Goal: Task Accomplishment & Management: Complete application form

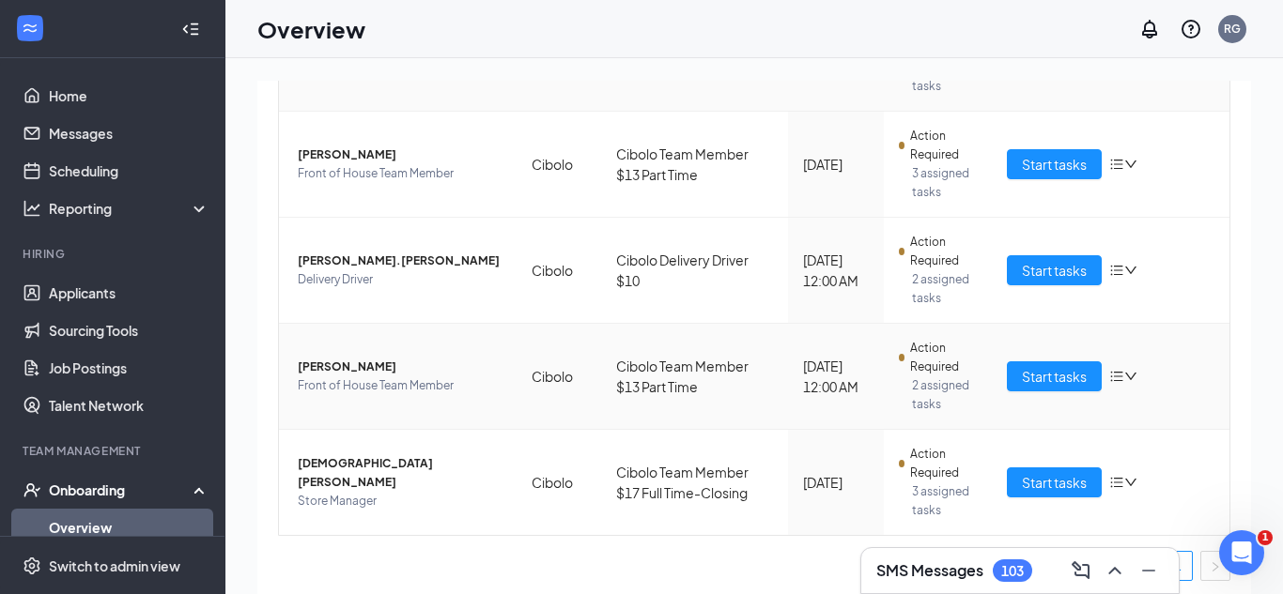
scroll to position [338, 0]
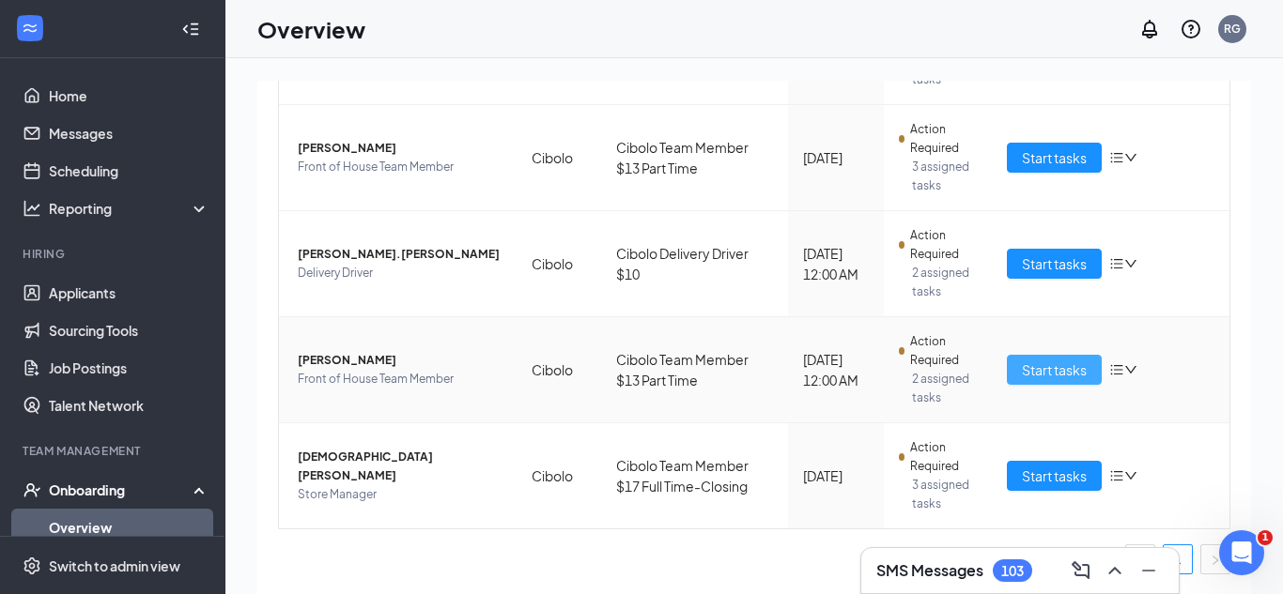
click at [1089, 367] on button "Start tasks" at bounding box center [1054, 370] width 95 height 30
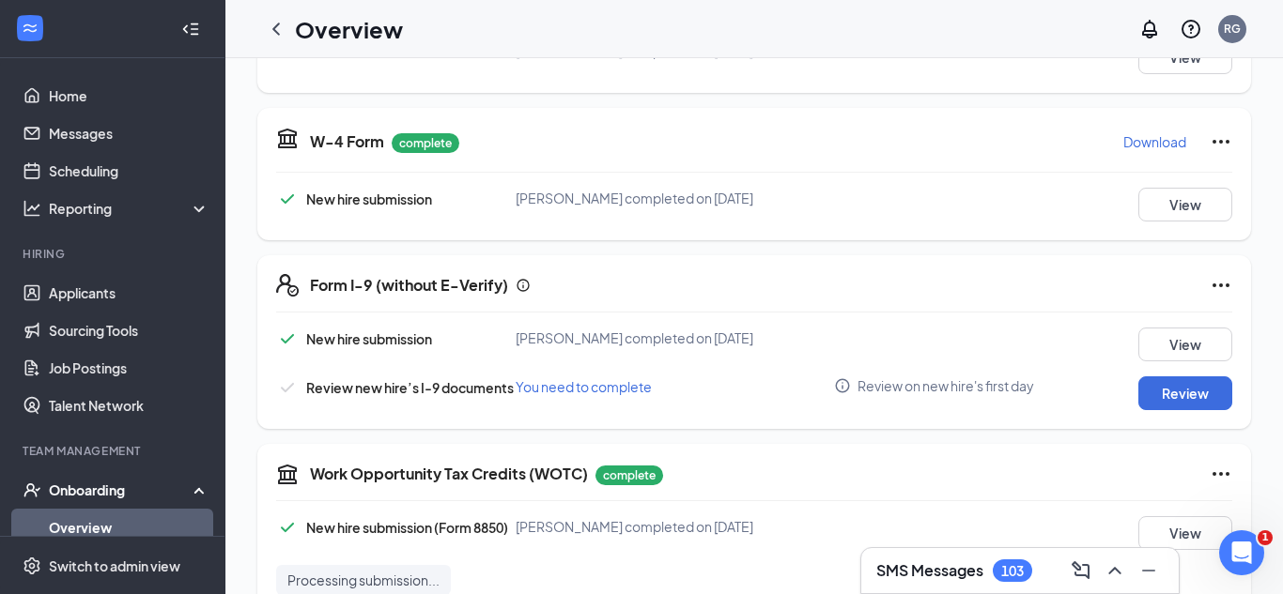
scroll to position [41, 0]
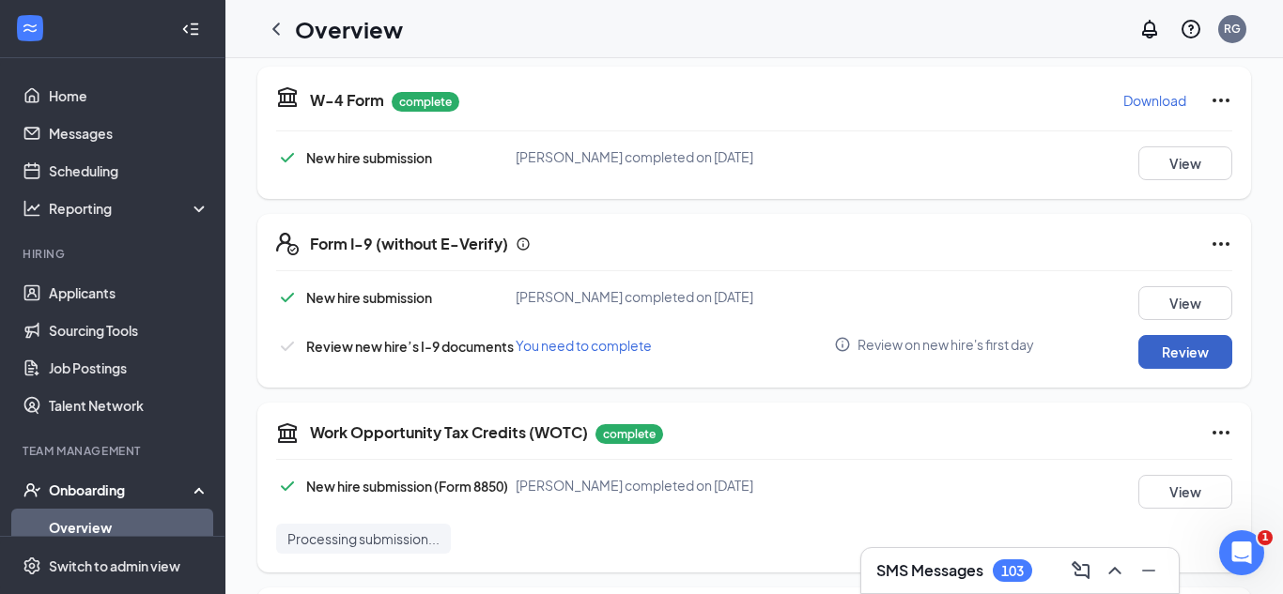
click at [1150, 349] on button "Review" at bounding box center [1185, 352] width 94 height 34
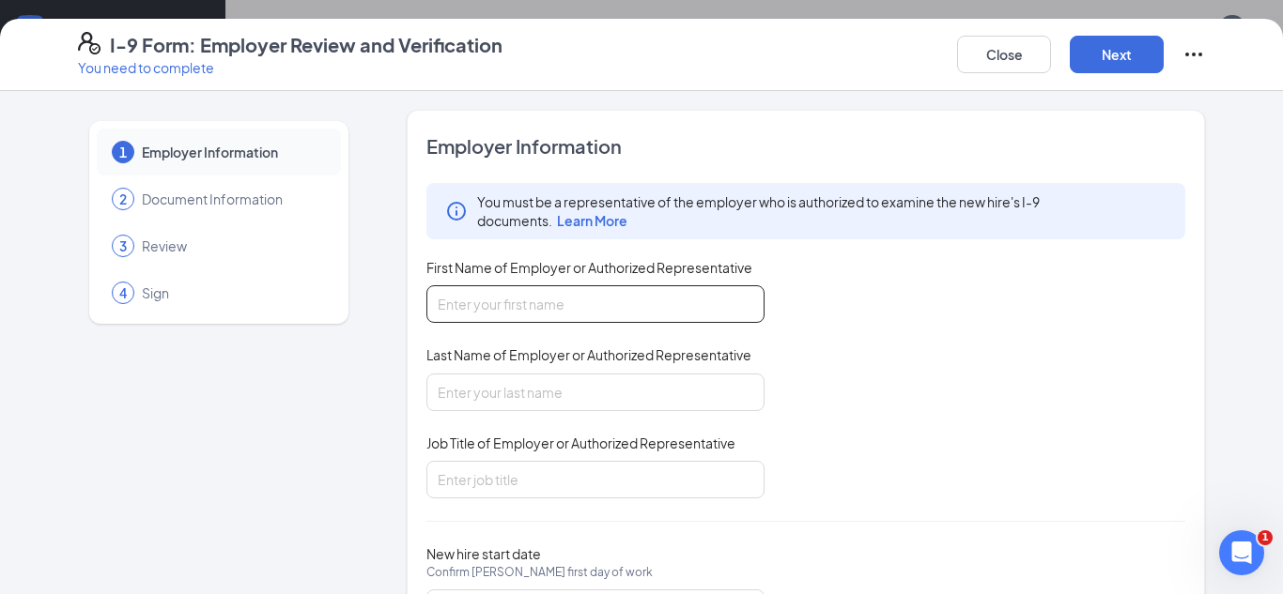
click at [564, 318] on input "First Name of Employer or Authorized Representative" at bounding box center [595, 305] width 338 height 38
type input "Ray"
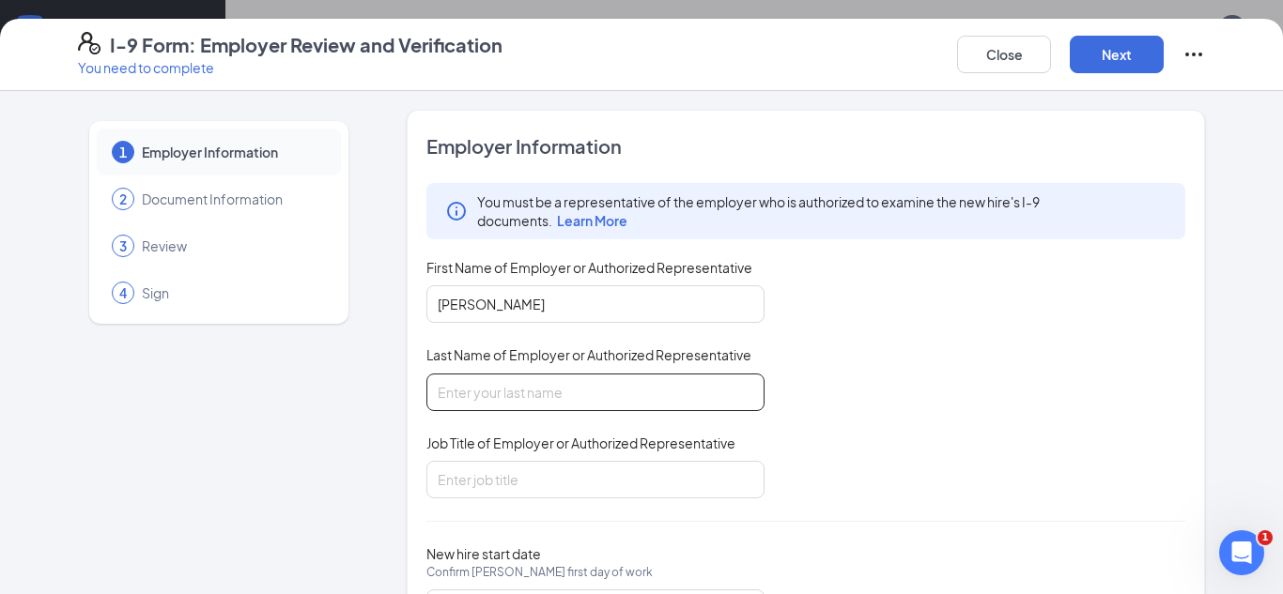
click at [519, 382] on input "Last Name of Employer or Authorized Representative" at bounding box center [595, 393] width 338 height 38
type input "Garciadealba"
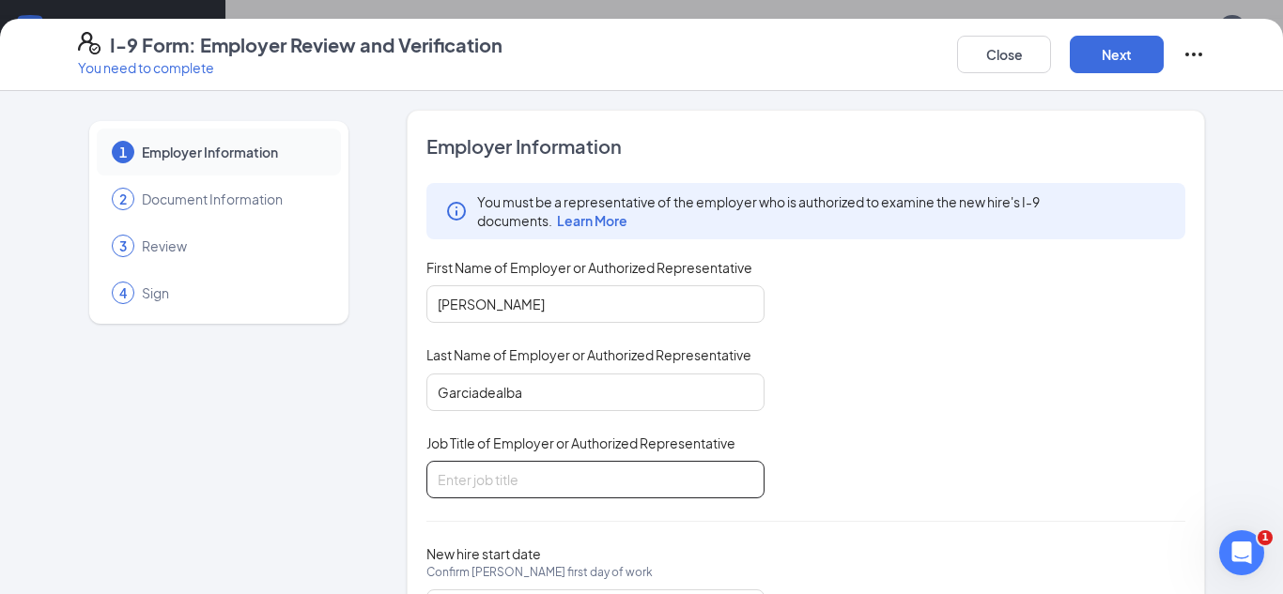
click at [507, 471] on input "Job Title of Employer or Authorized Representative" at bounding box center [595, 480] width 338 height 38
type input "Executive Director"
click at [959, 452] on div "You must be a representative of the employer who is authorized to examine the n…" at bounding box center [805, 341] width 759 height 316
click at [1114, 73] on div "Close Next" at bounding box center [1081, 54] width 248 height 45
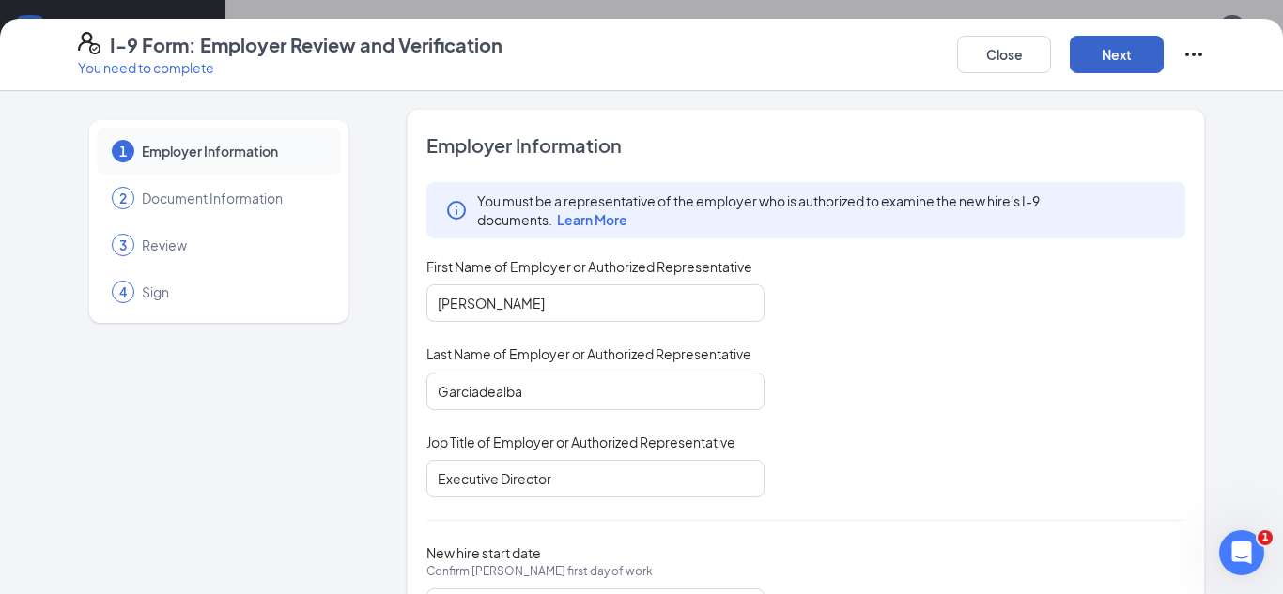
click at [1112, 69] on button "Next" at bounding box center [1117, 55] width 94 height 38
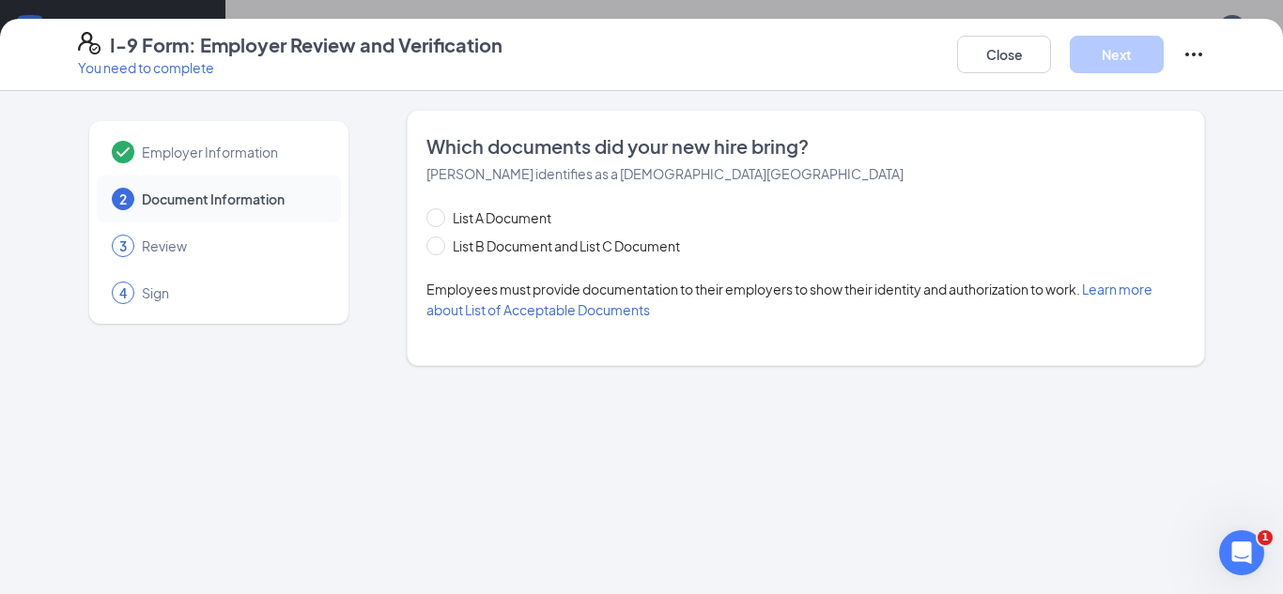
scroll to position [0, 0]
click at [558, 242] on span "List B Document and List C Document" at bounding box center [566, 246] width 242 height 21
click at [440, 242] on input "List B Document and List C Document" at bounding box center [432, 243] width 13 height 13
radio input "true"
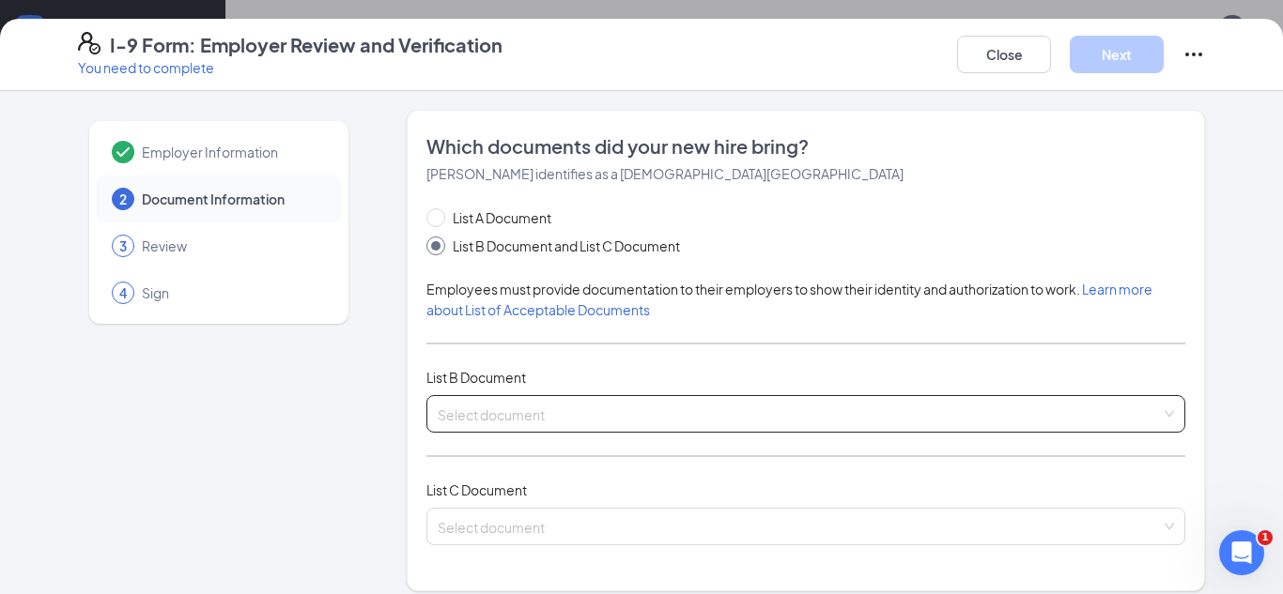
click at [474, 411] on input "search" at bounding box center [799, 410] width 723 height 28
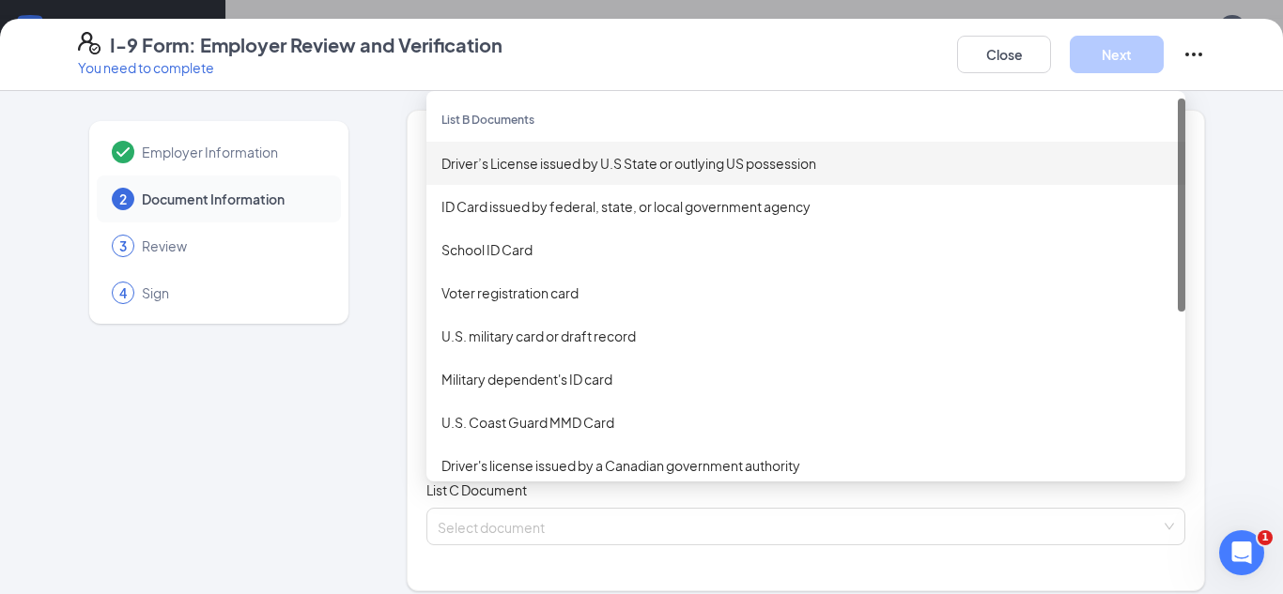
click at [480, 173] on div "Driver’s License issued by U.S State or outlying US possession" at bounding box center [805, 163] width 729 height 21
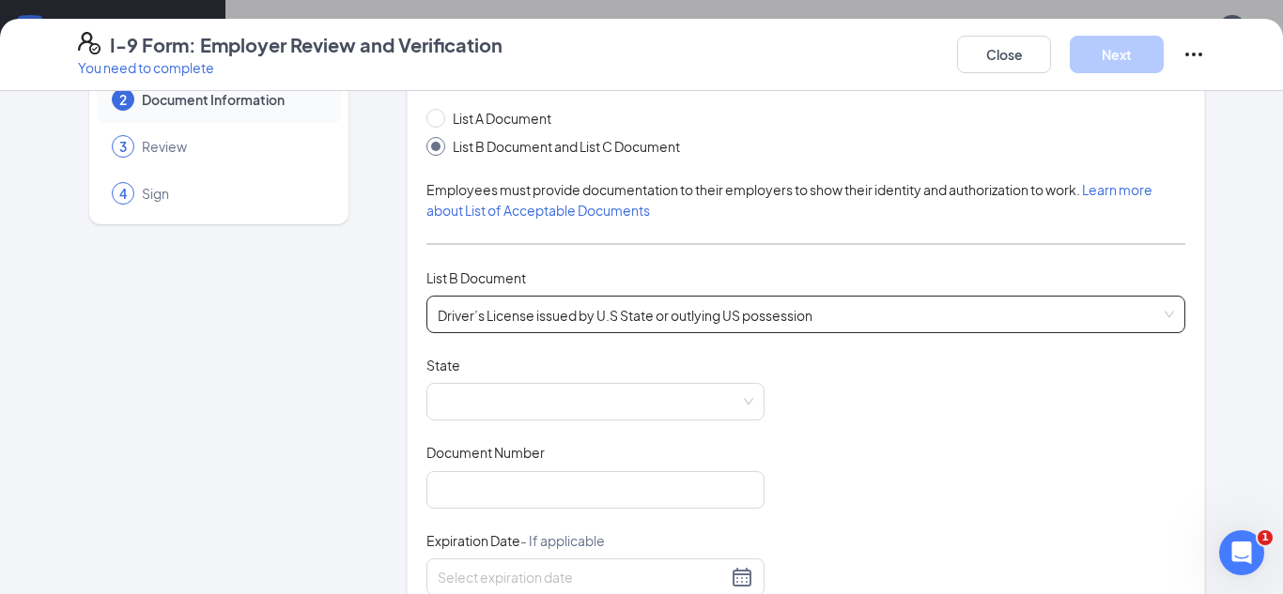
scroll to position [115, 0]
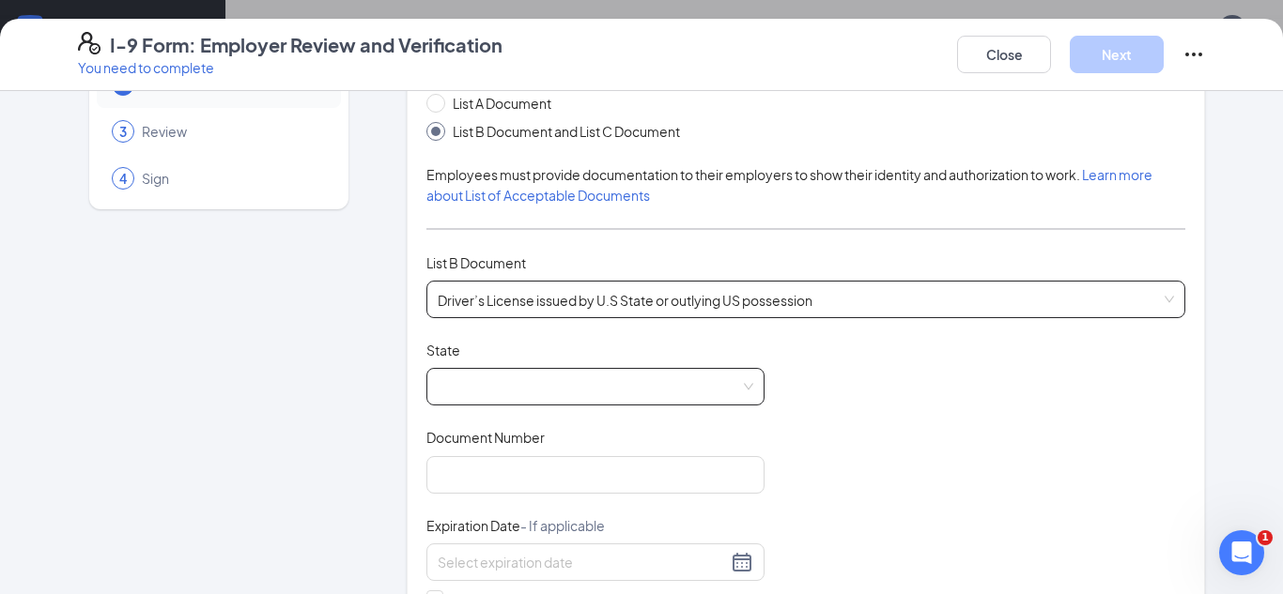
click at [492, 394] on span at bounding box center [596, 387] width 316 height 36
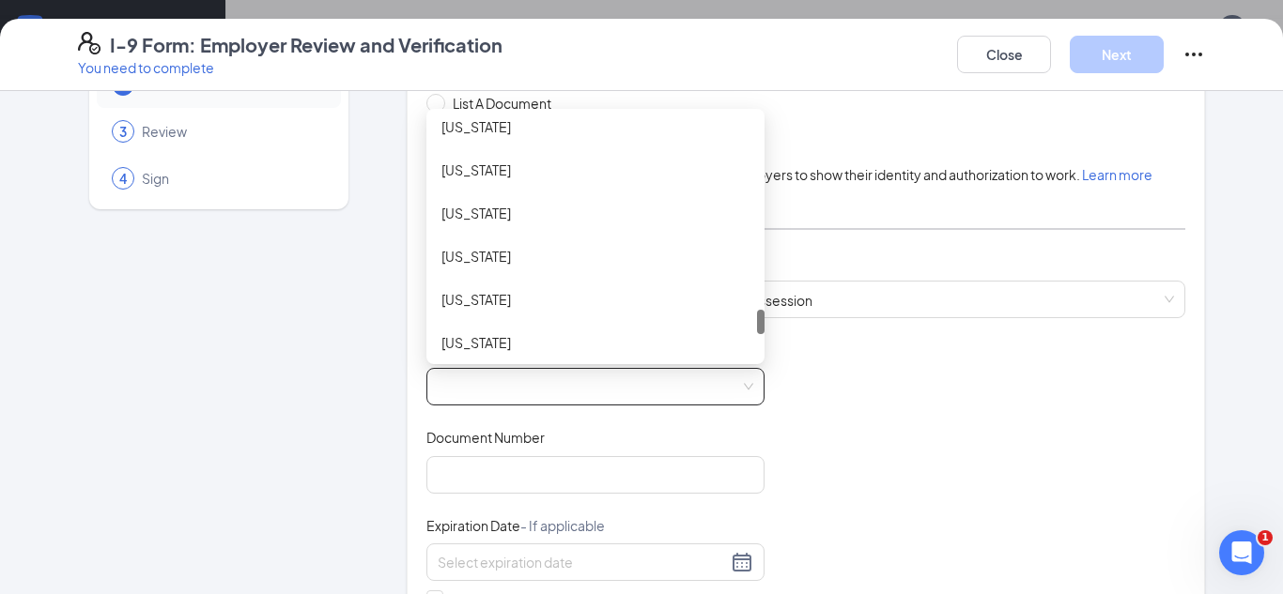
scroll to position [1889, 0]
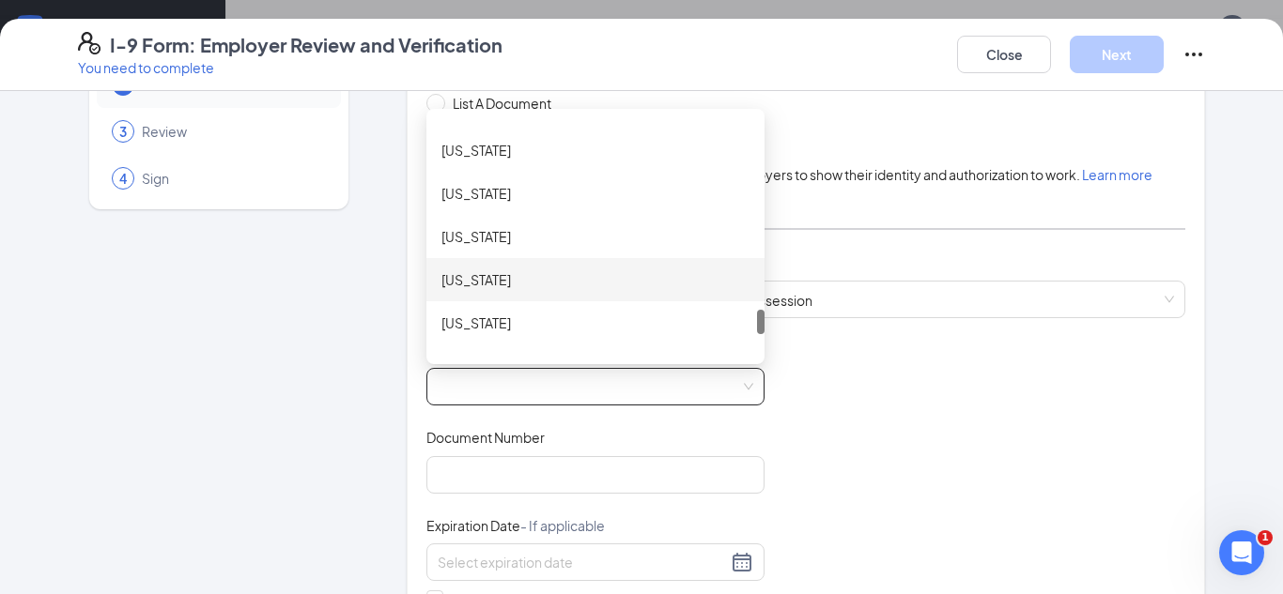
click at [465, 281] on div "Texas" at bounding box center [595, 280] width 308 height 21
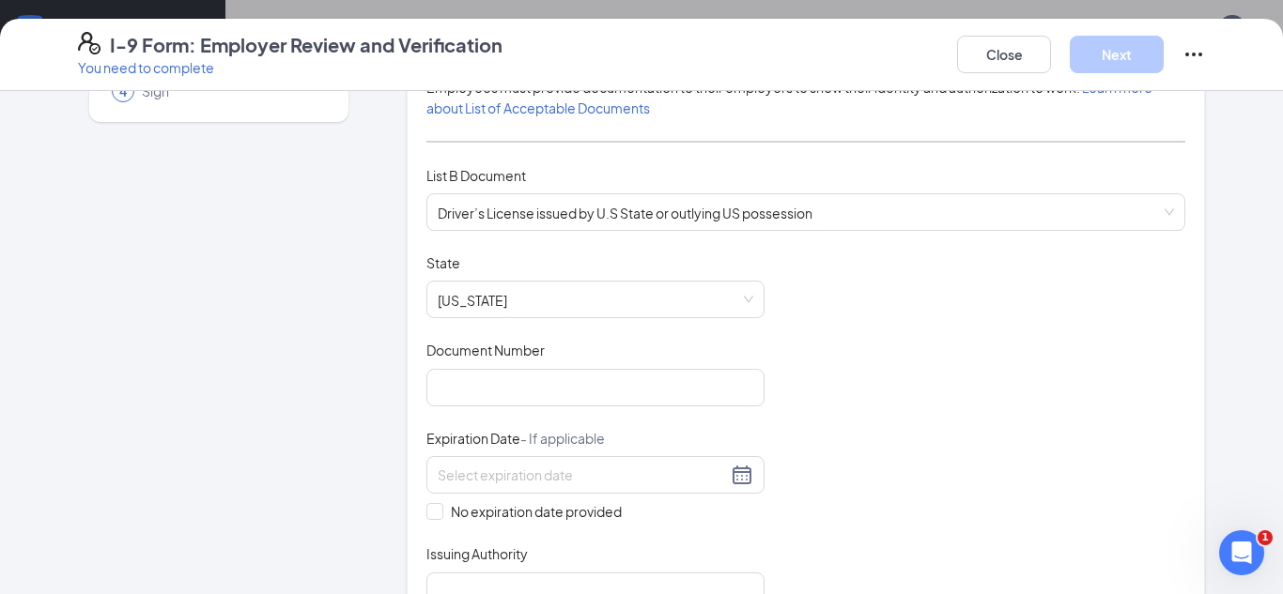
scroll to position [213, 0]
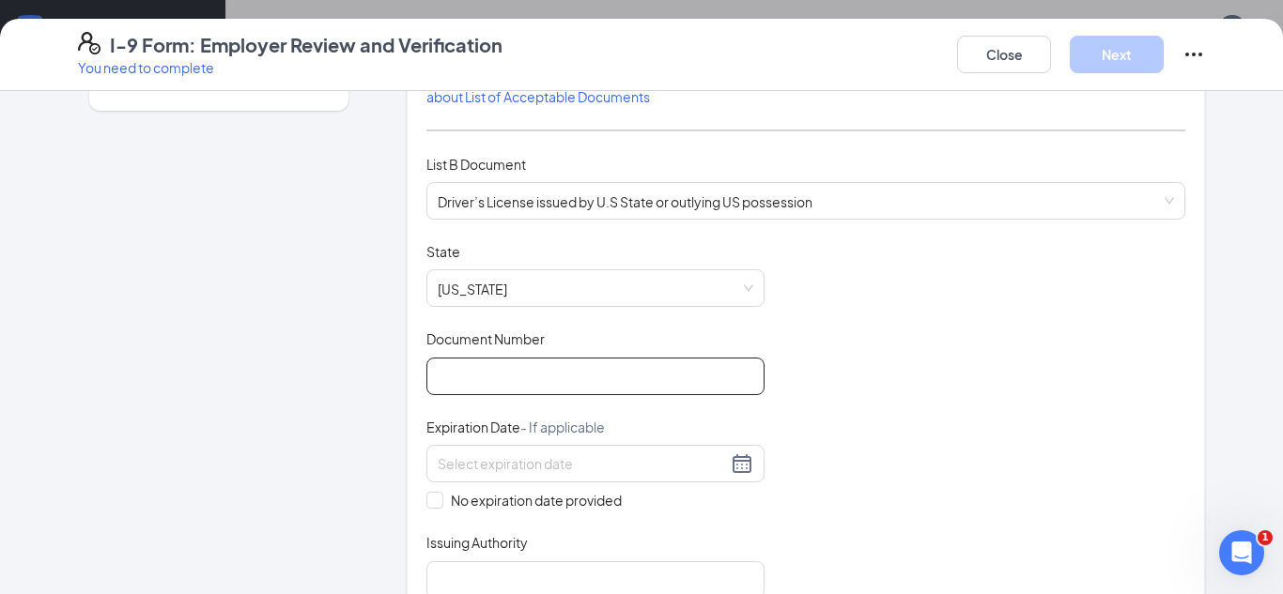
click at [469, 391] on input "Document Number" at bounding box center [595, 377] width 338 height 38
type input "46350667"
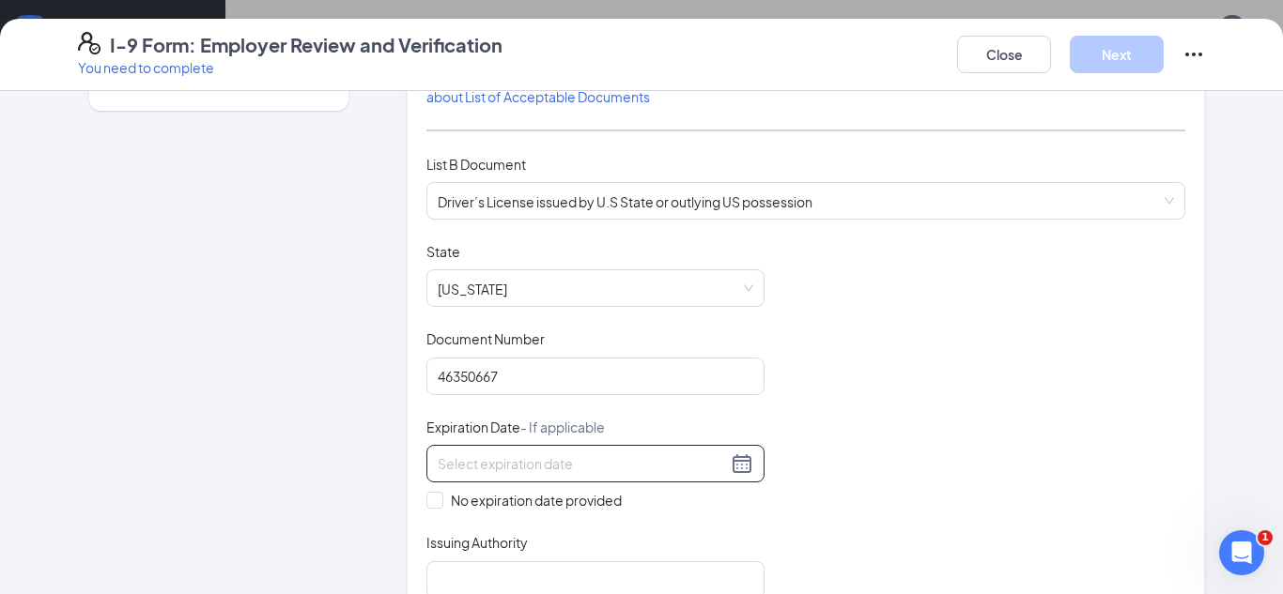
click at [737, 474] on div at bounding box center [596, 464] width 316 height 23
click at [672, 509] on span "button" at bounding box center [671, 507] width 9 height 9
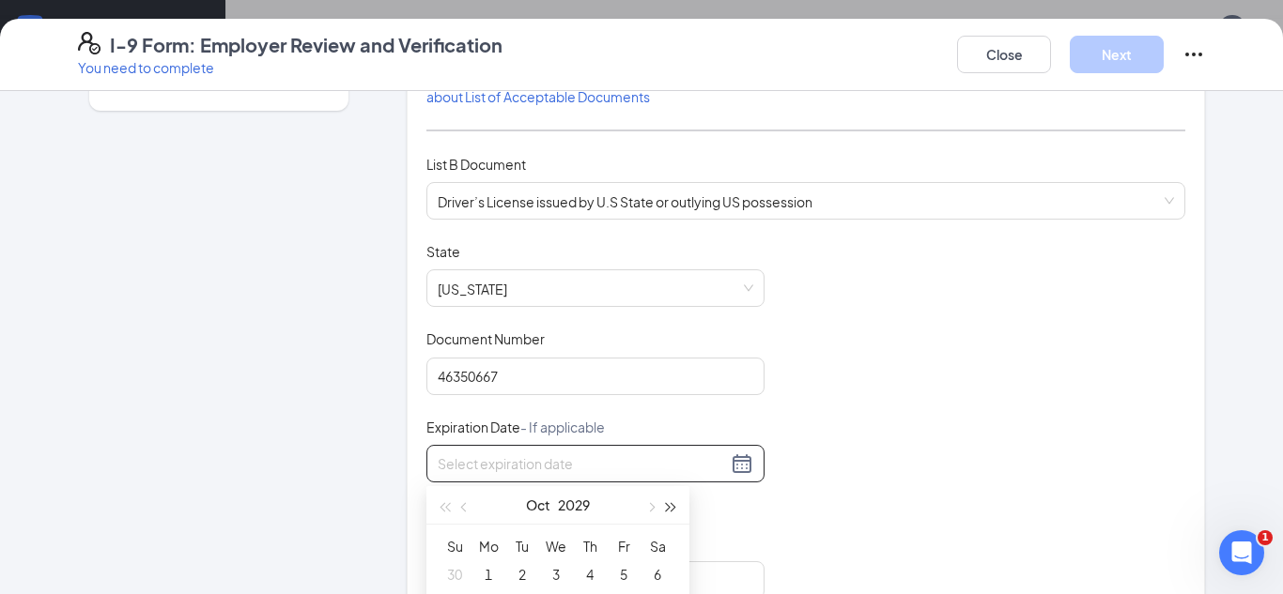
click at [672, 509] on span "button" at bounding box center [671, 507] width 9 height 9
click at [465, 507] on span "button" at bounding box center [465, 507] width 9 height 9
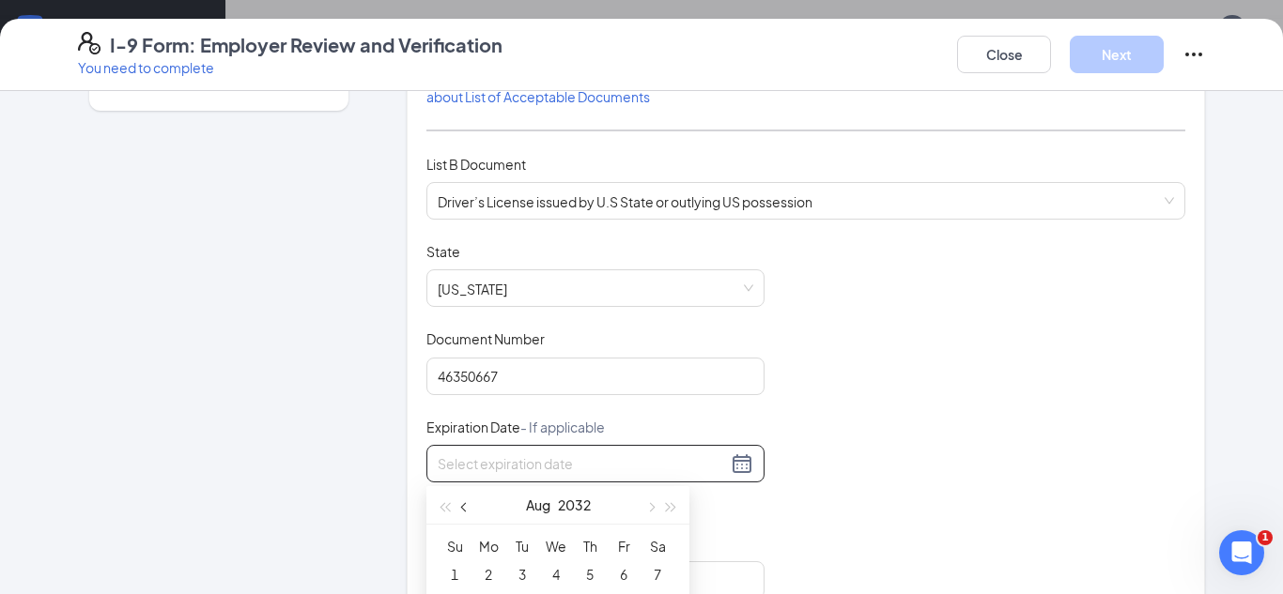
click at [465, 507] on span "button" at bounding box center [465, 507] width 9 height 9
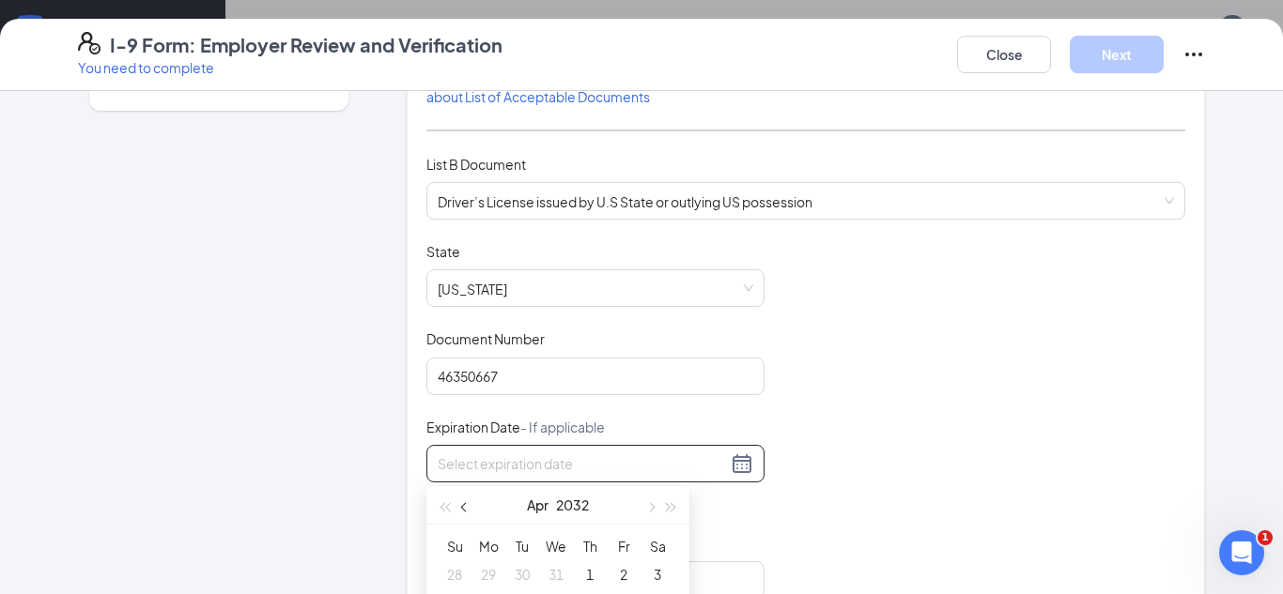
click at [465, 507] on span "button" at bounding box center [465, 507] width 9 height 9
click at [677, 505] on button "button" at bounding box center [671, 505] width 21 height 38
click at [458, 515] on button "button" at bounding box center [465, 505] width 21 height 38
click at [643, 511] on button "button" at bounding box center [650, 505] width 21 height 38
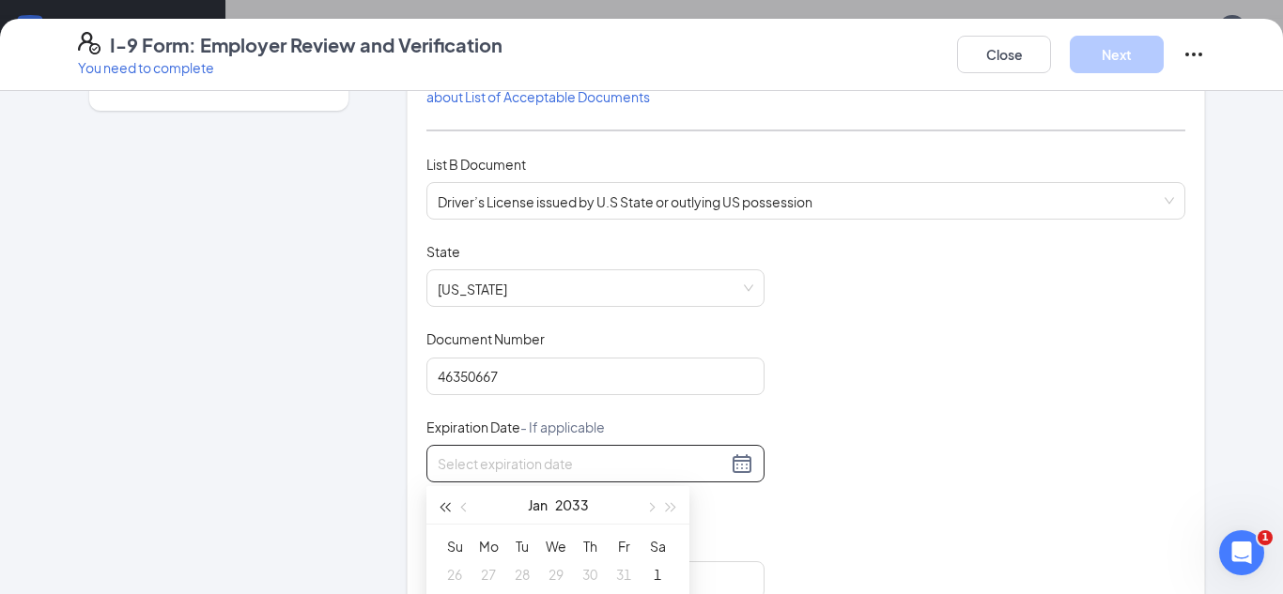
click at [441, 508] on span "button" at bounding box center [444, 507] width 9 height 9
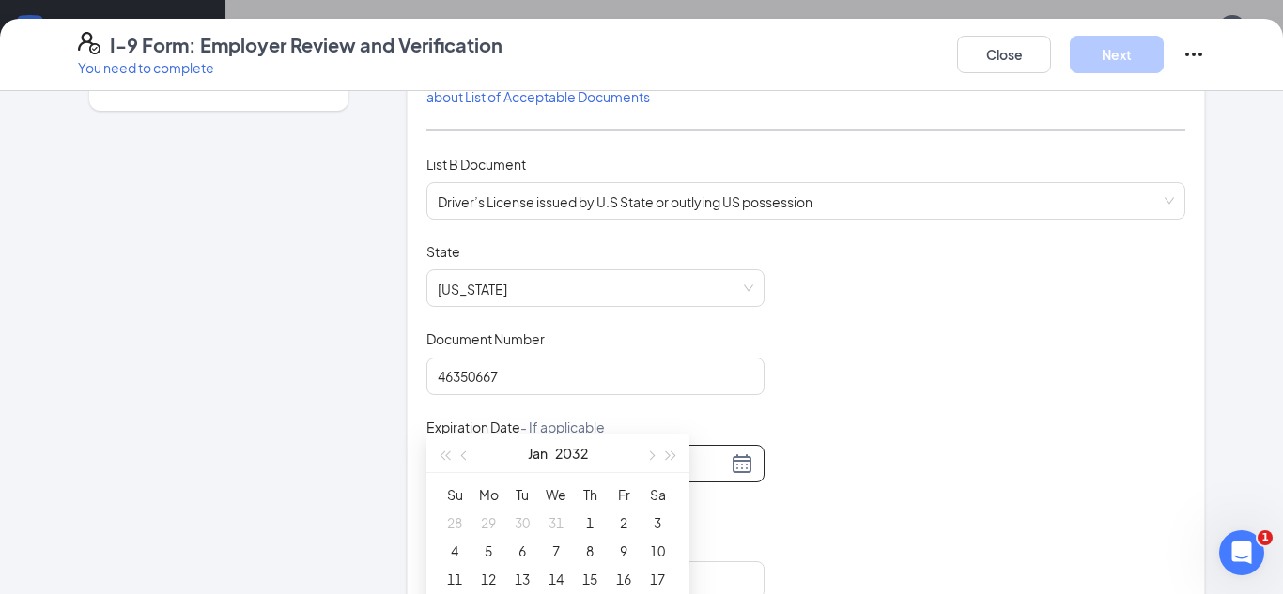
scroll to position [212, 0]
type input "01/06/2032"
click at [528, 543] on div "6" at bounding box center [522, 545] width 23 height 23
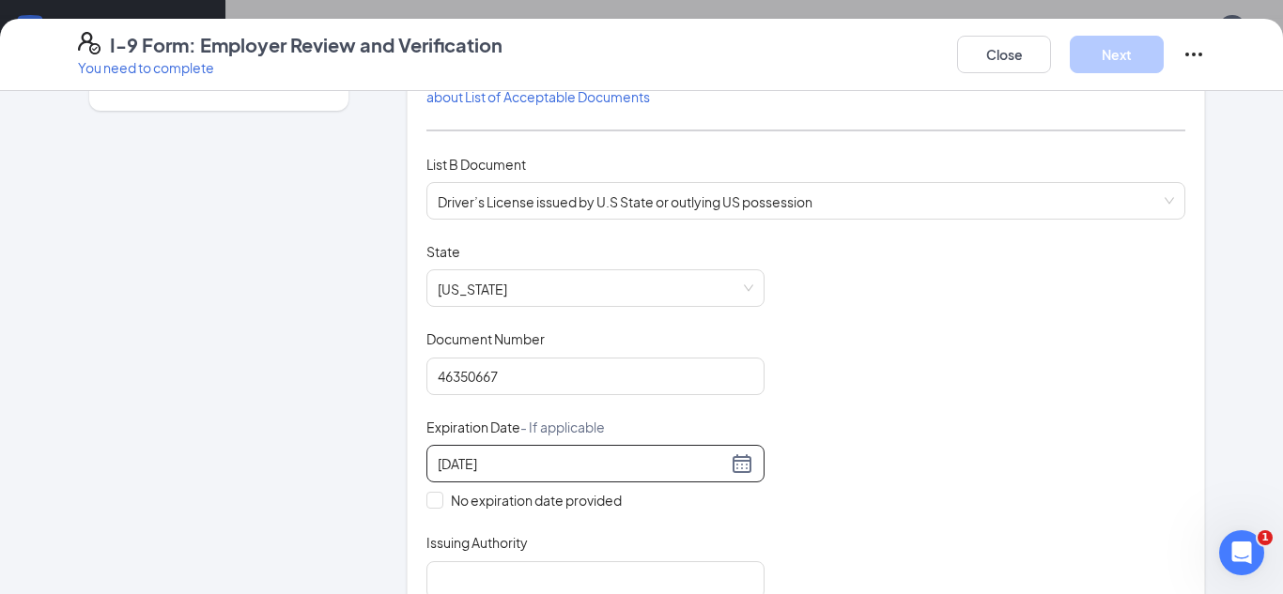
click at [864, 439] on div "Document Title Driver’s License issued by U.S State or outlying US possession S…" at bounding box center [805, 420] width 759 height 357
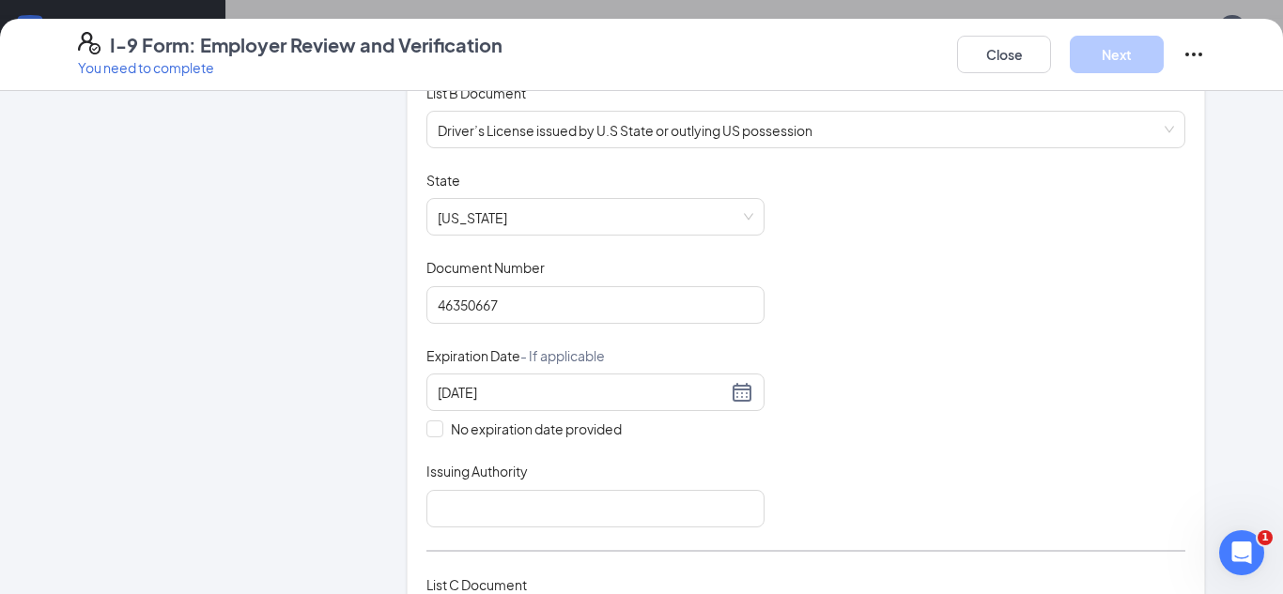
scroll to position [286, 0]
click at [555, 494] on input "Issuing Authority" at bounding box center [595, 507] width 338 height 38
type input "Texas"
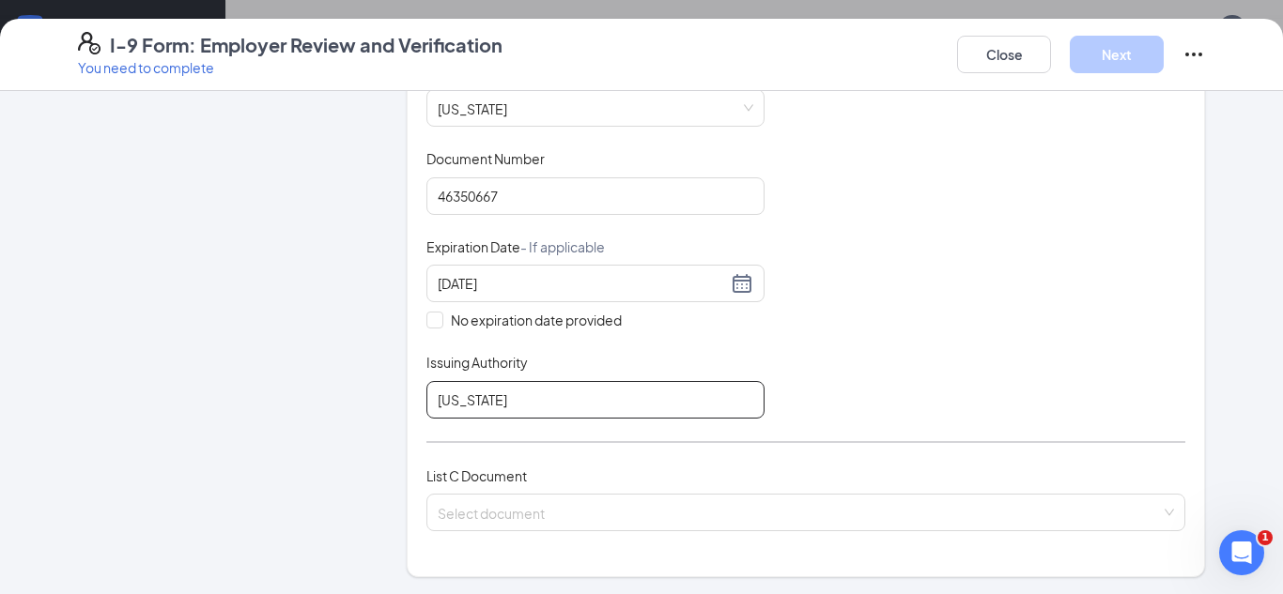
scroll to position [444, 0]
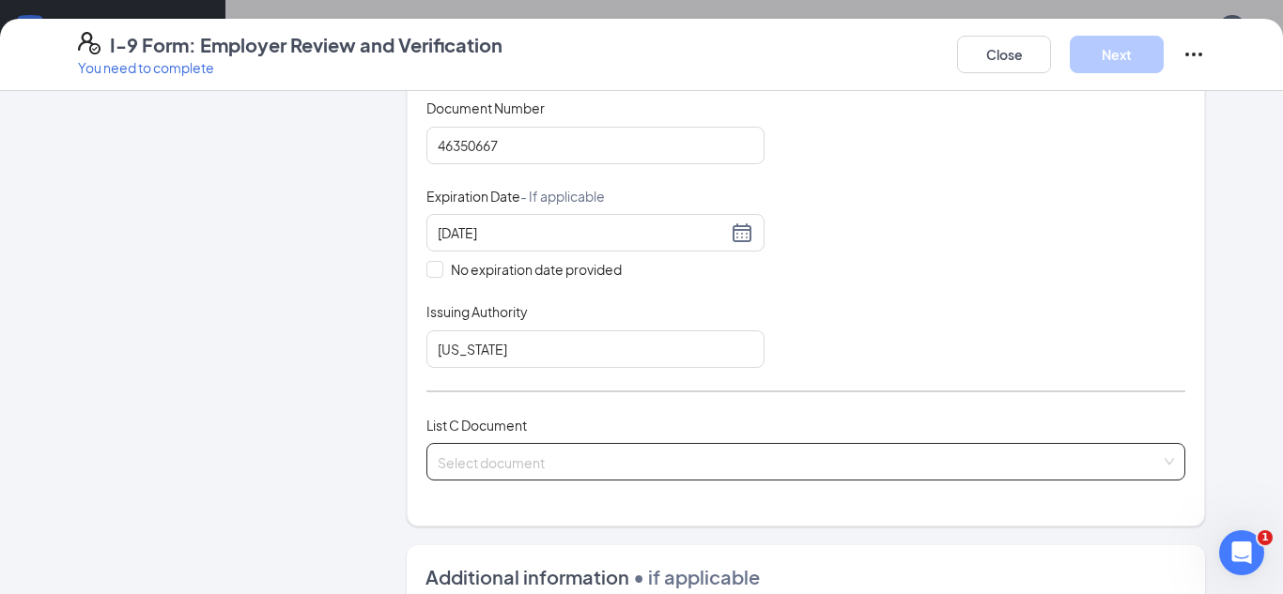
click at [561, 468] on input "search" at bounding box center [799, 458] width 723 height 28
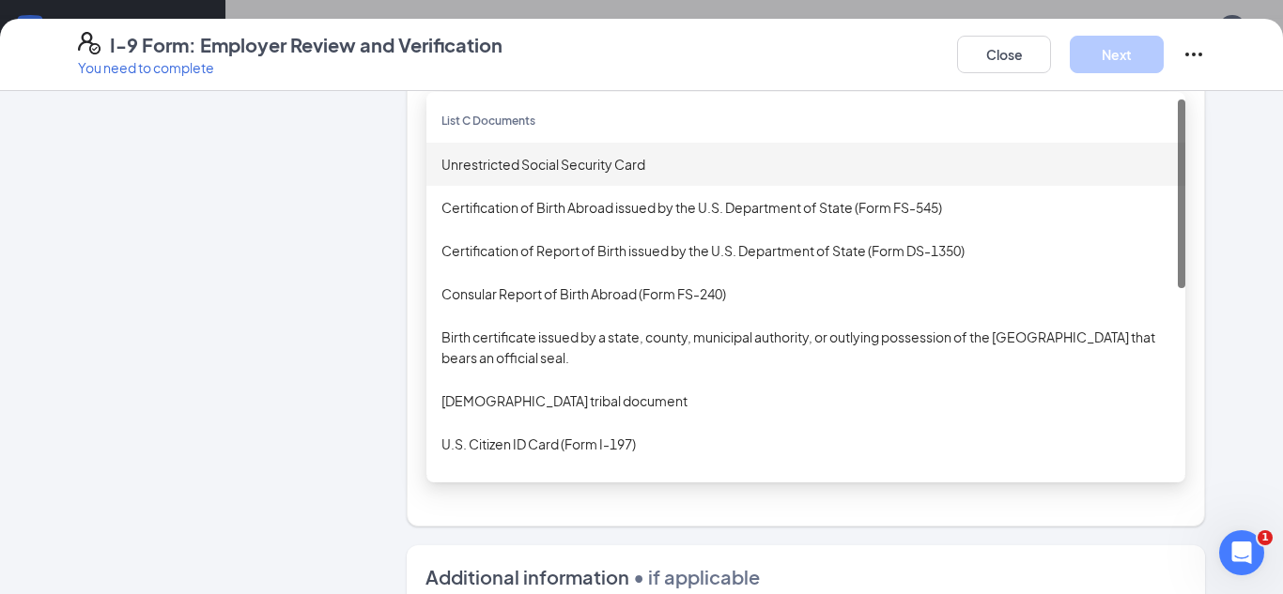
click at [545, 168] on div "Unrestricted Social Security Card" at bounding box center [805, 164] width 729 height 21
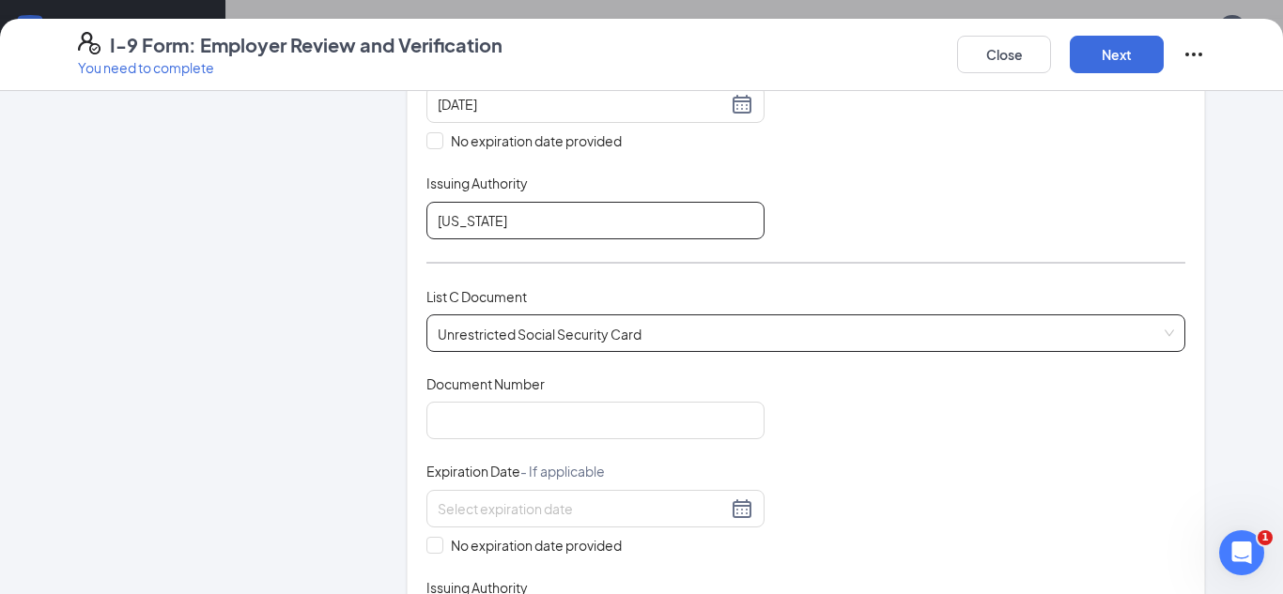
scroll to position [590, 0]
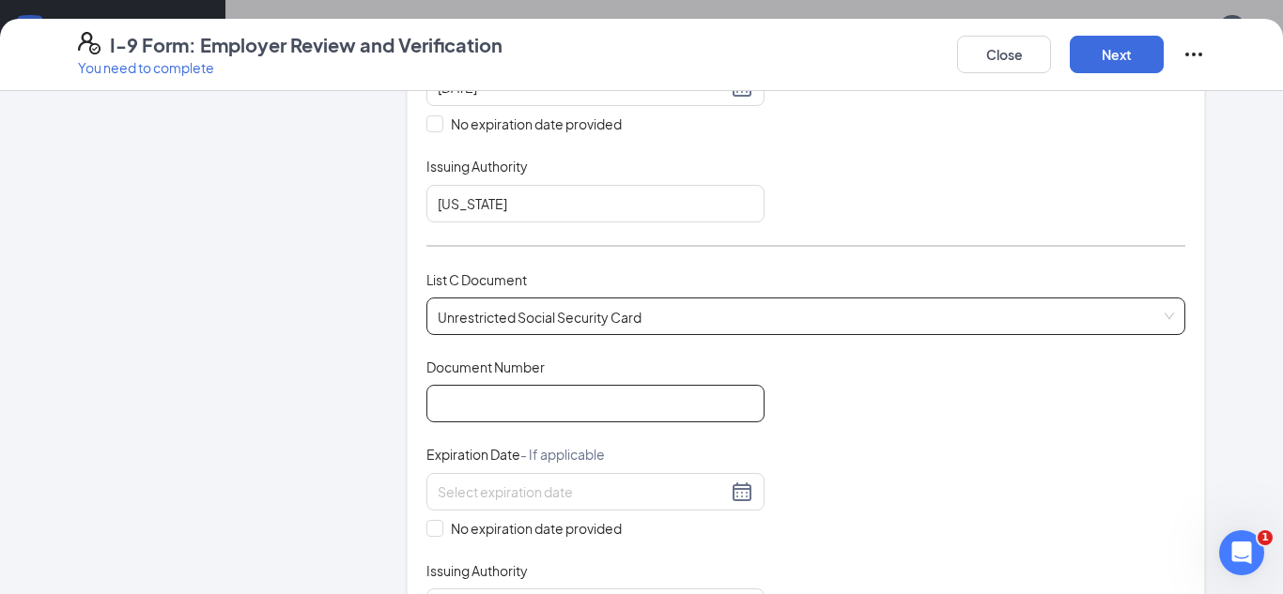
click at [509, 410] on input "Document Number" at bounding box center [595, 404] width 338 height 38
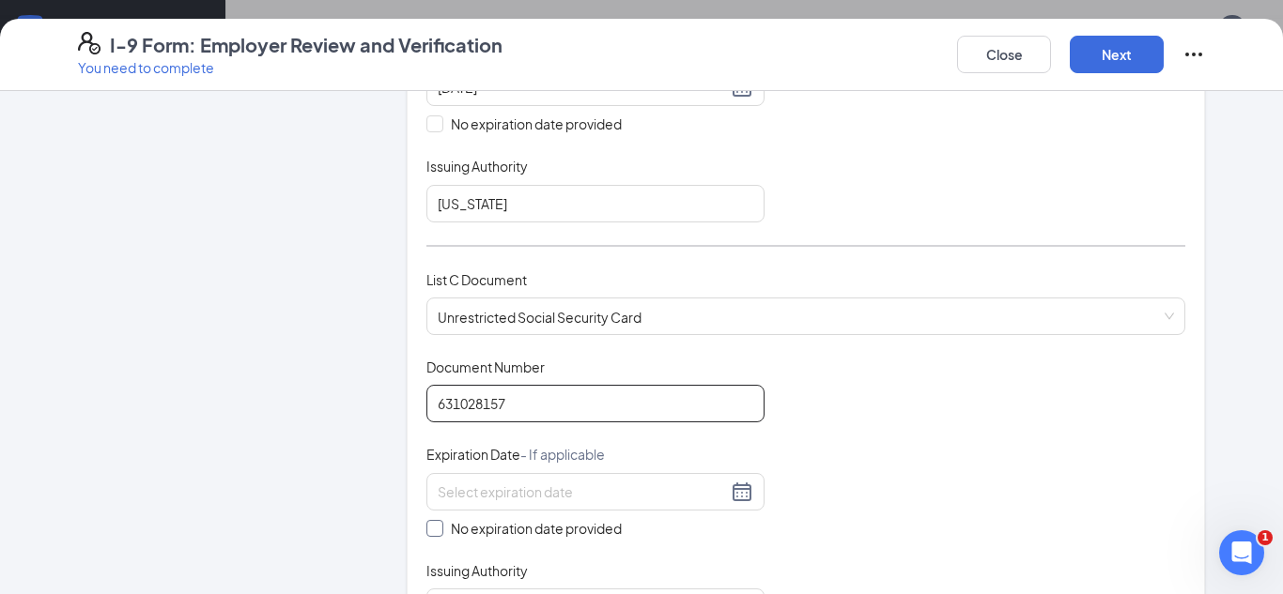
type input "631028157"
click at [486, 538] on span "No expiration date provided" at bounding box center [536, 528] width 186 height 21
click at [440, 533] on input "No expiration date provided" at bounding box center [432, 526] width 13 height 13
checkbox input "true"
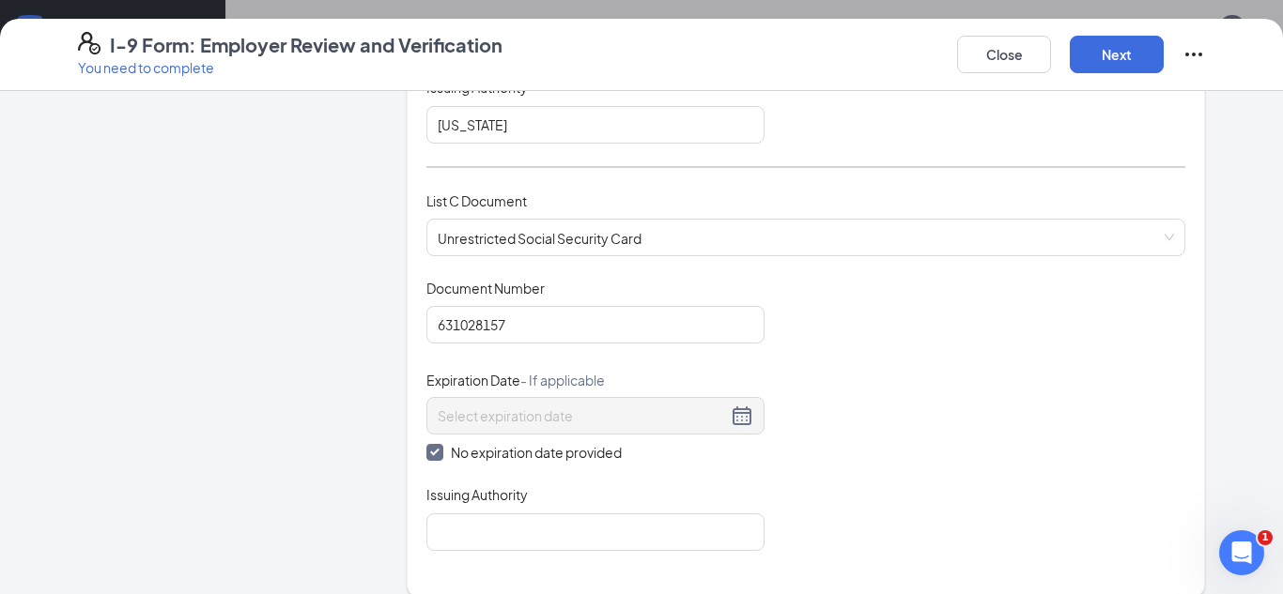
scroll to position [679, 0]
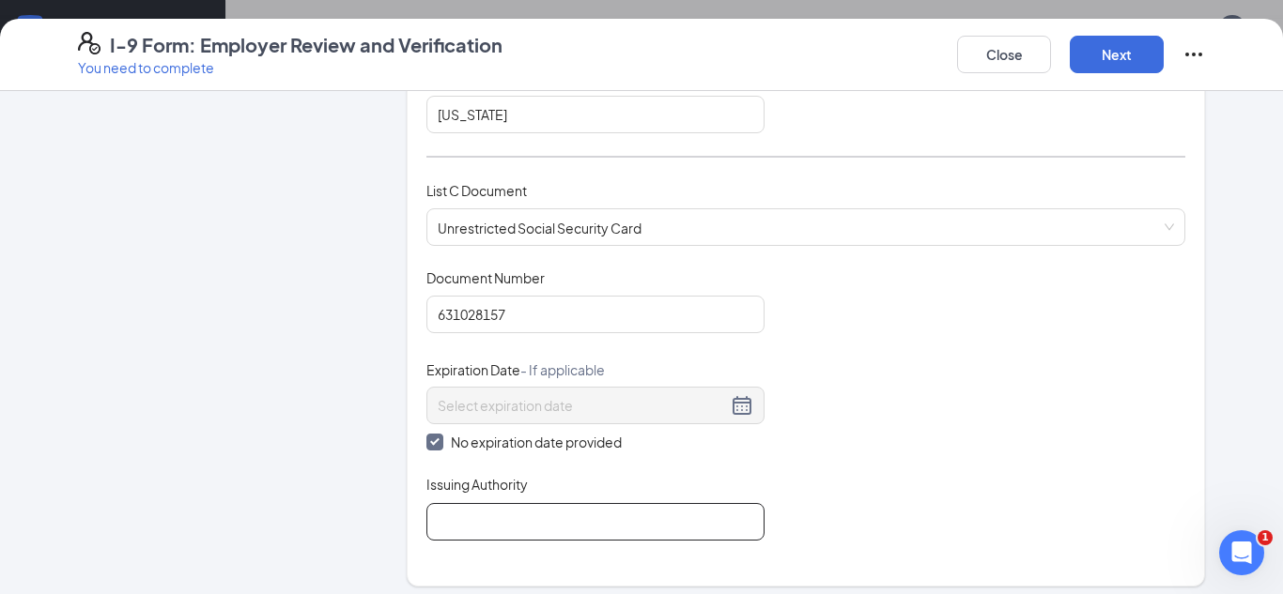
click at [481, 535] on input "Issuing Authority" at bounding box center [595, 522] width 338 height 38
type input "Social Security Administration"
click at [890, 415] on div "Document Title Unrestricted Social Security Card Document Number 631028157 Expi…" at bounding box center [805, 405] width 759 height 272
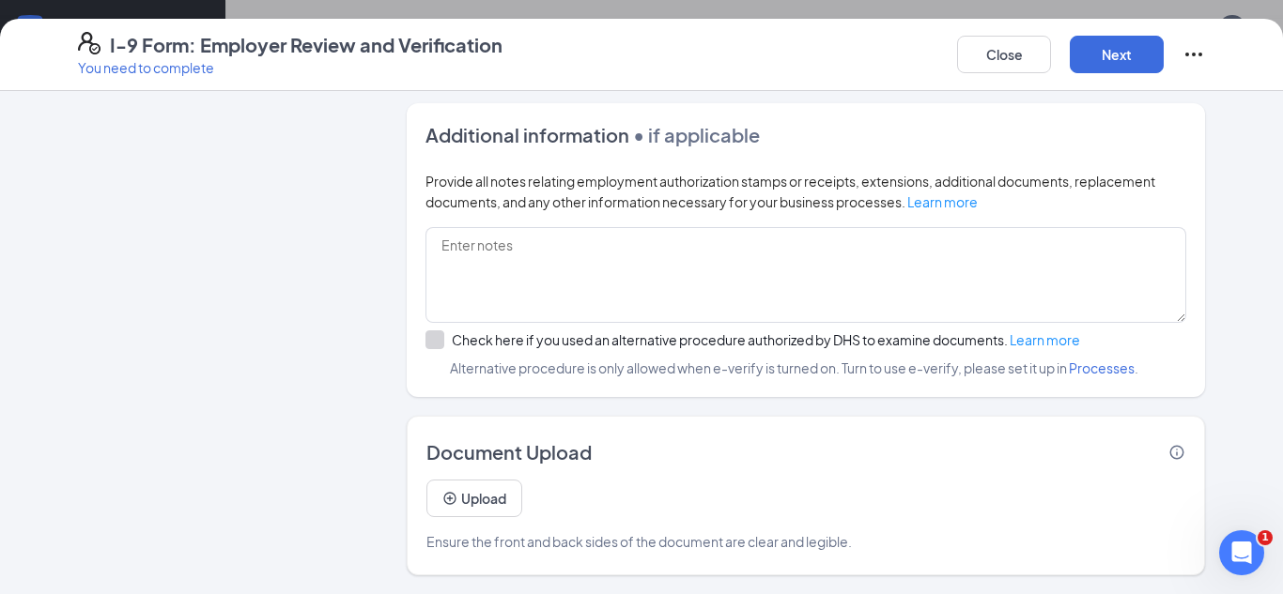
scroll to position [552, 0]
click at [1127, 48] on button "Next" at bounding box center [1117, 55] width 94 height 38
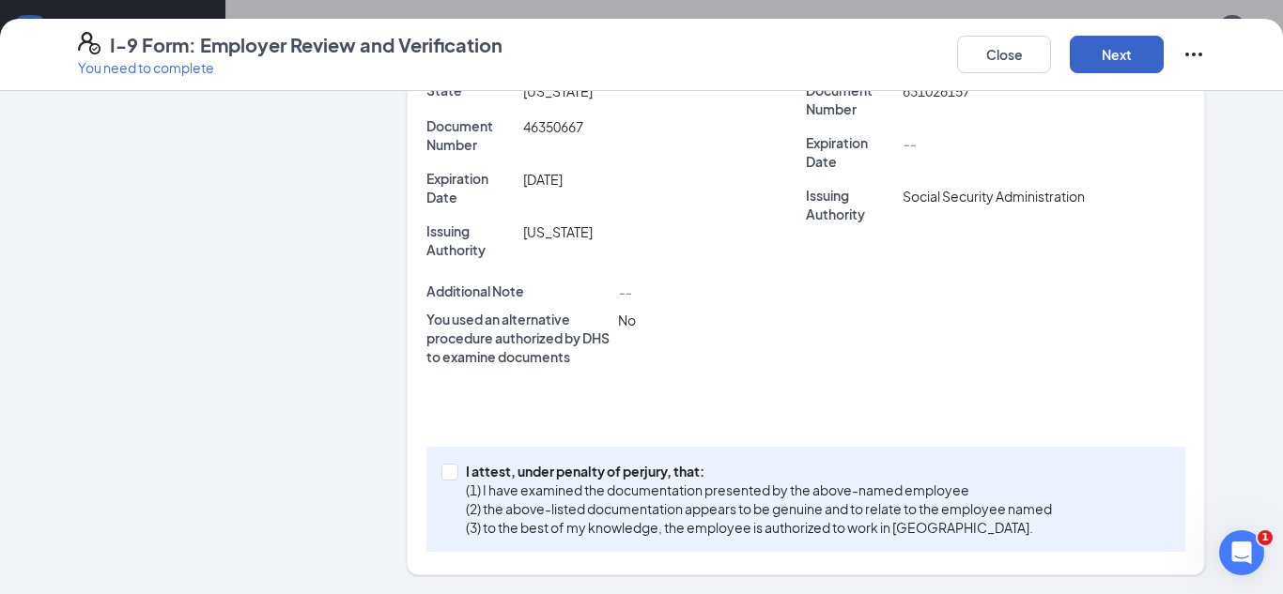
scroll to position [0, 0]
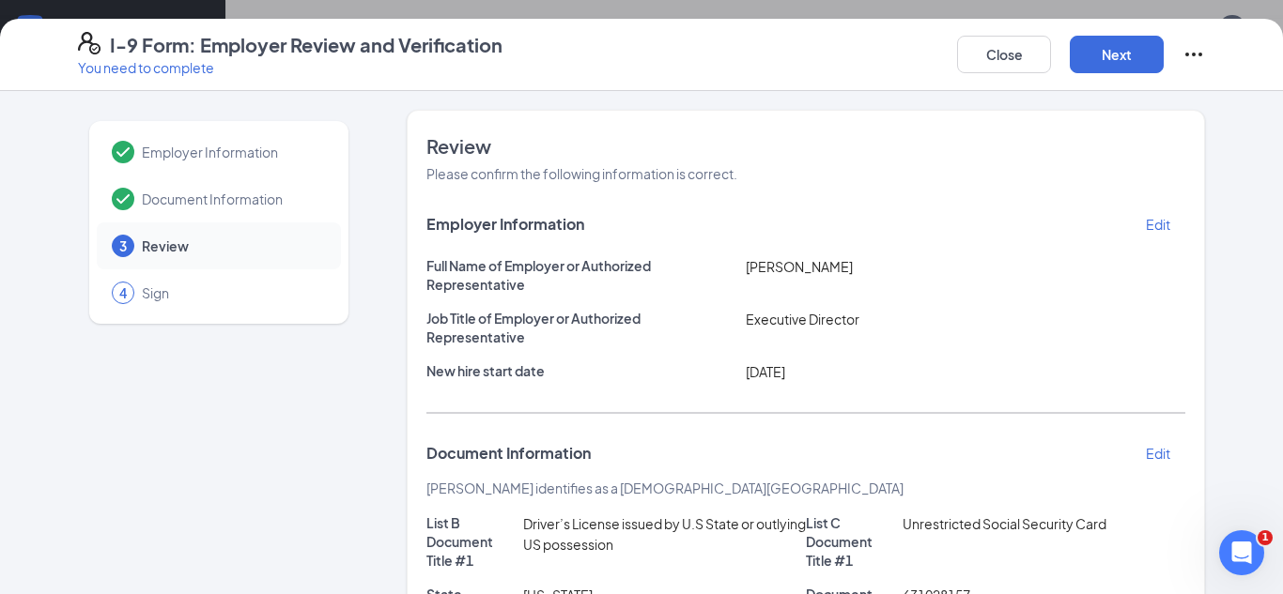
click at [239, 194] on span "Document Information" at bounding box center [232, 199] width 180 height 19
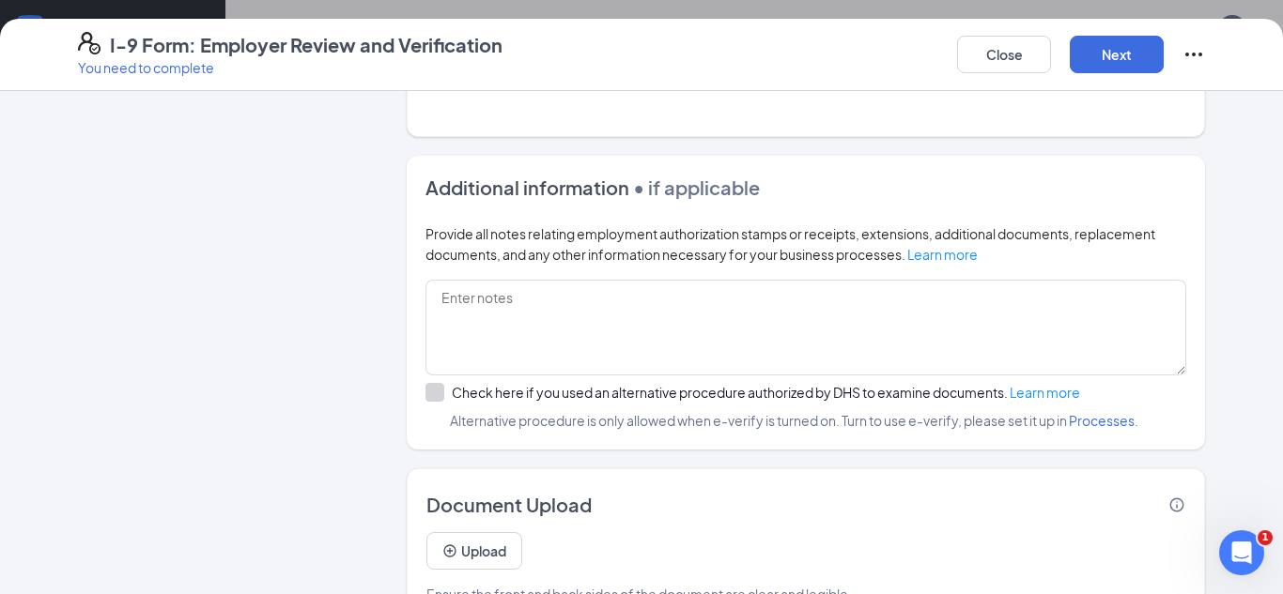
scroll to position [1181, 0]
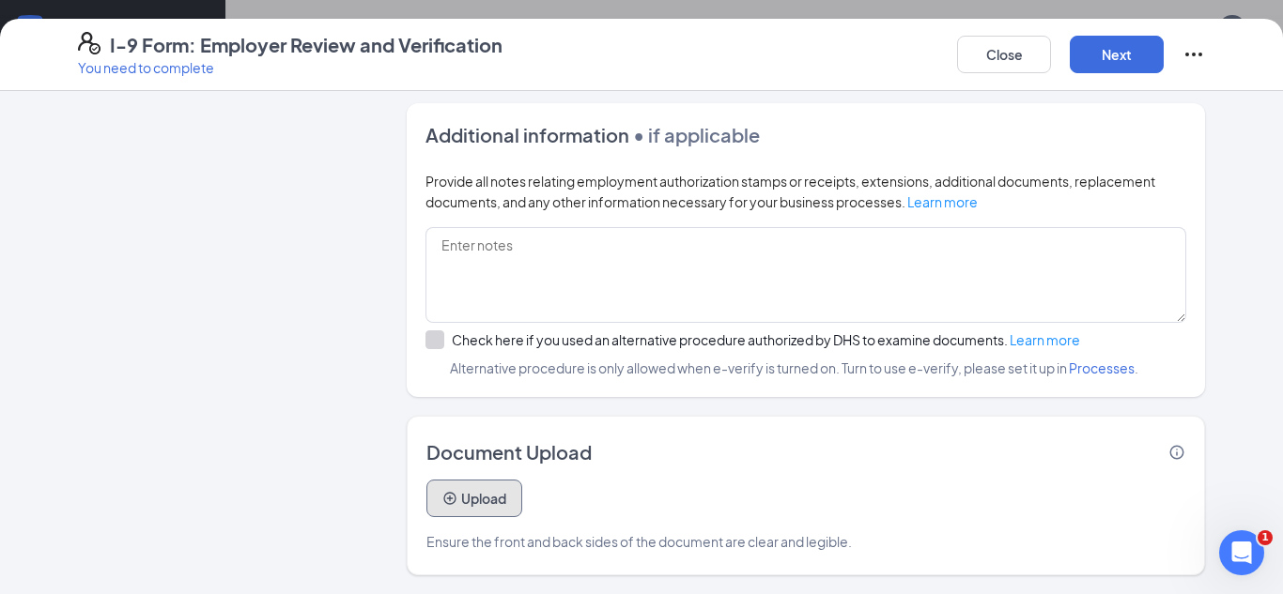
click at [484, 501] on button "Upload" at bounding box center [474, 499] width 96 height 38
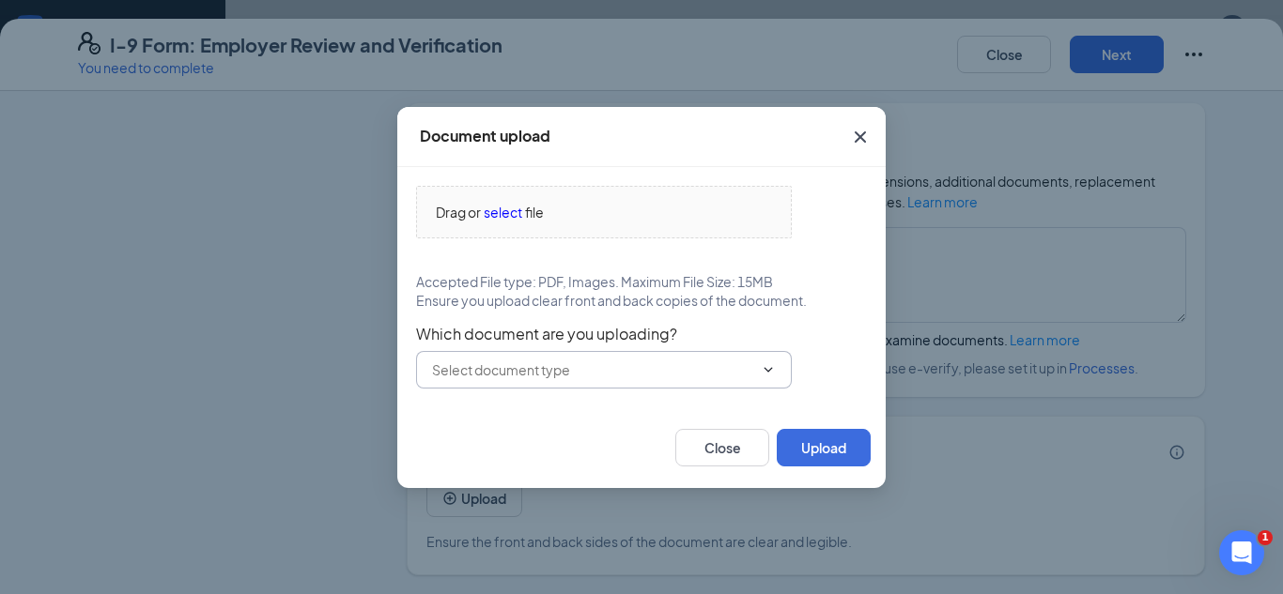
click at [456, 383] on span at bounding box center [604, 370] width 376 height 38
click at [492, 215] on span "select" at bounding box center [503, 212] width 39 height 21
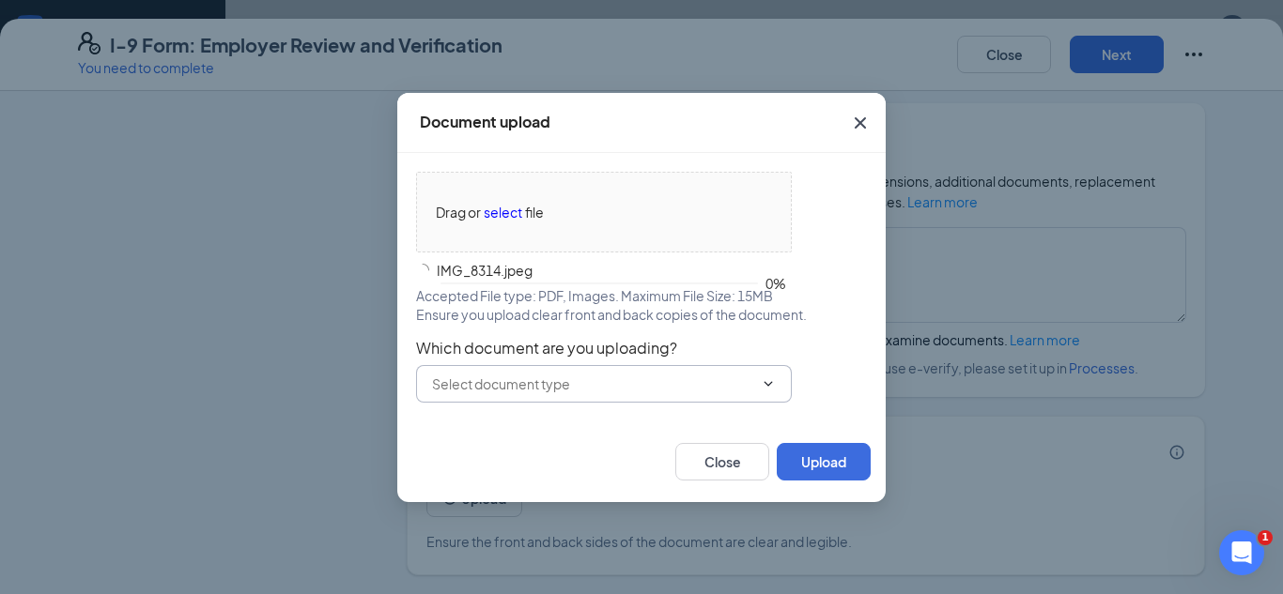
click at [628, 382] on input "text" at bounding box center [592, 384] width 321 height 21
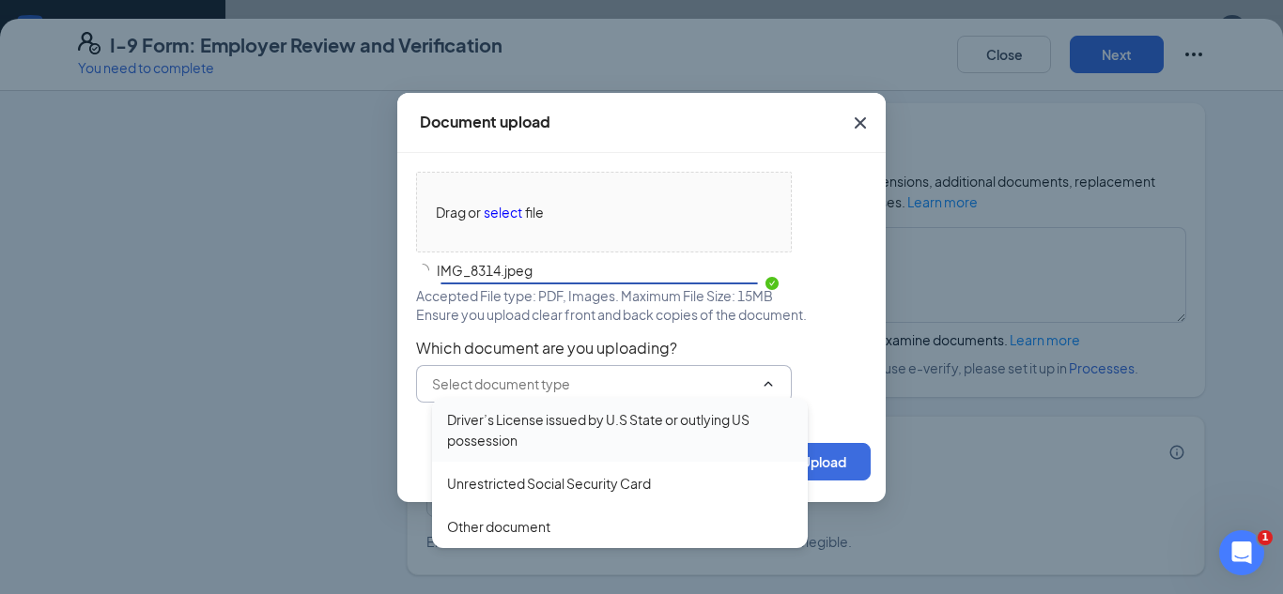
click at [574, 426] on div "Driver’s License issued by U.S State or outlying US possession" at bounding box center [620, 429] width 346 height 41
click at [574, 462] on div "Unrestricted Social Security Card" at bounding box center [620, 483] width 376 height 43
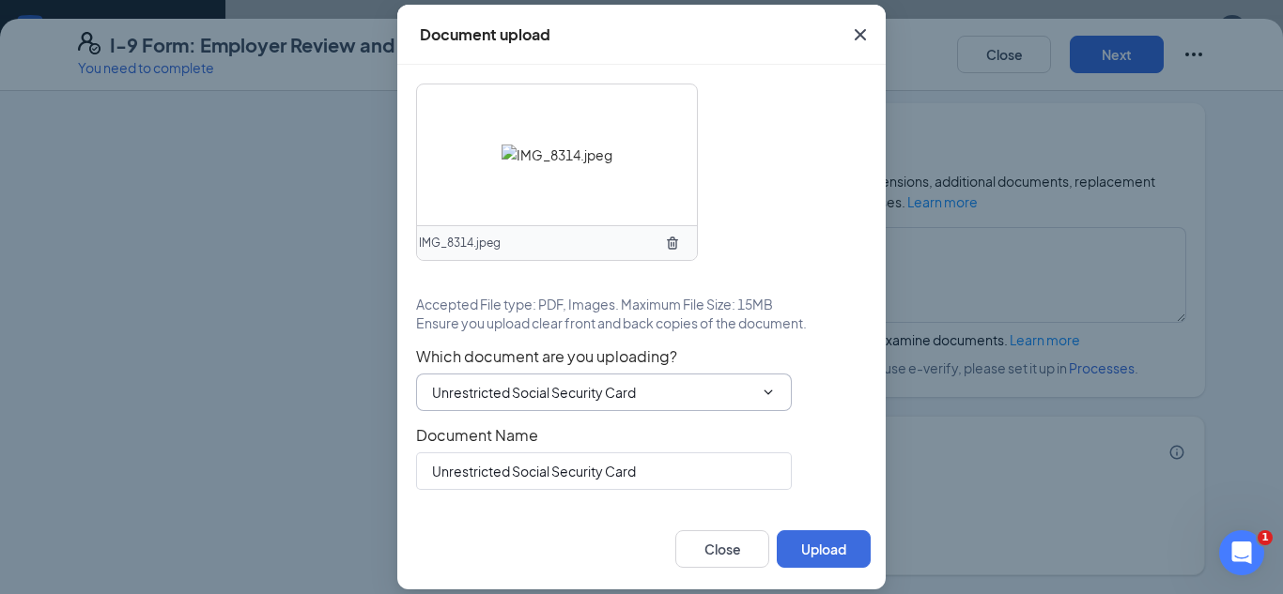
click at [634, 385] on input "Unrestricted Social Security Card" at bounding box center [592, 392] width 321 height 21
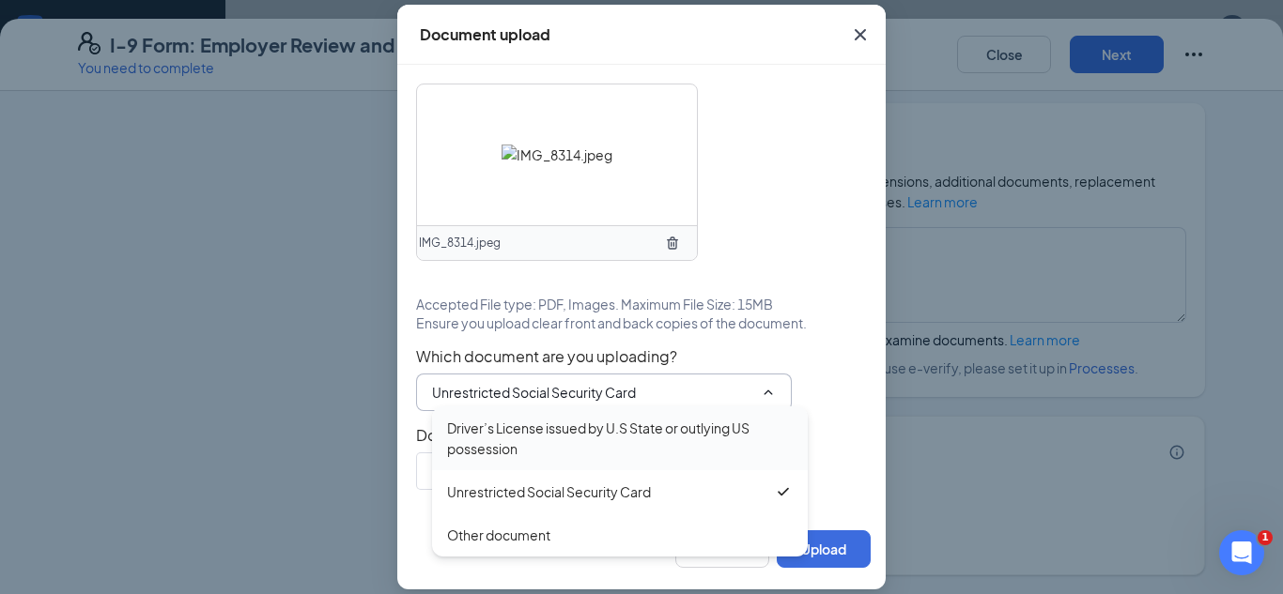
click at [531, 441] on div "Driver’s License issued by U.S State or outlying US possession" at bounding box center [620, 438] width 346 height 41
type input "Driver’s License issued by U.S State or outlying US possession"
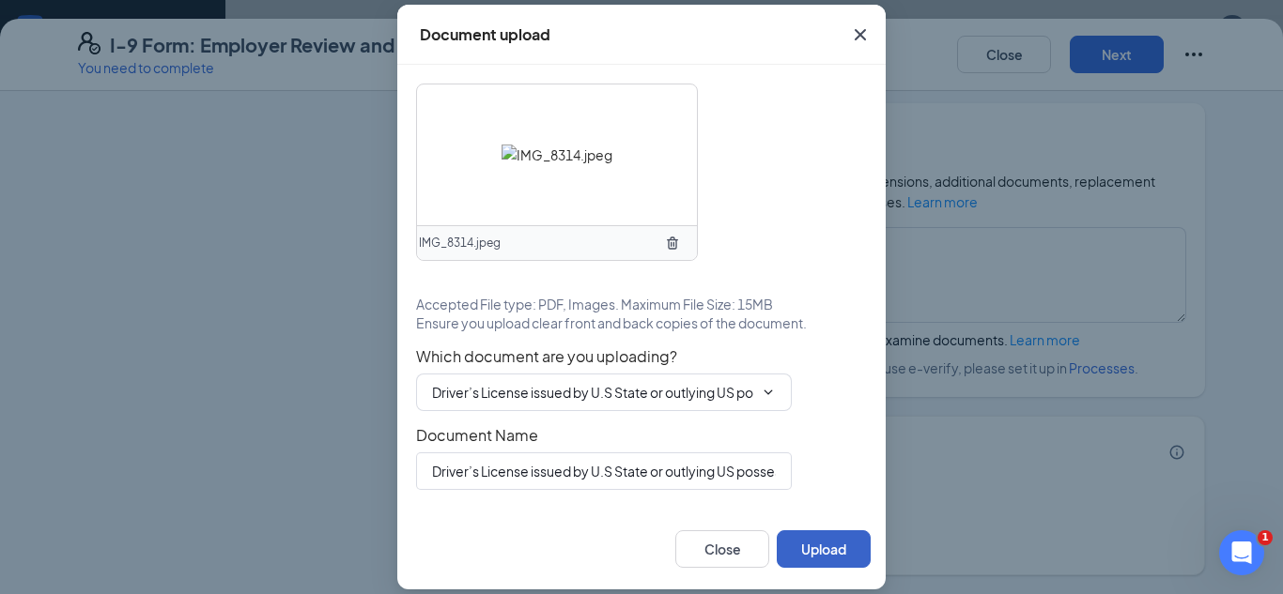
click at [829, 548] on button "Upload" at bounding box center [824, 550] width 94 height 38
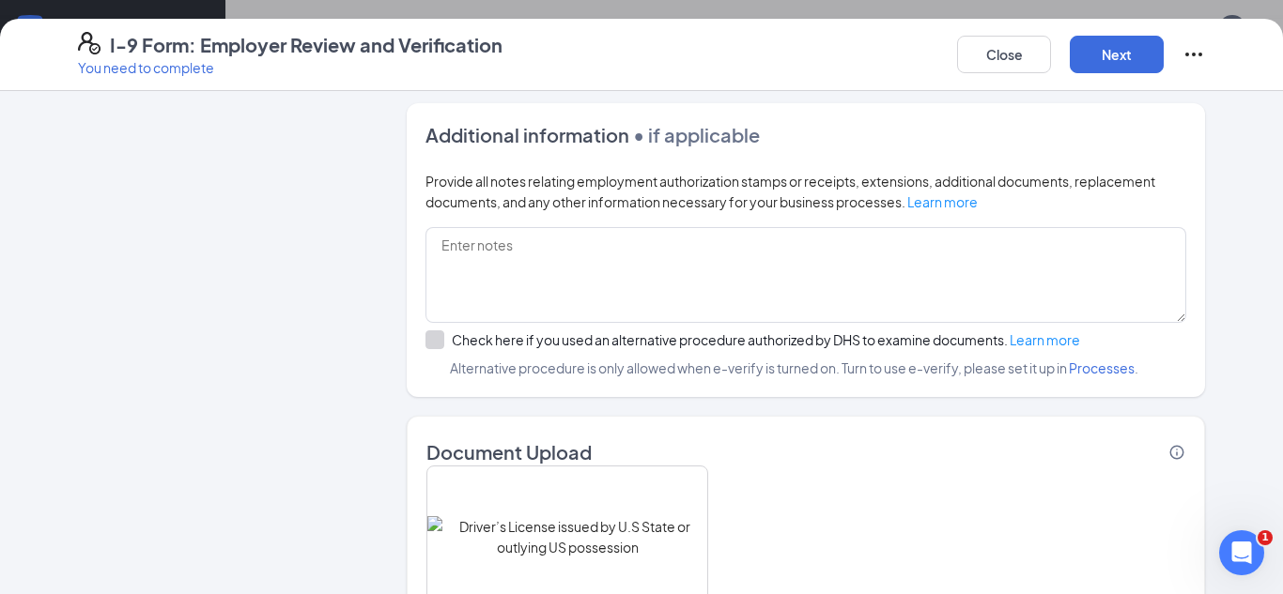
scroll to position [1359, 0]
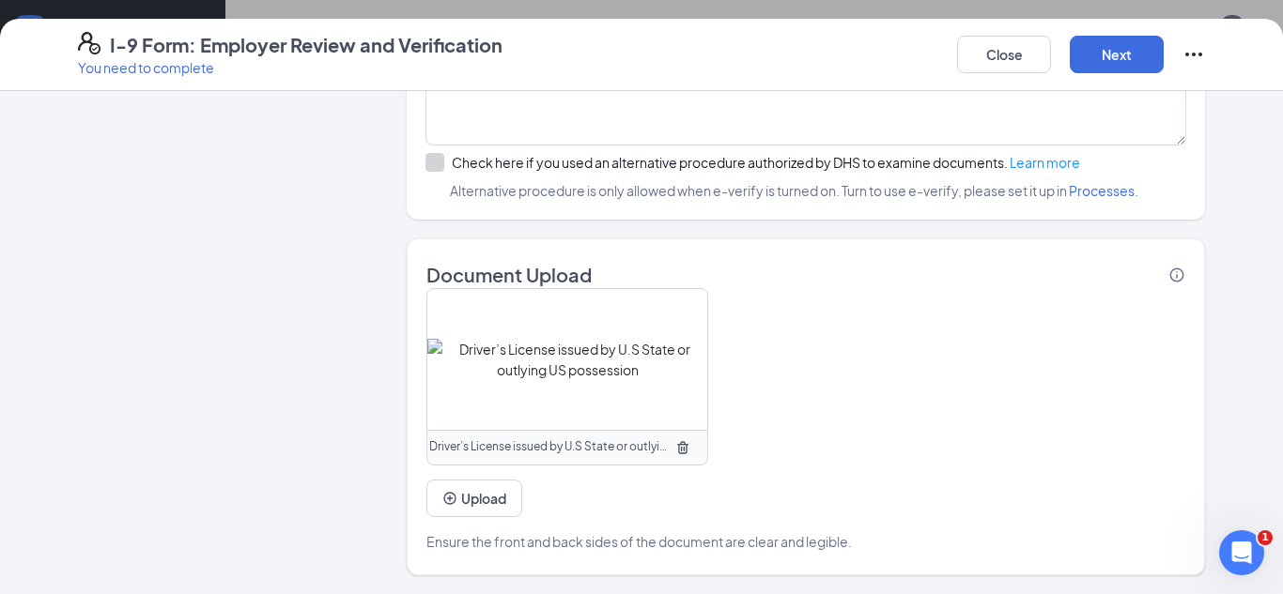
click at [1119, 74] on div "Close Next" at bounding box center [1081, 54] width 248 height 45
click at [1109, 60] on button "Next" at bounding box center [1117, 55] width 94 height 38
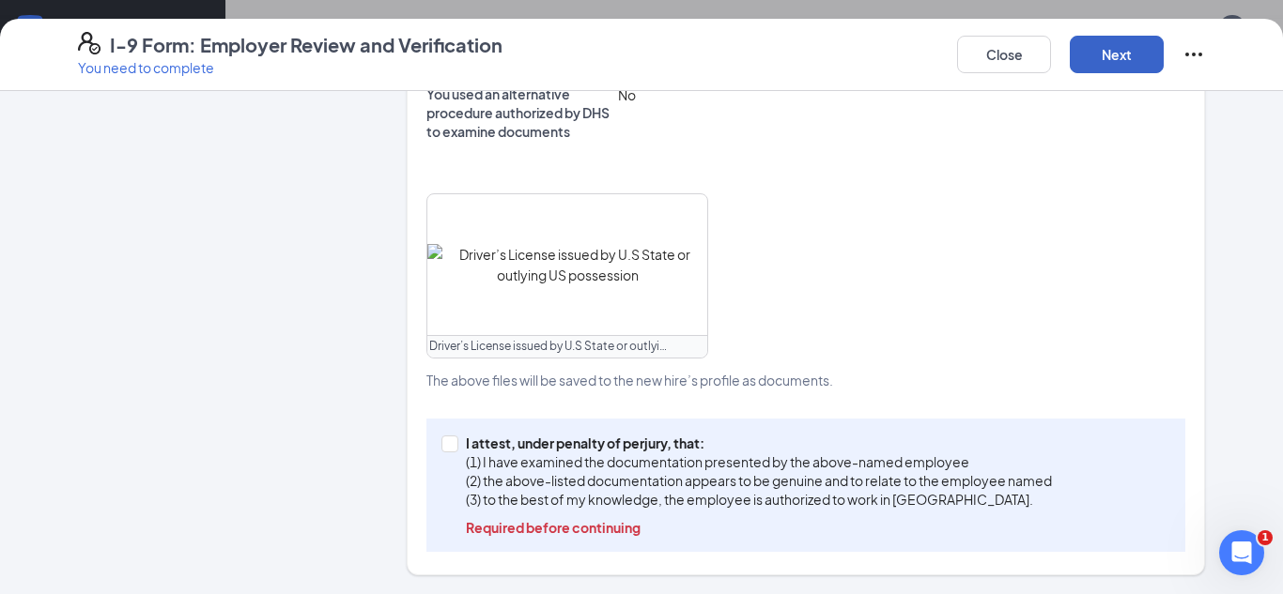
scroll to position [730, 0]
click at [506, 479] on p "(2) the above-listed documentation appears to be genuine and to relate to the e…" at bounding box center [759, 480] width 586 height 19
click at [455, 449] on input "I attest, under penalty of perjury, that: (1) I have examined the documentation…" at bounding box center [447, 442] width 13 height 13
click at [506, 453] on p "I attest, under penalty of perjury, that:" at bounding box center [759, 443] width 586 height 19
click at [455, 449] on input "I attest, under penalty of perjury, that: (1) I have examined the documentation…" at bounding box center [447, 442] width 13 height 13
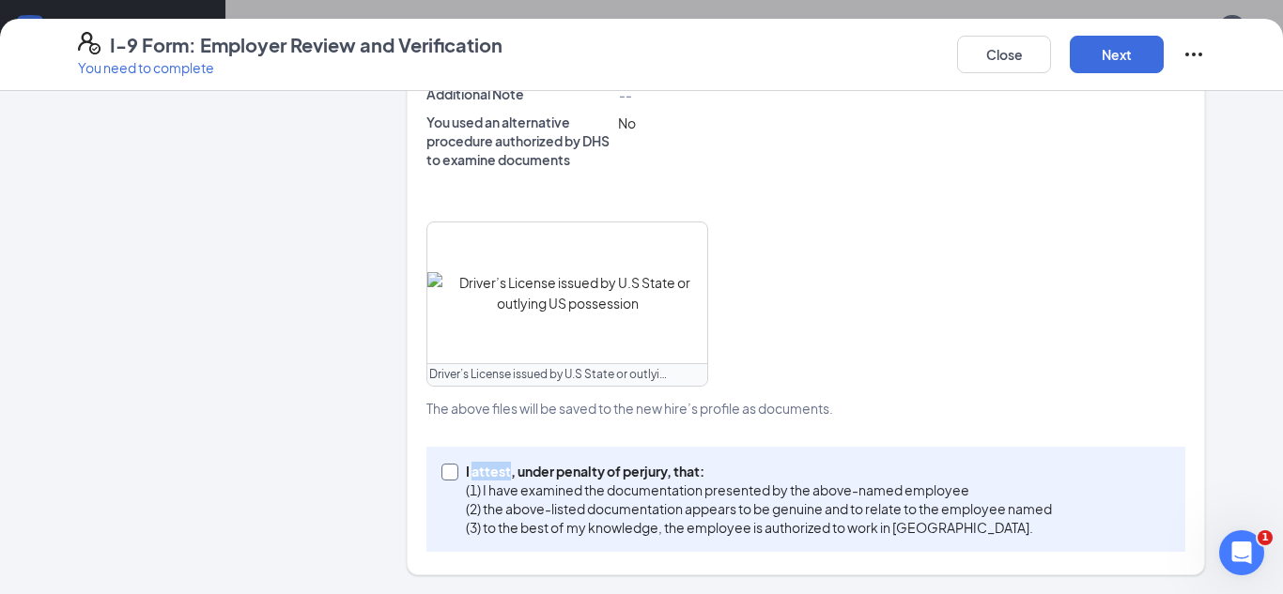
scroll to position [702, 0]
click at [439, 465] on div "I attest, under penalty of perjury, that: (1) I have examined the documentation…" at bounding box center [805, 499] width 759 height 105
click at [442, 469] on input "I attest, under penalty of perjury, that: (1) I have examined the documentation…" at bounding box center [447, 470] width 13 height 13
checkbox input "true"
click at [1130, 67] on button "Next" at bounding box center [1117, 55] width 94 height 38
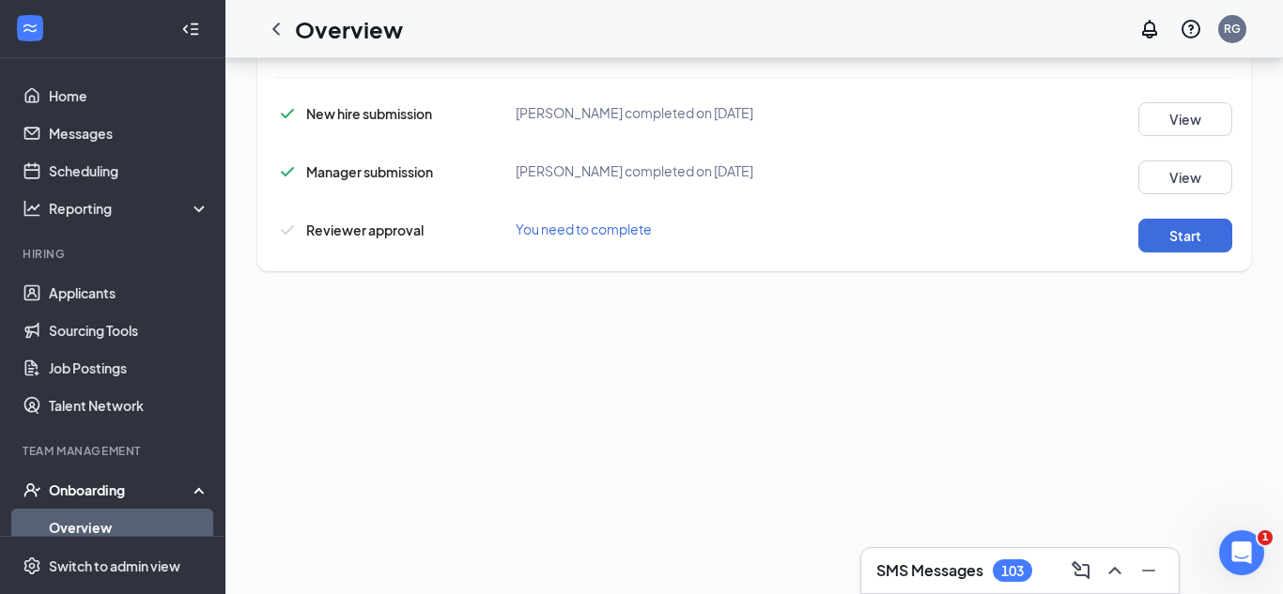
scroll to position [1242, 0]
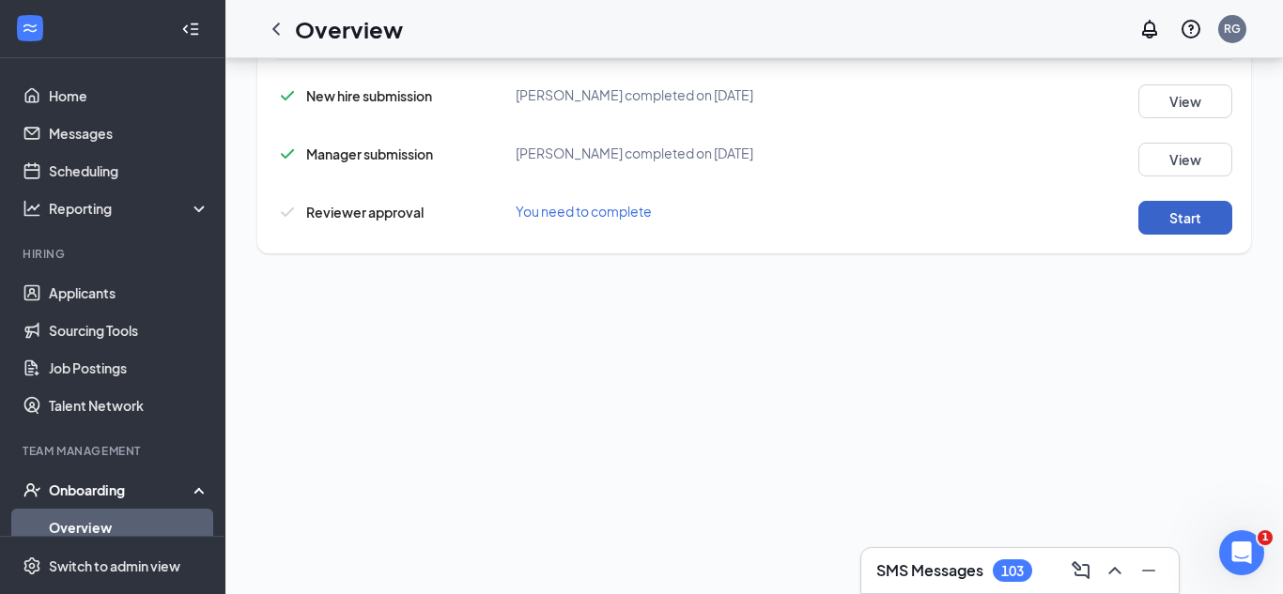
click at [1190, 217] on button "Start" at bounding box center [1185, 218] width 94 height 34
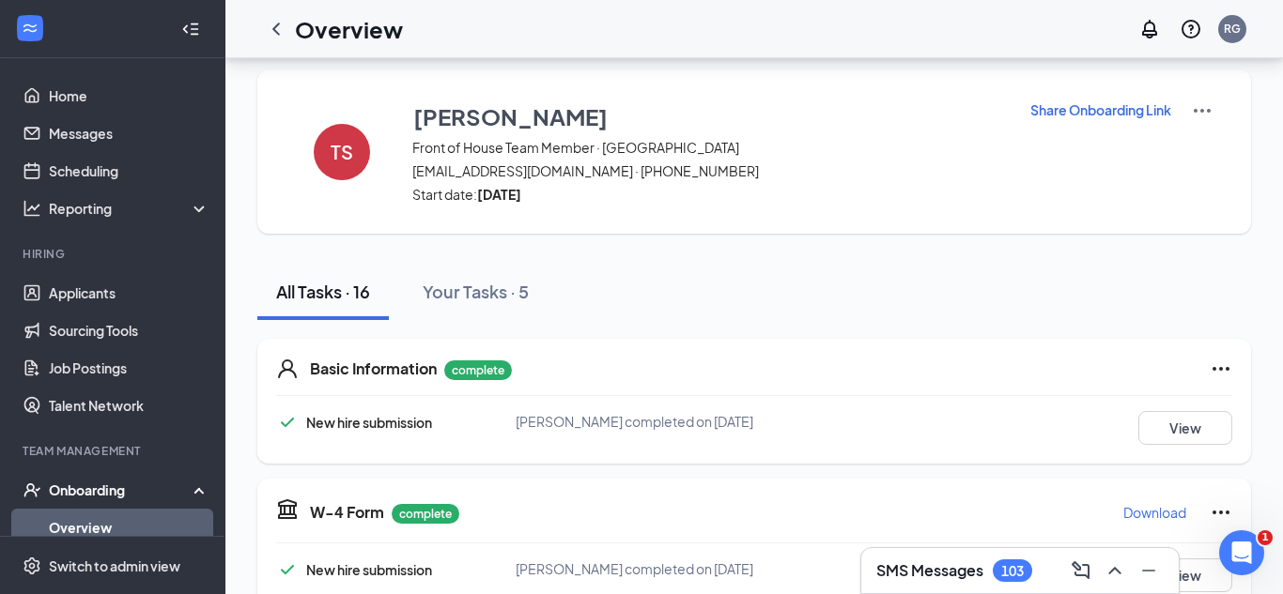
scroll to position [0, 0]
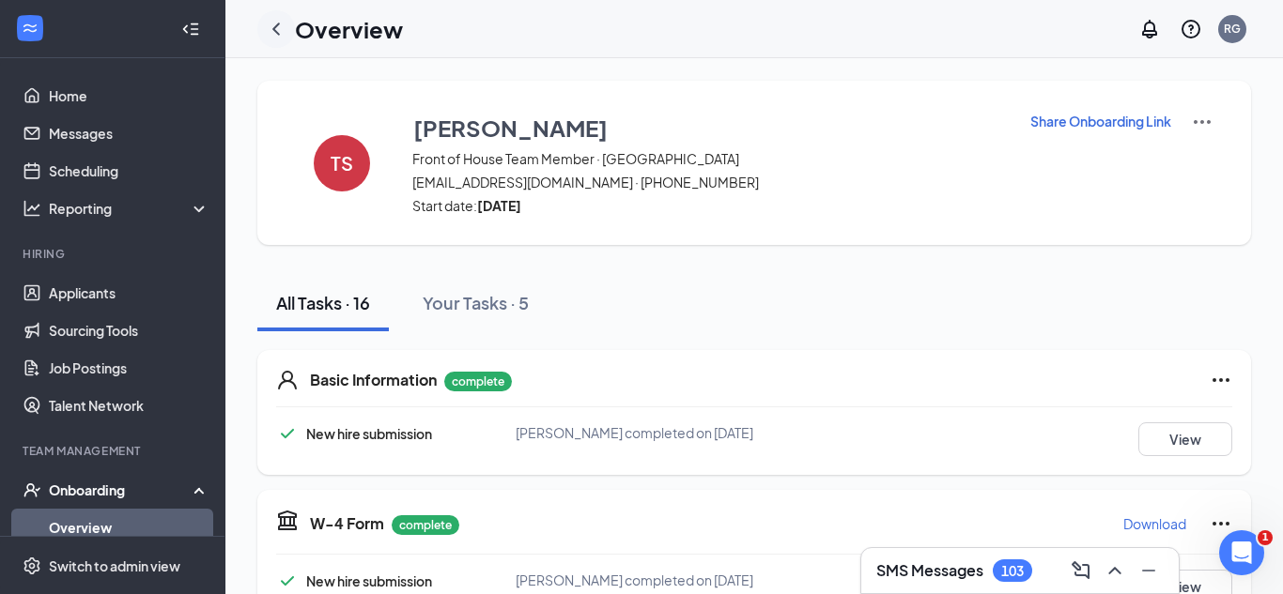
click at [274, 24] on icon "ChevronLeft" at bounding box center [276, 29] width 23 height 23
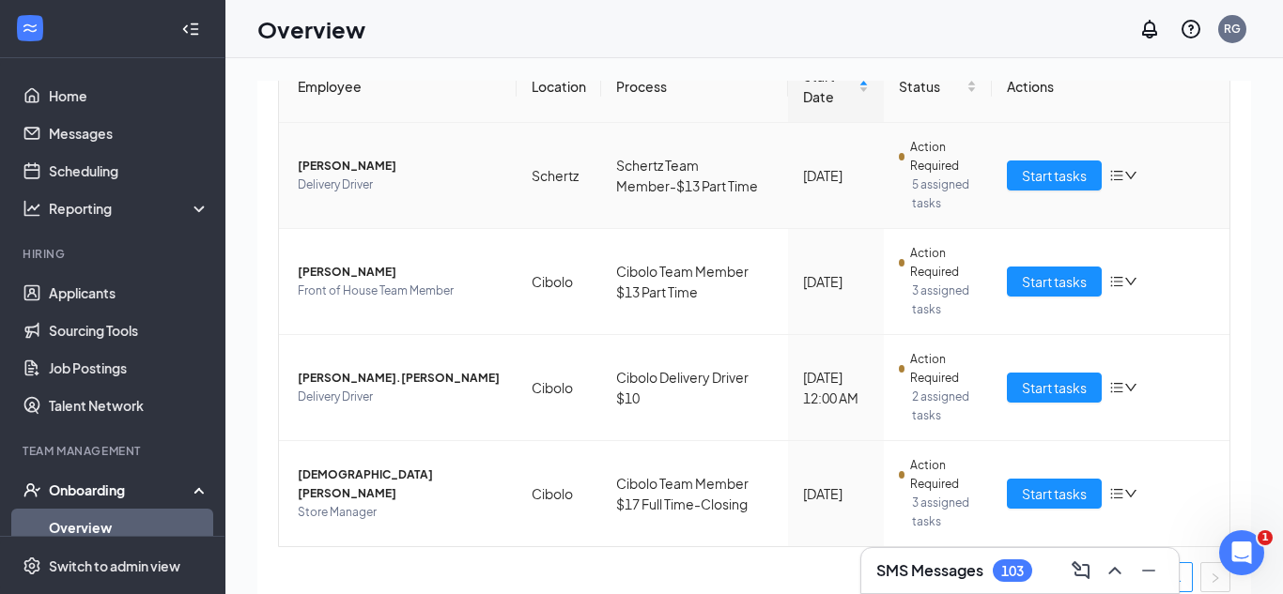
scroll to position [232, 0]
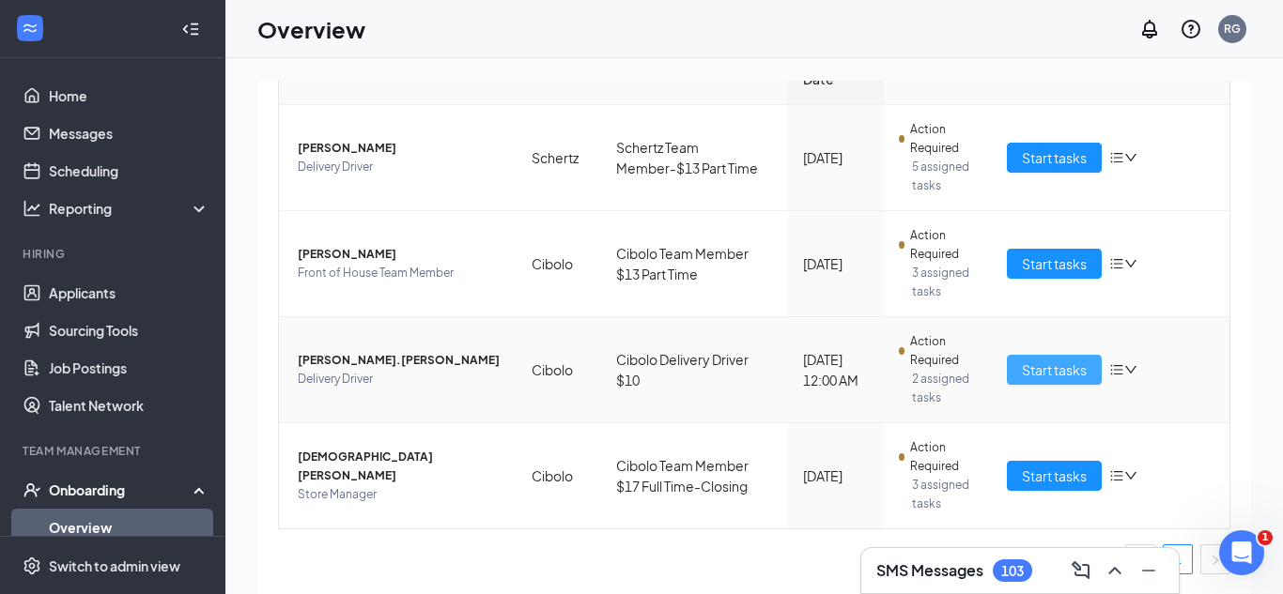
click at [1042, 364] on span "Start tasks" at bounding box center [1054, 370] width 65 height 21
click at [1042, 364] on div "0 New 5 In progress 310 Completed Employees that need your attention Employee L…" at bounding box center [753, 368] width 1057 height 621
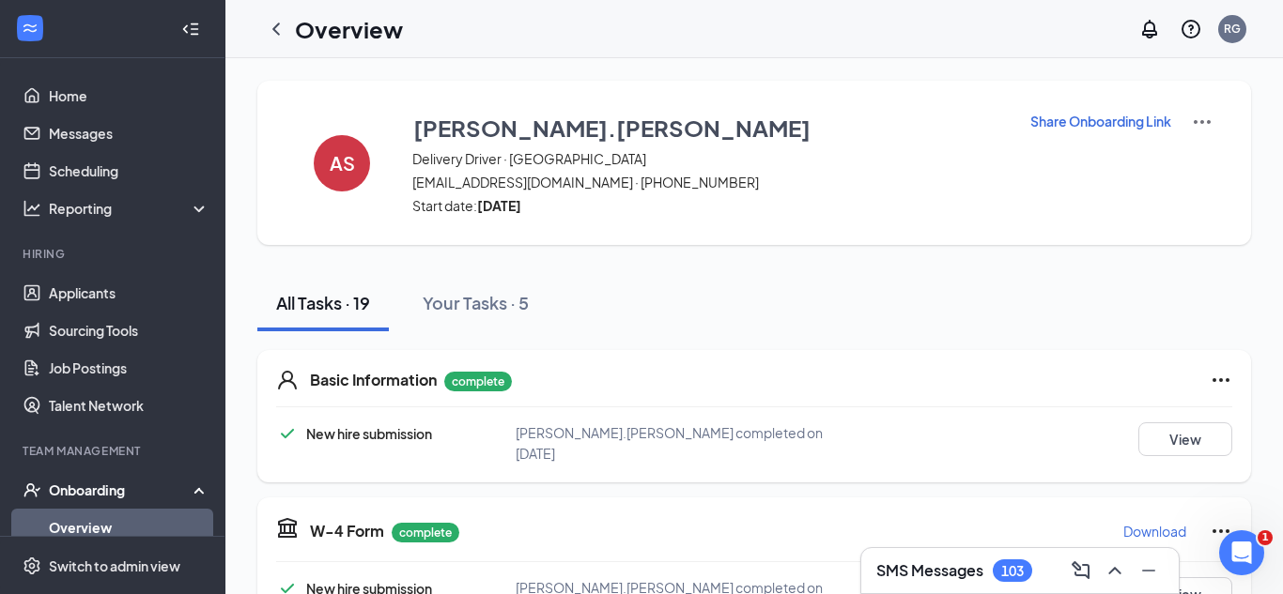
click at [901, 310] on div "All Tasks · 19 Your Tasks · 5" at bounding box center [754, 303] width 994 height 56
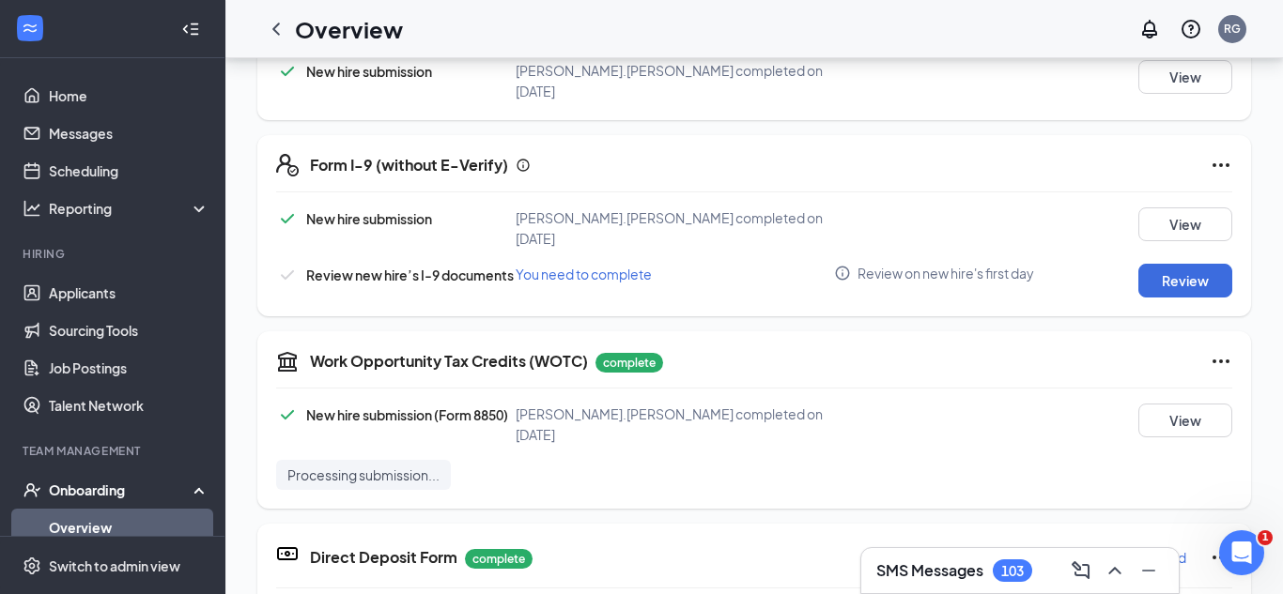
scroll to position [500, 0]
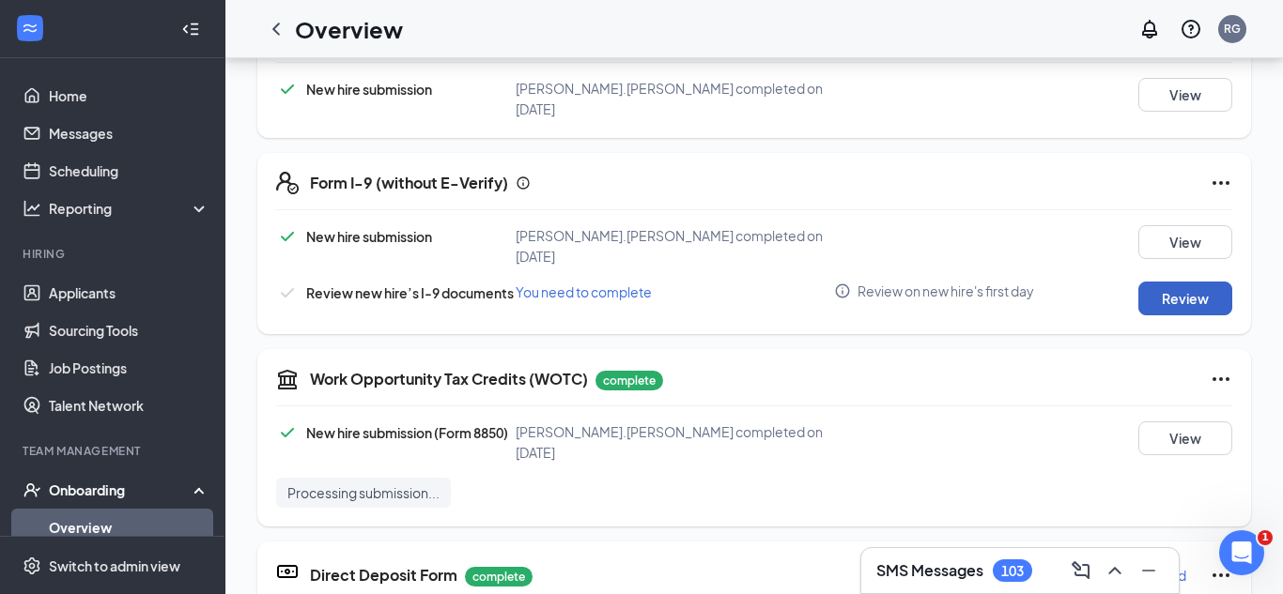
click at [1170, 282] on button "Review" at bounding box center [1185, 299] width 94 height 34
click at [1151, 282] on button "Review" at bounding box center [1185, 299] width 94 height 34
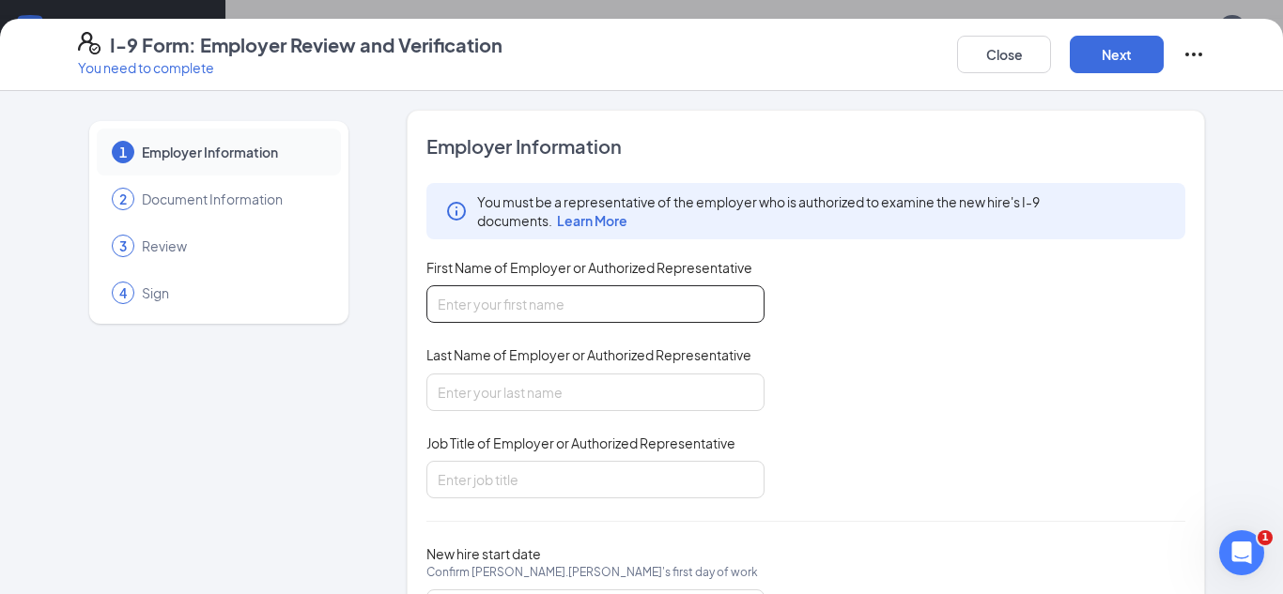
click at [639, 307] on input "First Name of Employer or Authorized Representative" at bounding box center [595, 305] width 338 height 38
type input "Ray"
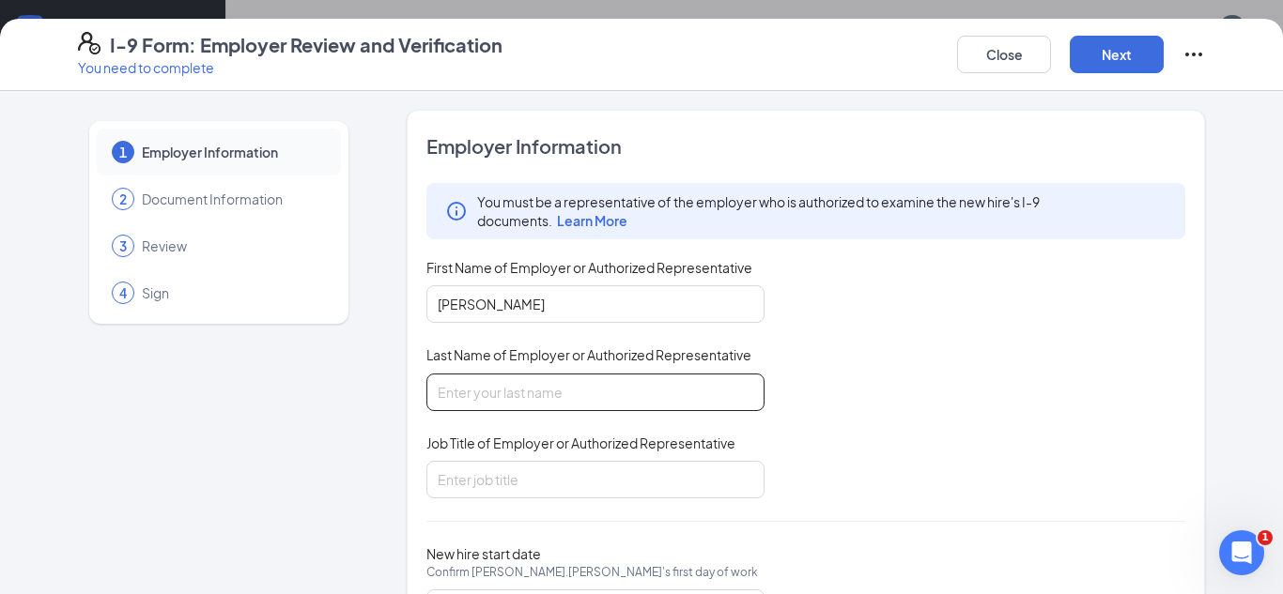
click at [530, 377] on input "Last Name of Employer or Authorized Representative" at bounding box center [595, 393] width 338 height 38
type input "Garciadealba"
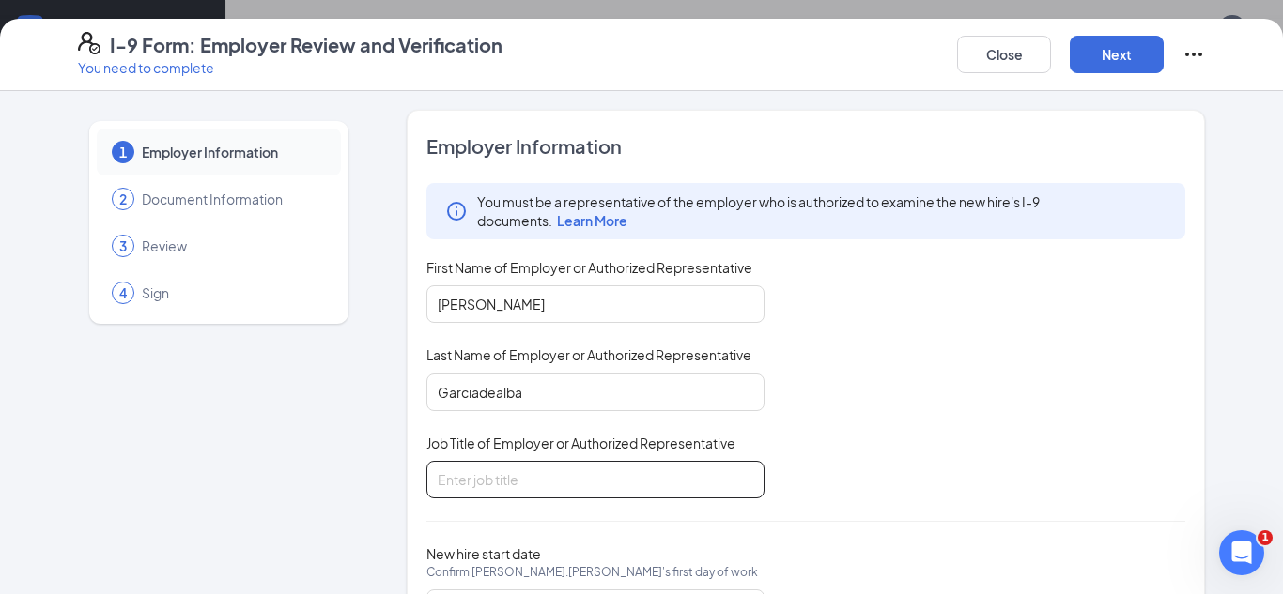
click at [520, 466] on input "Job Title of Employer or Authorized Representative" at bounding box center [595, 480] width 338 height 38
type input "Executive Director"
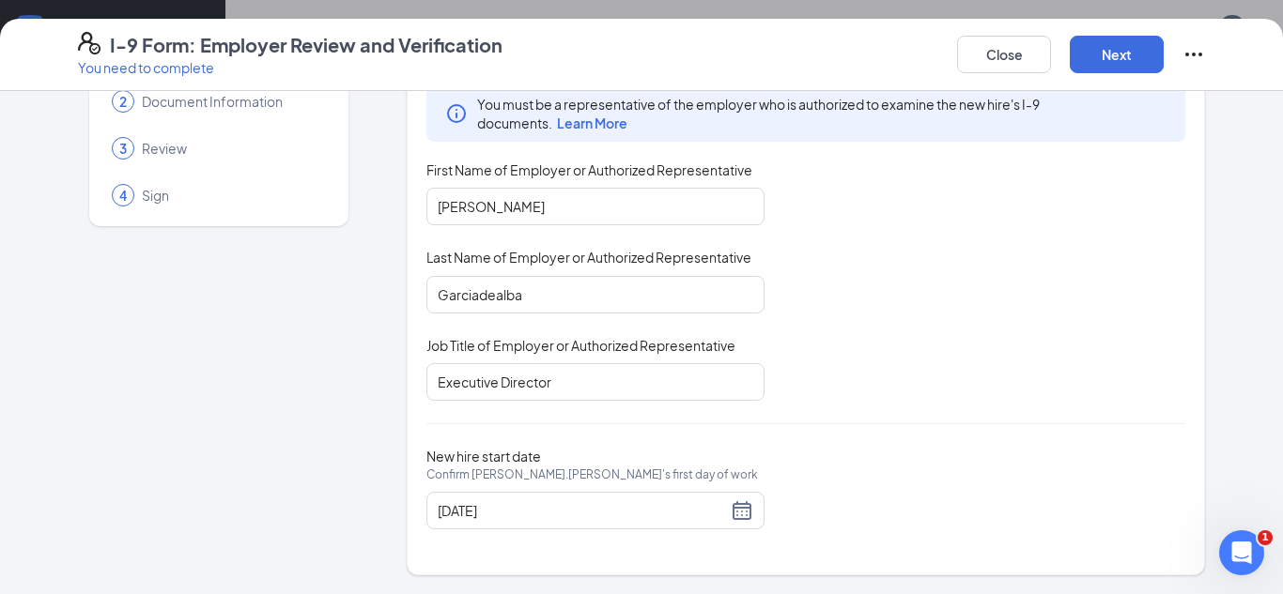
click at [1124, 34] on div "Close Next" at bounding box center [1081, 54] width 248 height 45
click at [1116, 48] on button "Next" at bounding box center [1117, 55] width 94 height 38
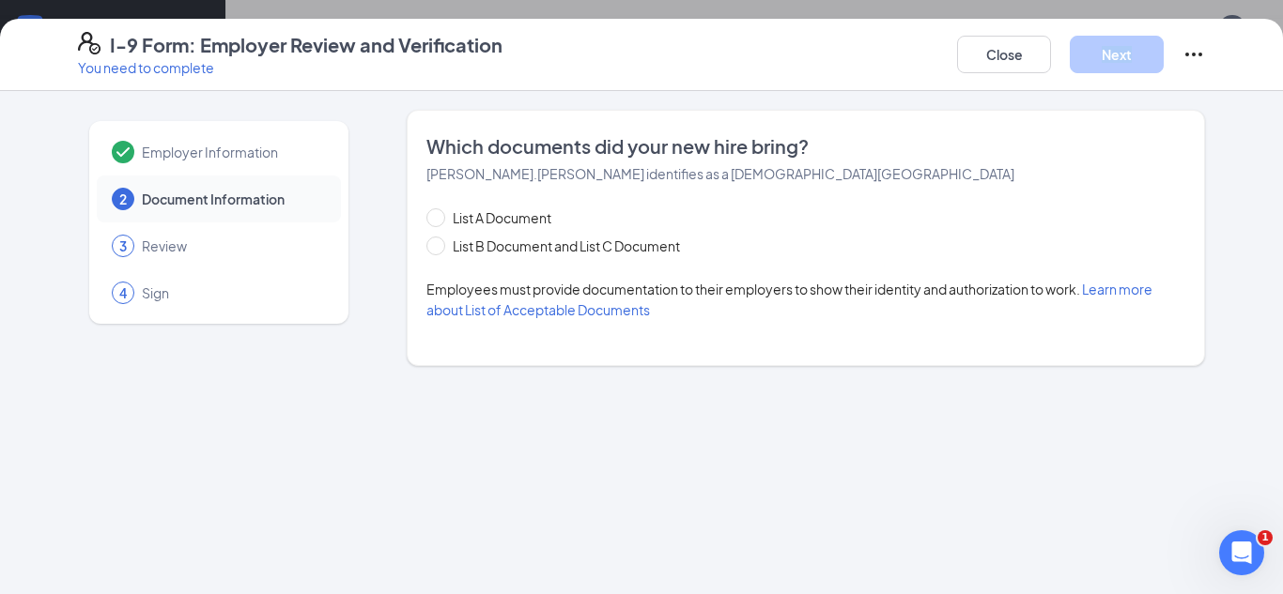
scroll to position [0, 0]
click at [552, 255] on span "List B Document and List C Document" at bounding box center [566, 246] width 242 height 21
click at [440, 250] on input "List B Document and List C Document" at bounding box center [432, 243] width 13 height 13
radio input "true"
click at [552, 255] on span "List B Document and List C Document" at bounding box center [566, 246] width 242 height 21
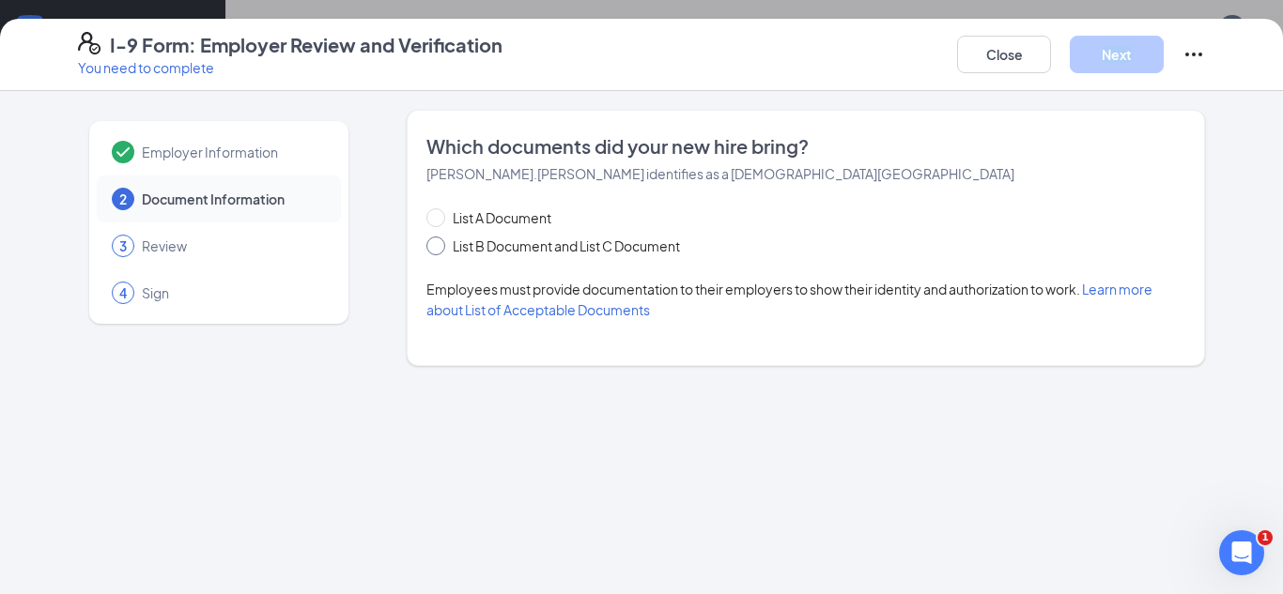
click at [440, 250] on input "List B Document and List C Document" at bounding box center [432, 243] width 13 height 13
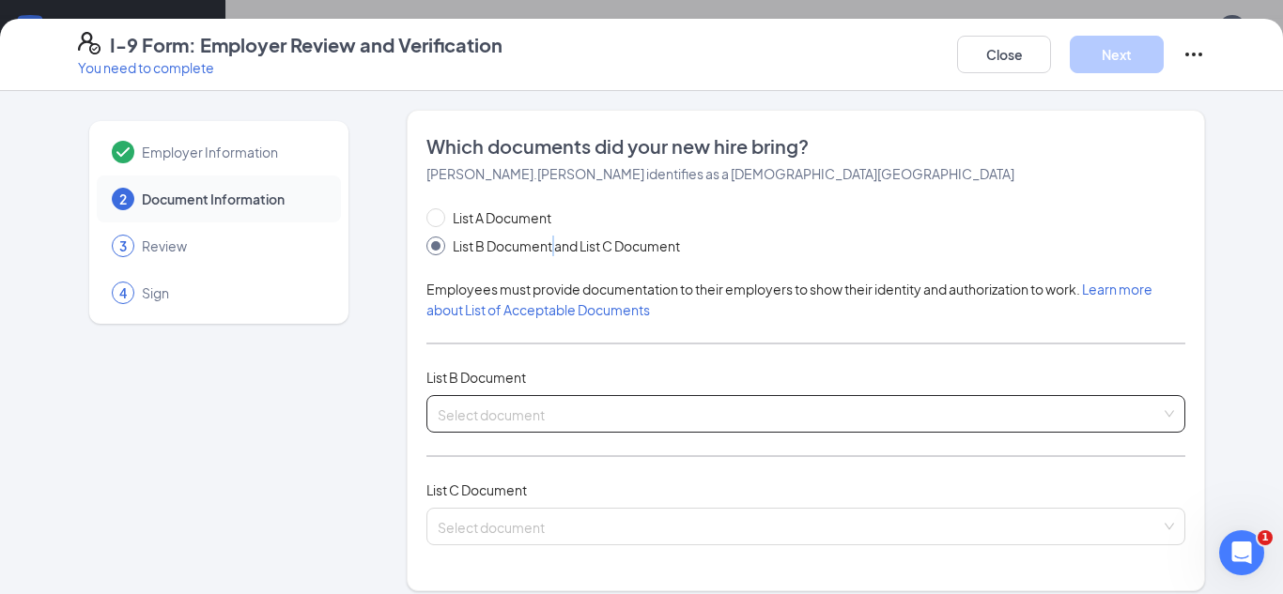
click at [492, 415] on input "search" at bounding box center [799, 410] width 723 height 28
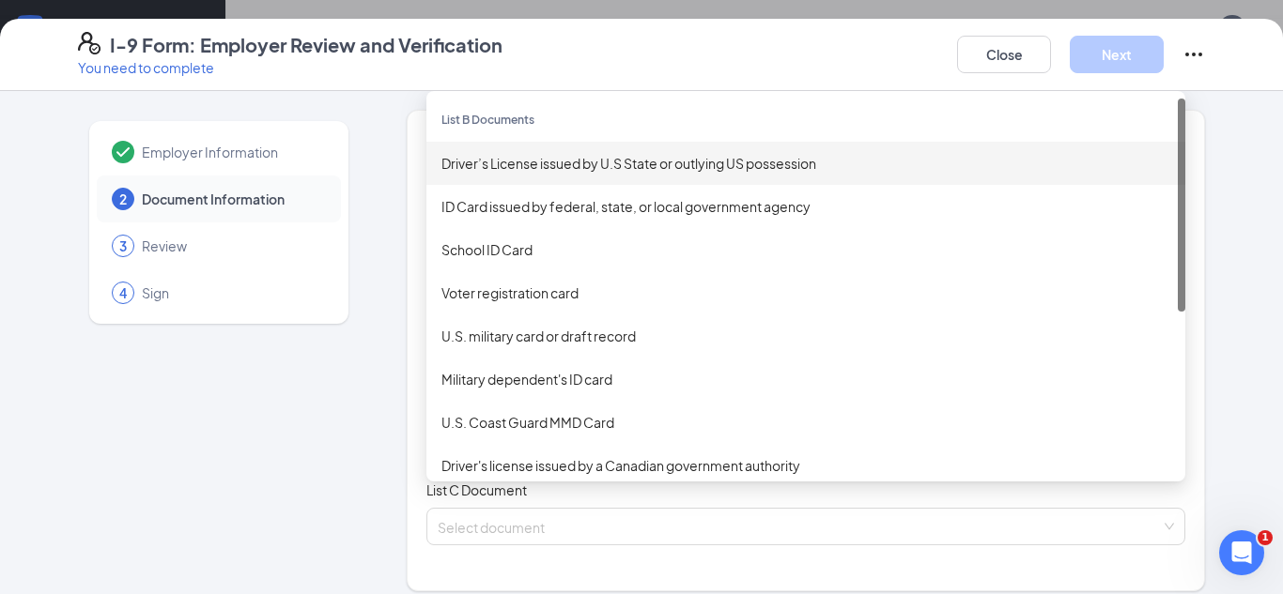
click at [471, 174] on div "Driver’s License issued by U.S State or outlying US possession" at bounding box center [805, 163] width 759 height 43
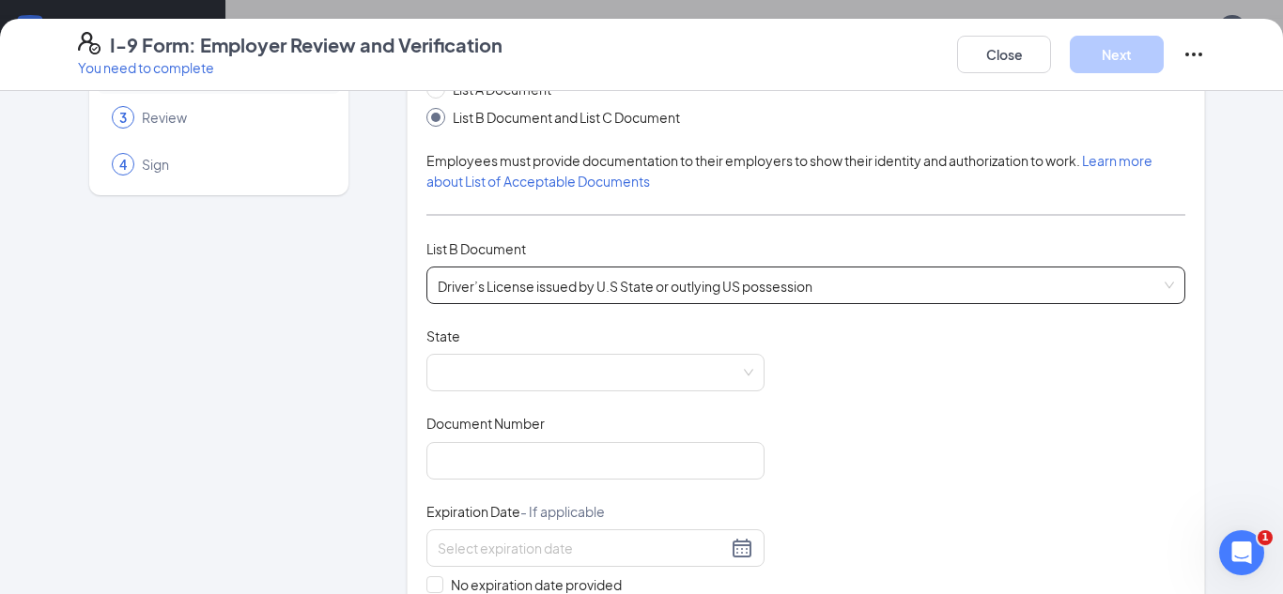
scroll to position [136, 0]
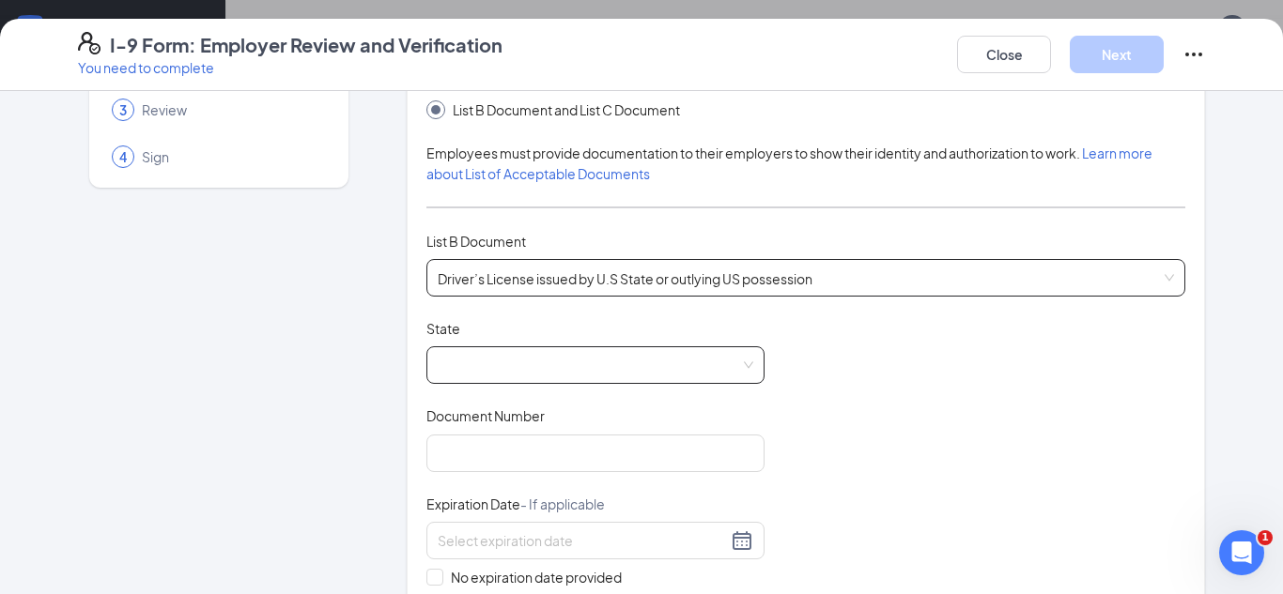
click at [464, 380] on span at bounding box center [596, 365] width 316 height 36
click at [456, 369] on span at bounding box center [596, 365] width 316 height 36
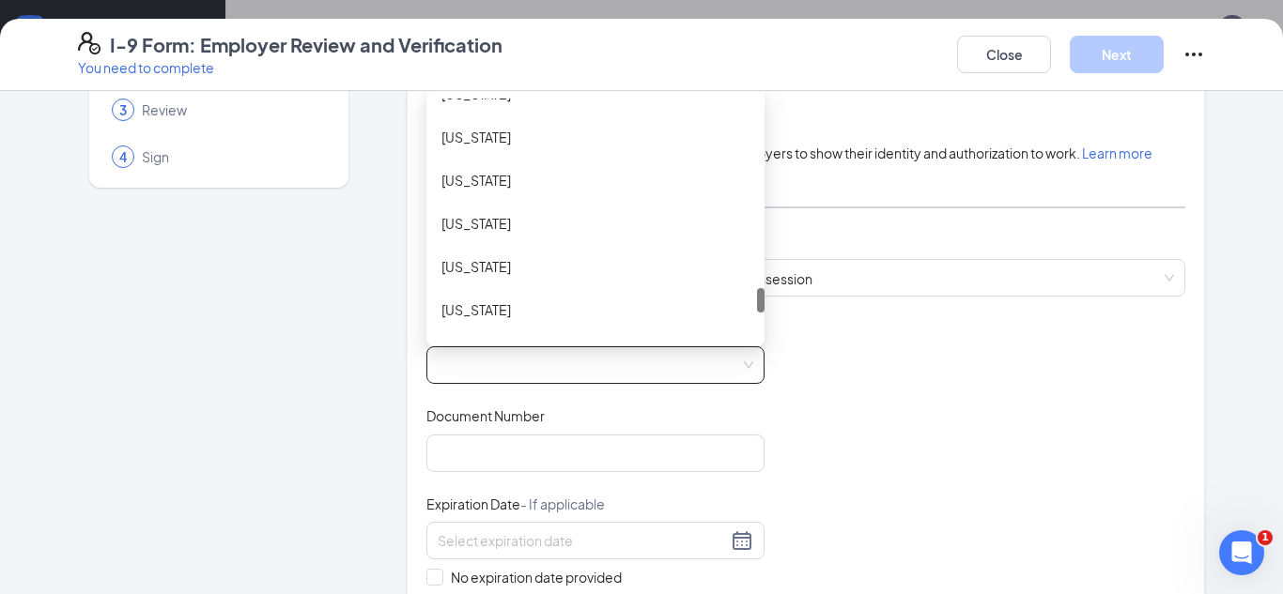
scroll to position [1872, 0]
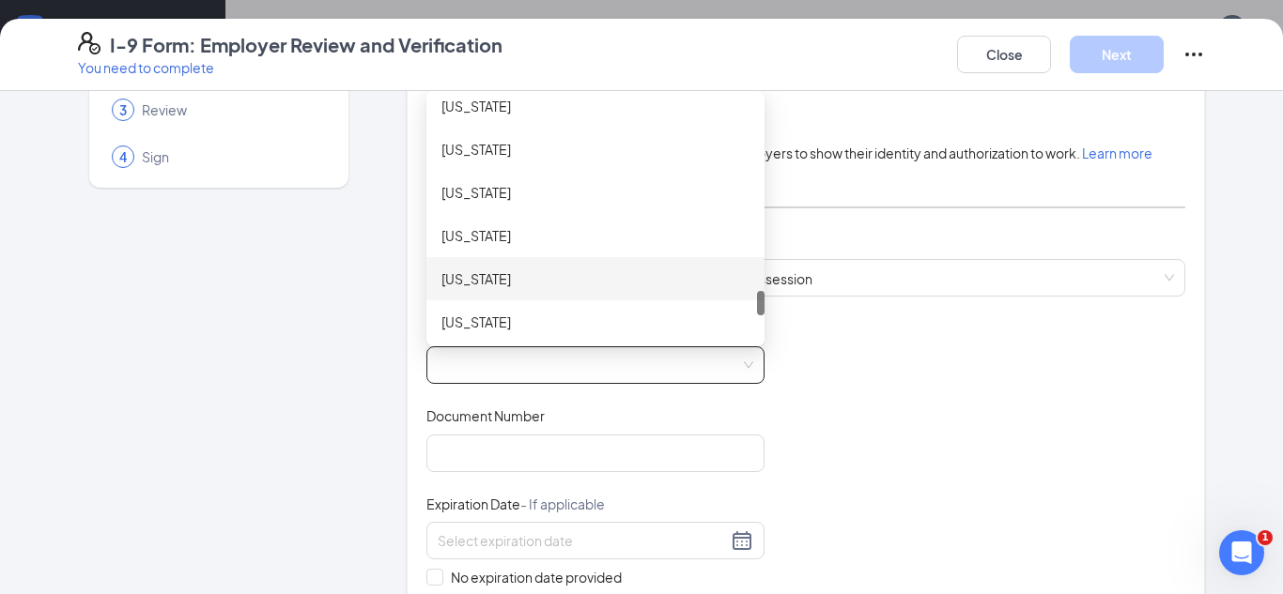
click at [502, 266] on div "Texas" at bounding box center [595, 278] width 338 height 43
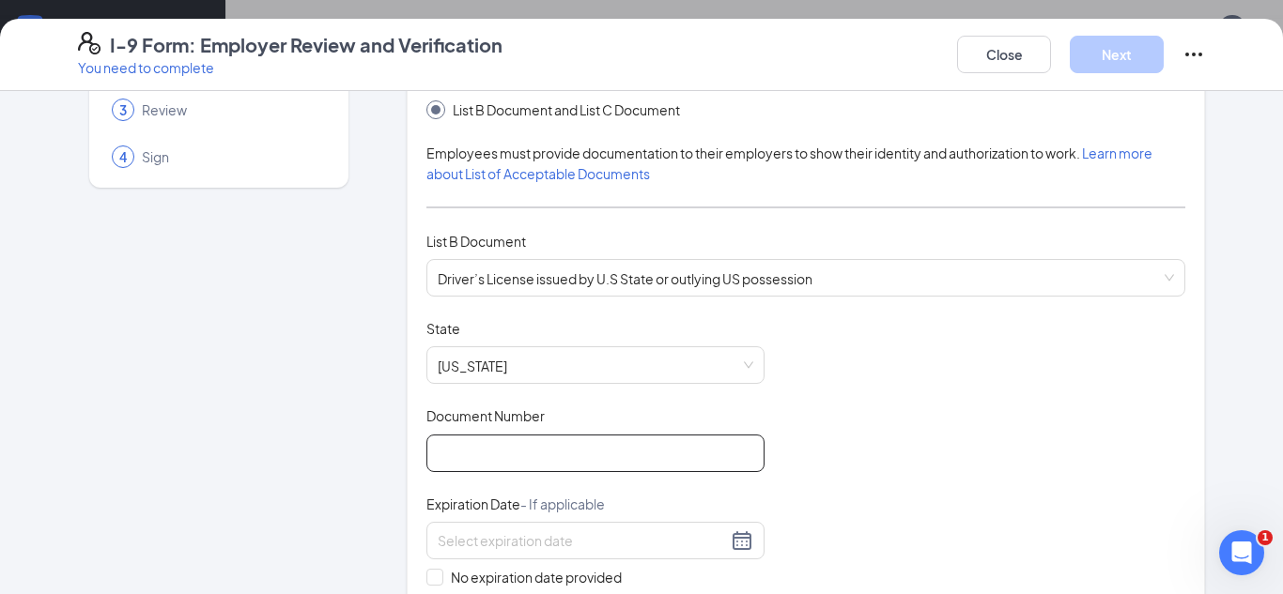
click at [497, 444] on input "Document Number" at bounding box center [595, 454] width 338 height 38
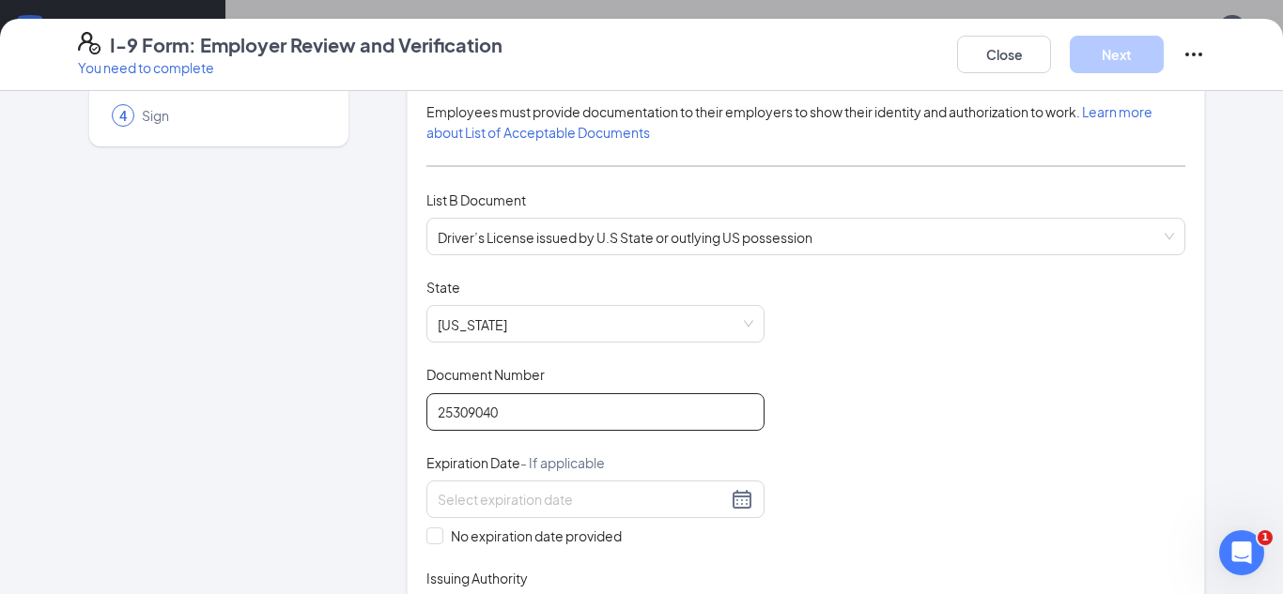
scroll to position [182, 0]
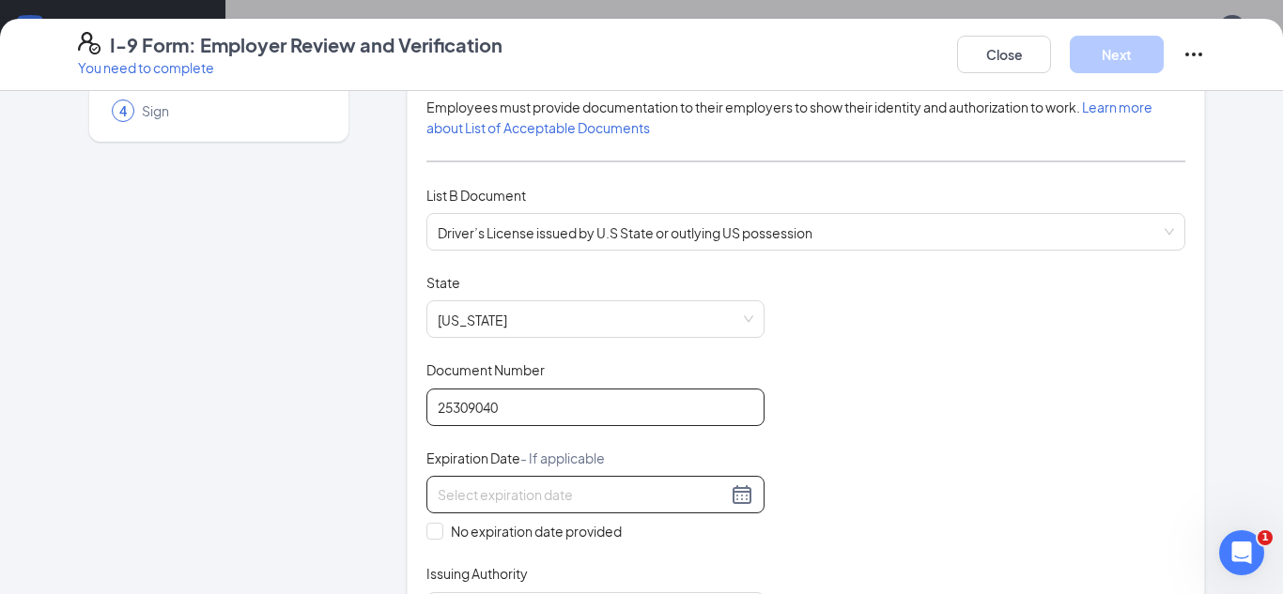
type input "25309040"
click at [741, 504] on div at bounding box center [596, 495] width 316 height 23
click at [674, 542] on button "button" at bounding box center [671, 536] width 21 height 38
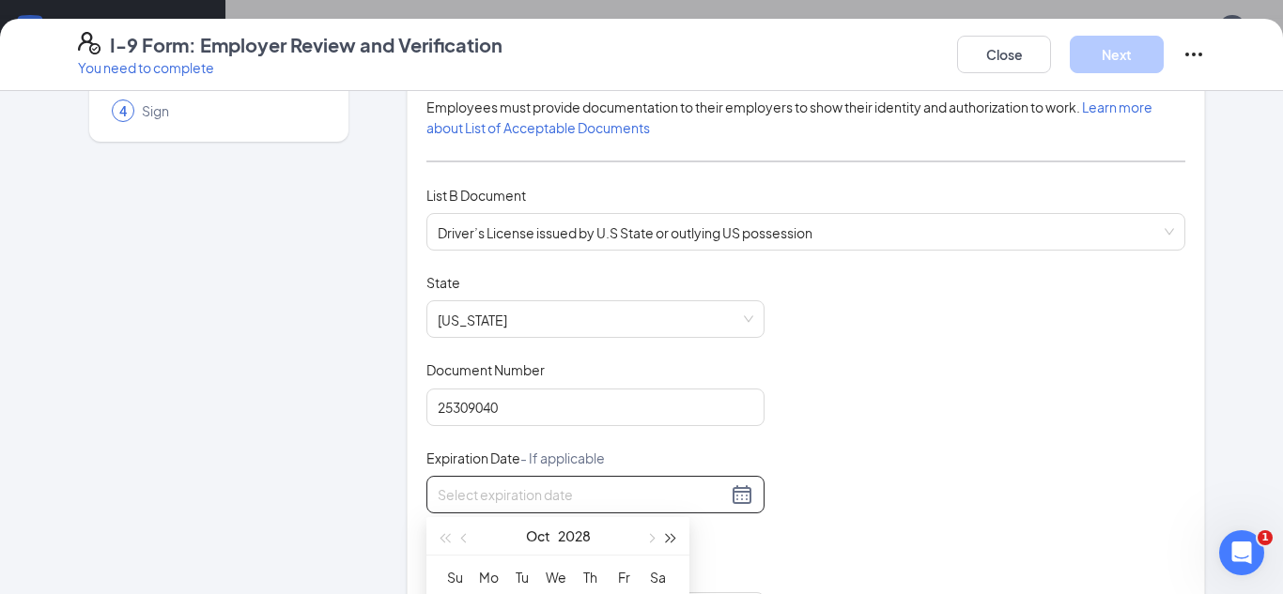
click at [674, 542] on button "button" at bounding box center [671, 536] width 21 height 38
click at [461, 537] on span "button" at bounding box center [465, 538] width 9 height 9
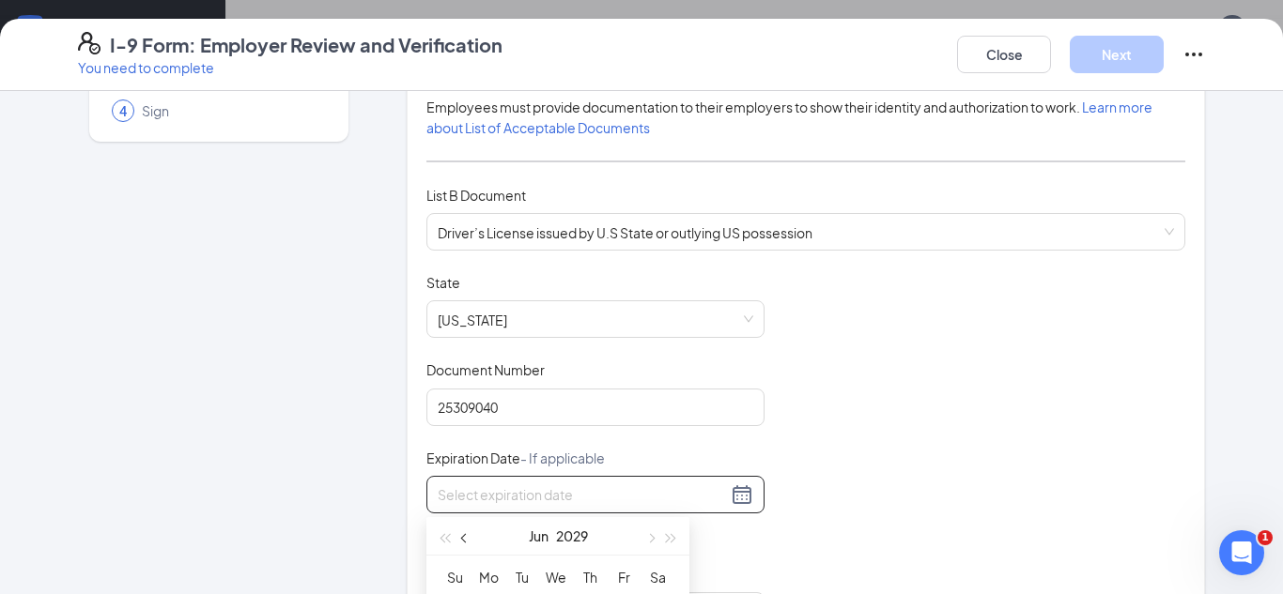
click at [461, 537] on span "button" at bounding box center [465, 538] width 9 height 9
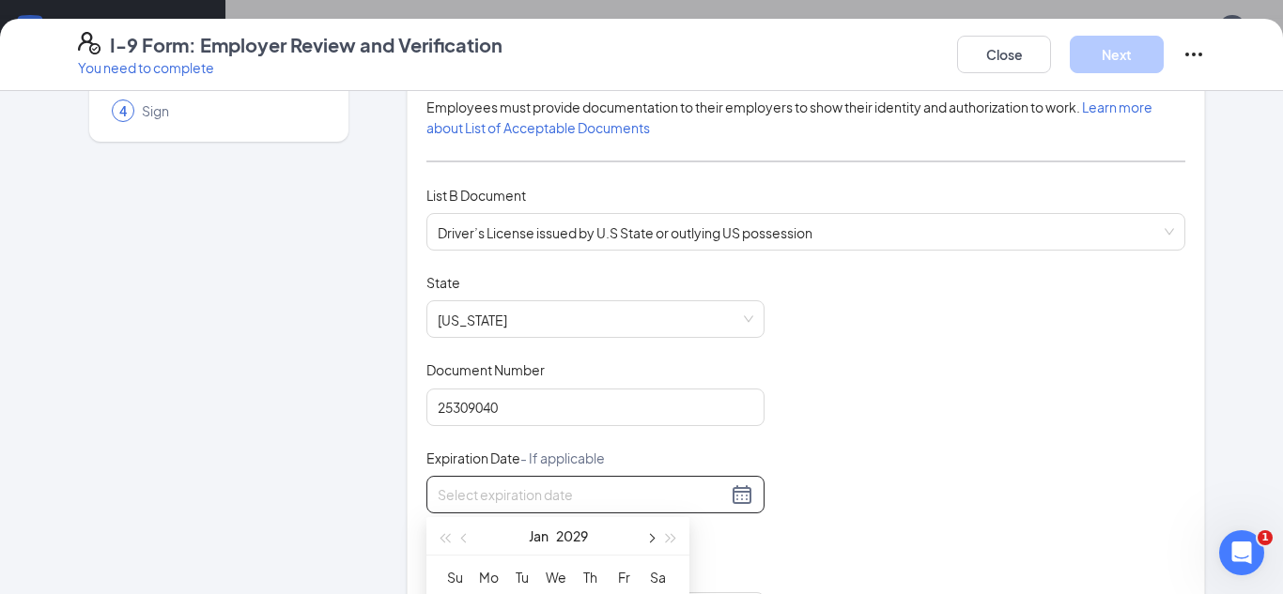
click at [640, 536] on button "button" at bounding box center [650, 536] width 21 height 38
click at [772, 559] on div "Document Title Driver’s License issued by U.S State or outlying US possession S…" at bounding box center [805, 451] width 759 height 357
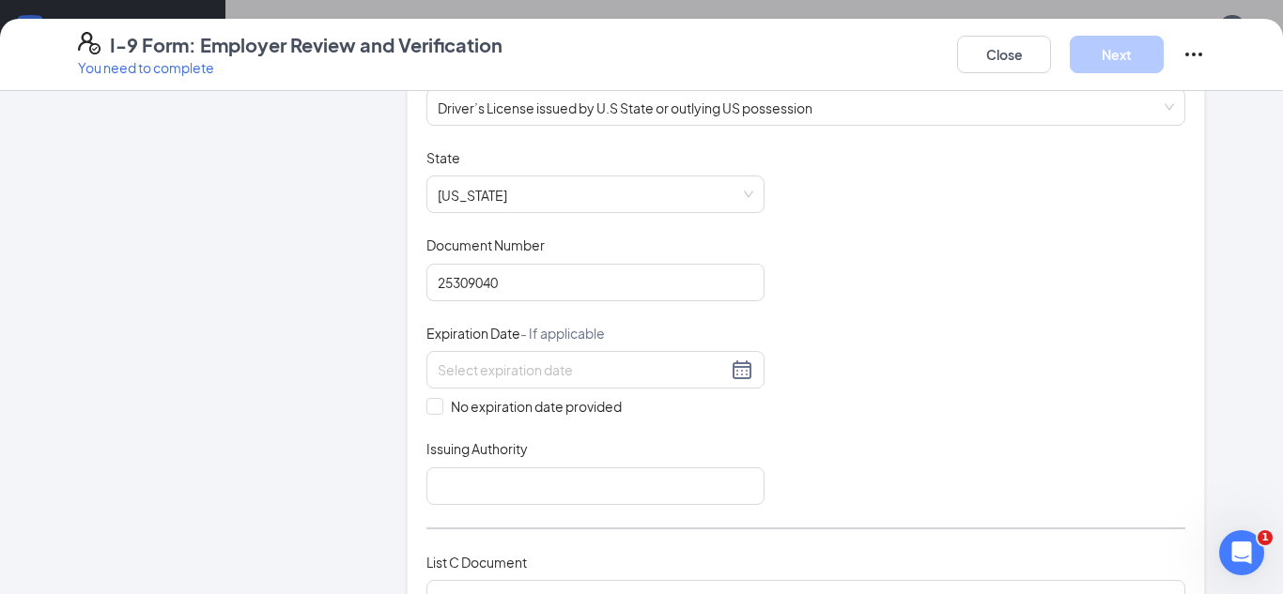
scroll to position [308, 0]
click at [743, 365] on div at bounding box center [596, 369] width 316 height 23
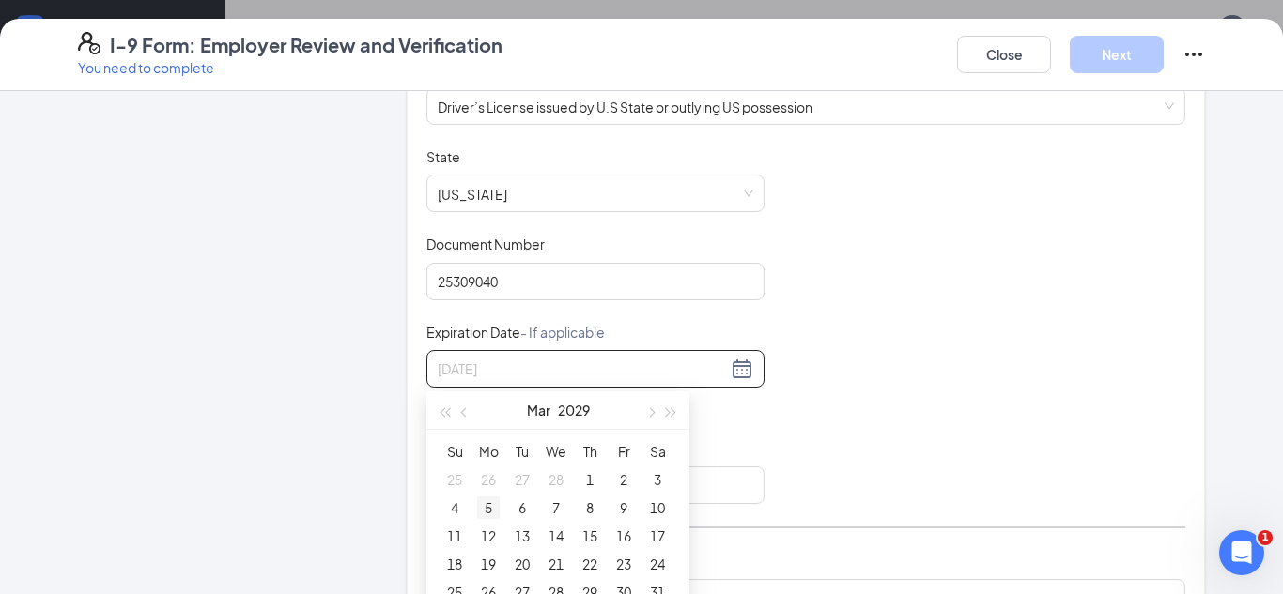
type input "03/05/2029"
click at [486, 512] on div "5" at bounding box center [488, 508] width 23 height 23
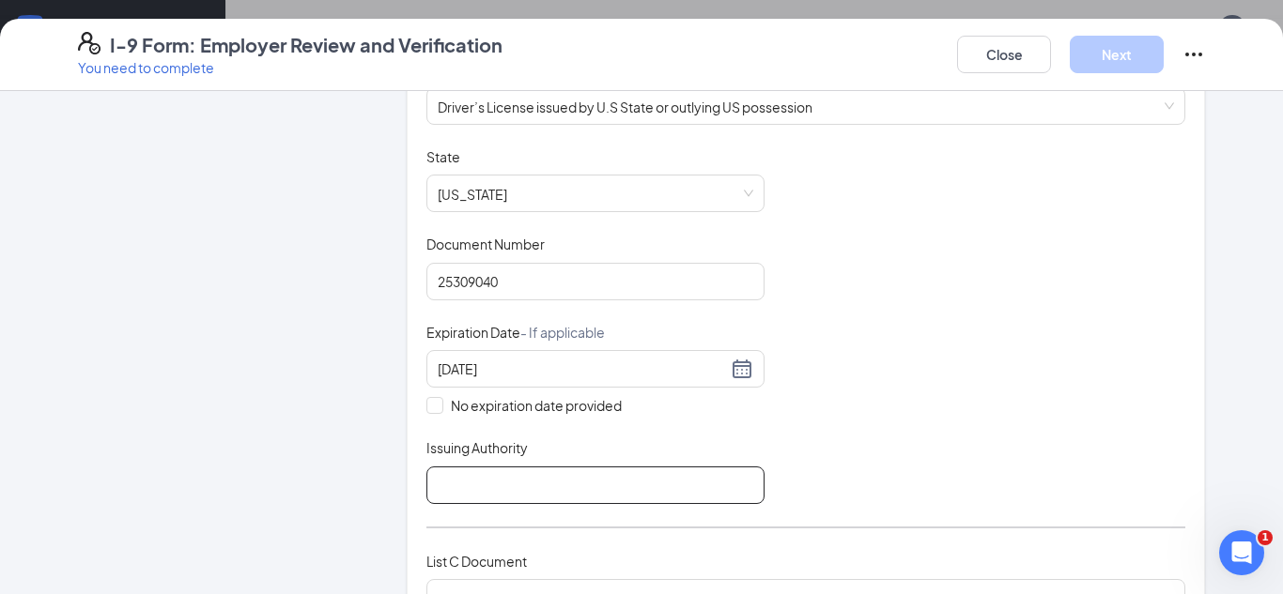
click at [533, 474] on input "Issuing Authority" at bounding box center [595, 486] width 338 height 38
type input "Texas"
click at [354, 423] on div "Employer Information 2 Document Information 3 Review 4 Sign" at bounding box center [219, 478] width 282 height 1352
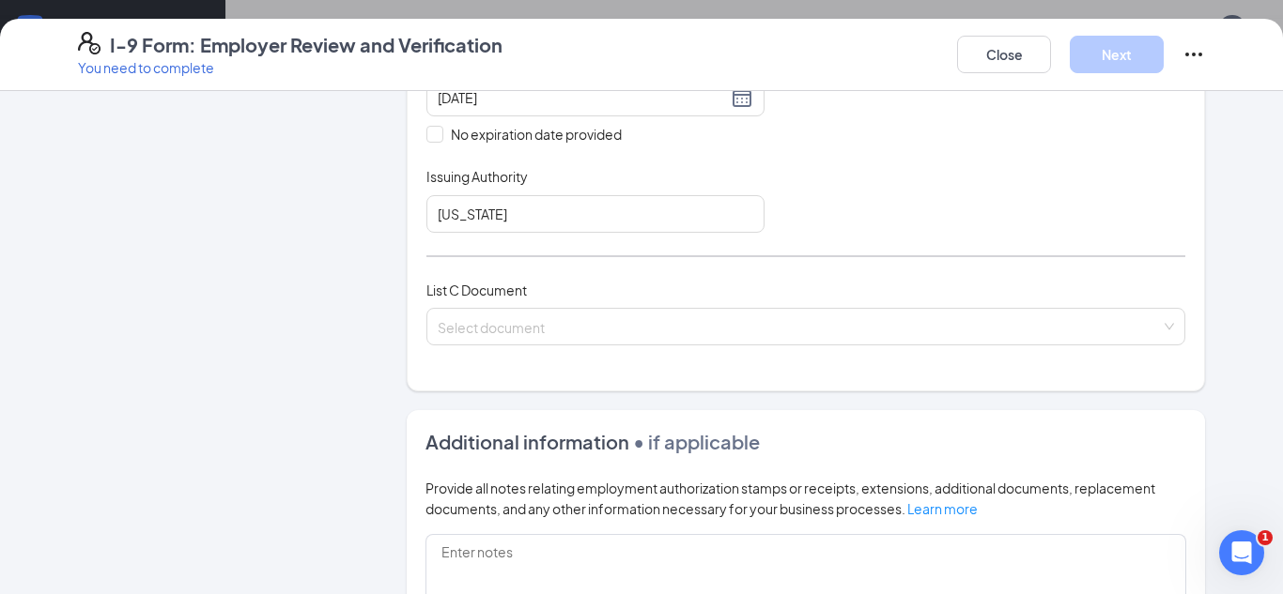
scroll to position [592, 0]
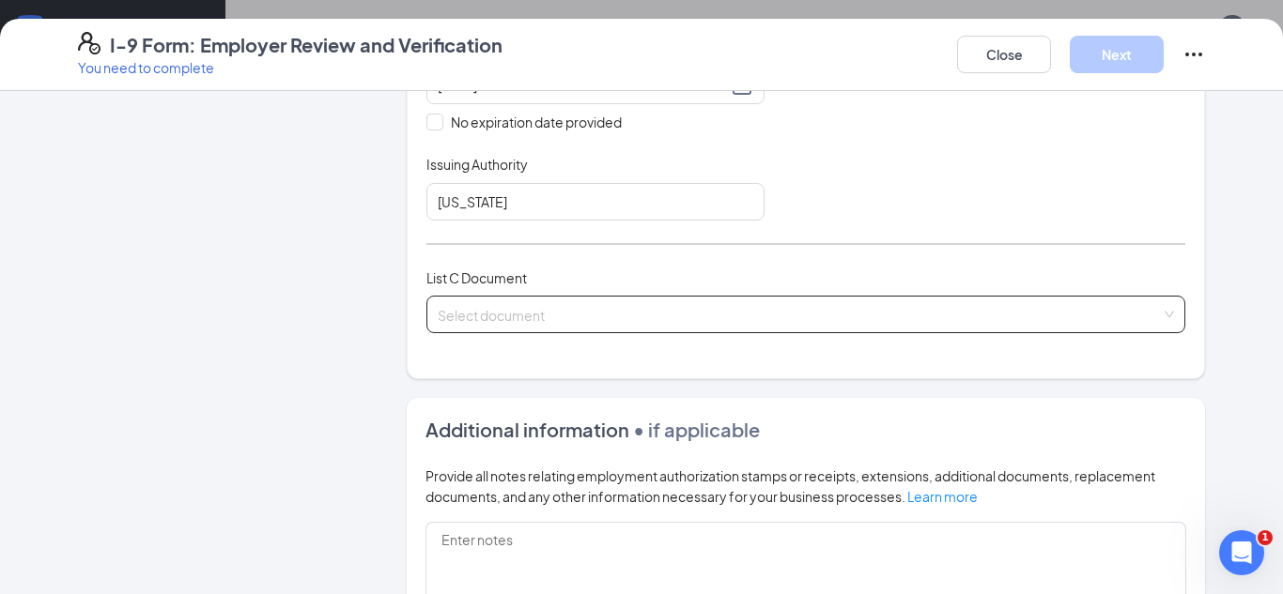
click at [521, 301] on input "search" at bounding box center [799, 311] width 723 height 28
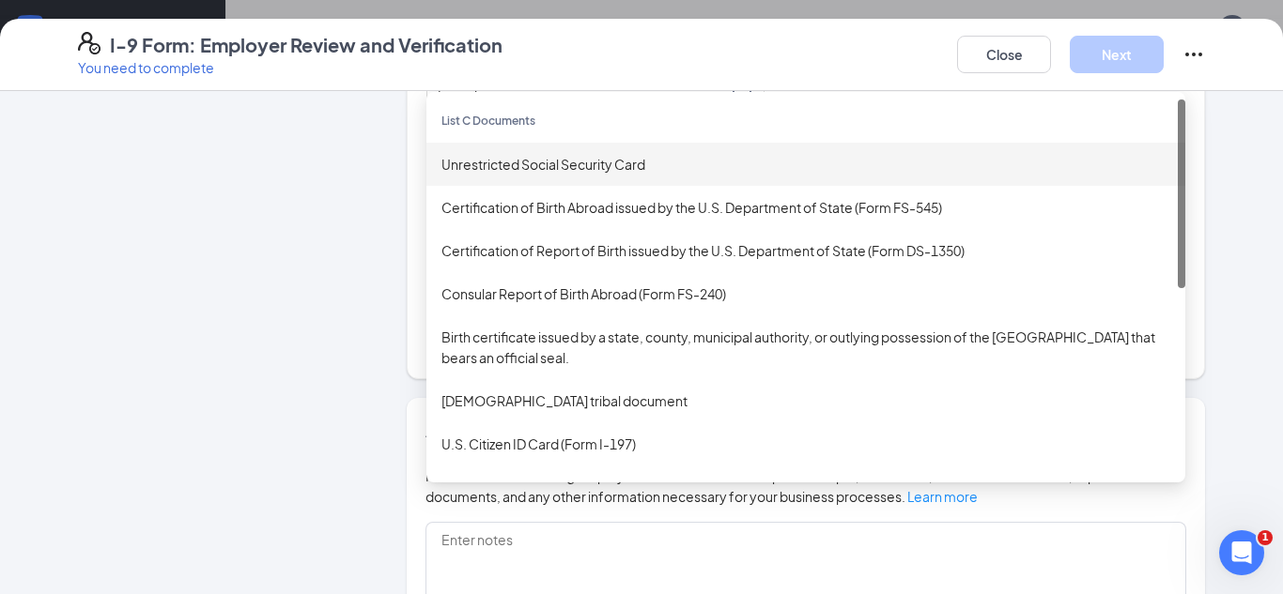
click at [526, 162] on div "Unrestricted Social Security Card" at bounding box center [805, 164] width 729 height 21
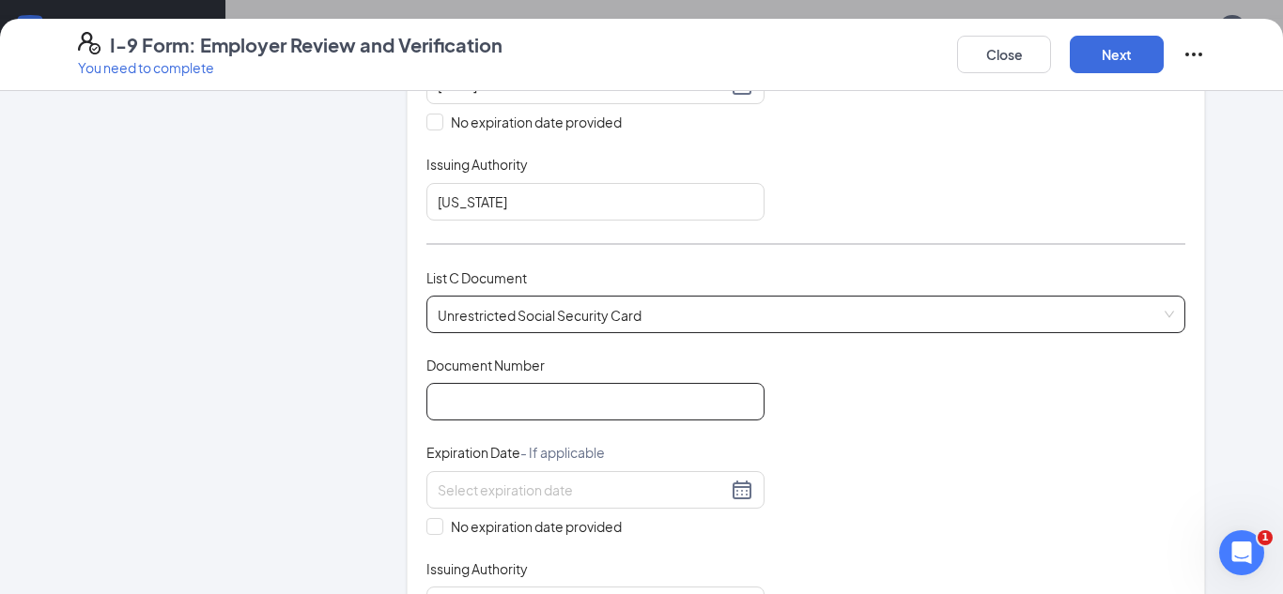
click at [525, 406] on input "Document Number" at bounding box center [595, 402] width 338 height 38
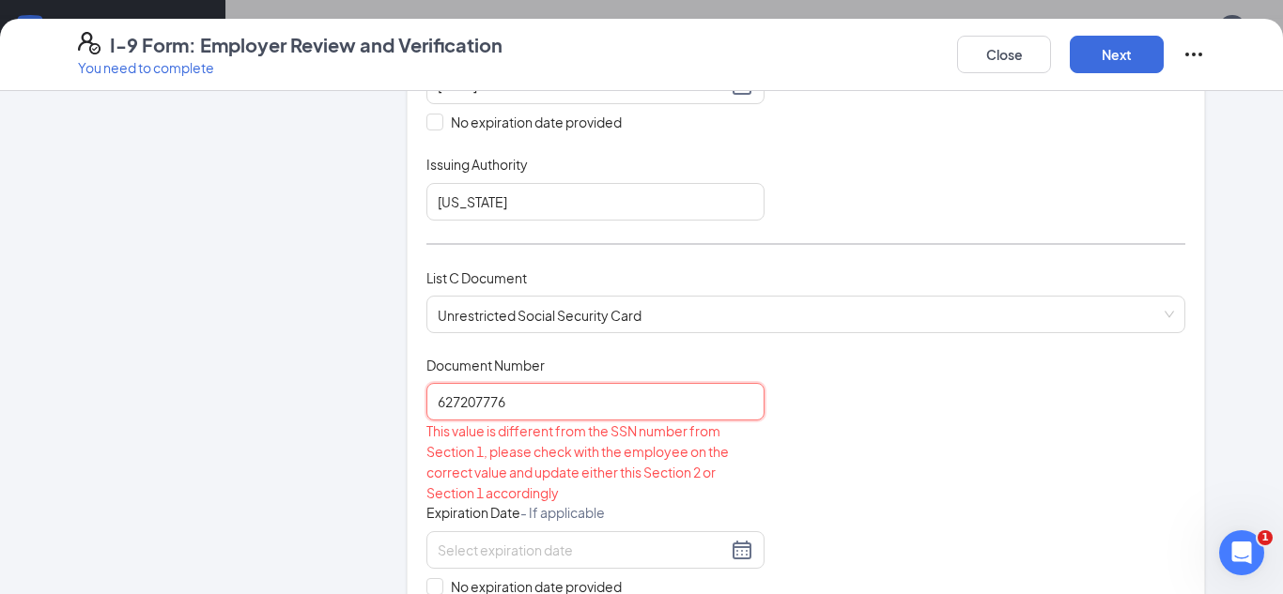
type input "627207776"
click at [822, 441] on div "Document Title Unrestricted Social Security Card Document Number 627207776 This…" at bounding box center [805, 520] width 759 height 329
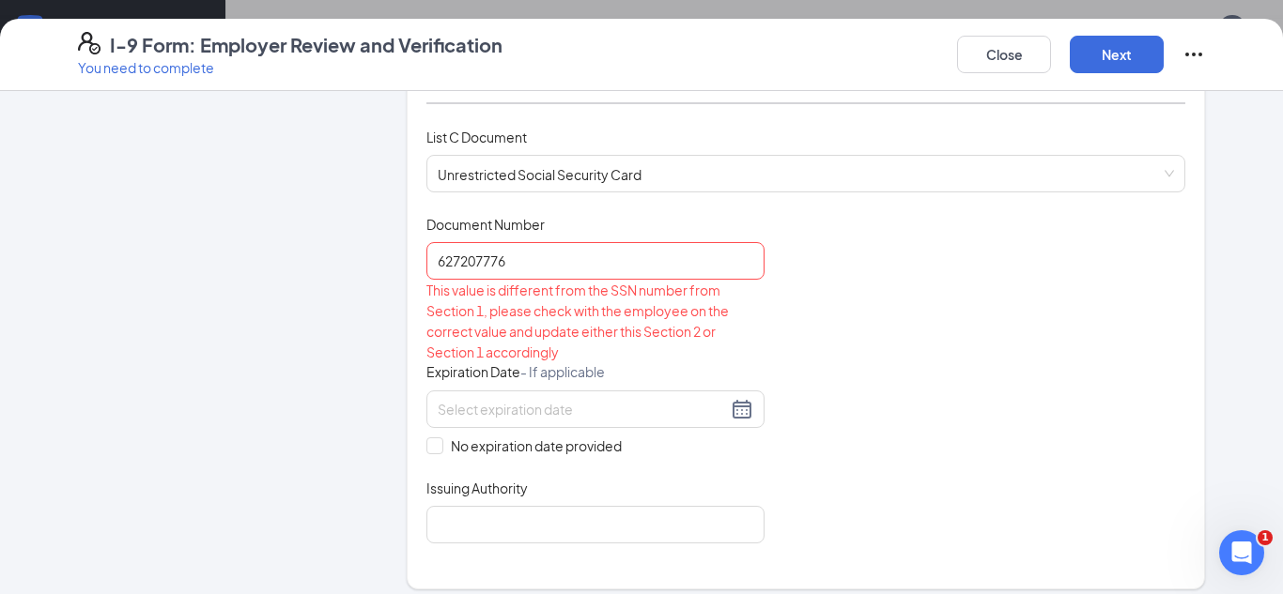
scroll to position [734, 0]
click at [552, 451] on span "No expiration date provided" at bounding box center [536, 444] width 186 height 21
click at [440, 449] on input "No expiration date provided" at bounding box center [432, 442] width 13 height 13
checkbox input "true"
click at [456, 257] on input "627207776" at bounding box center [595, 259] width 338 height 38
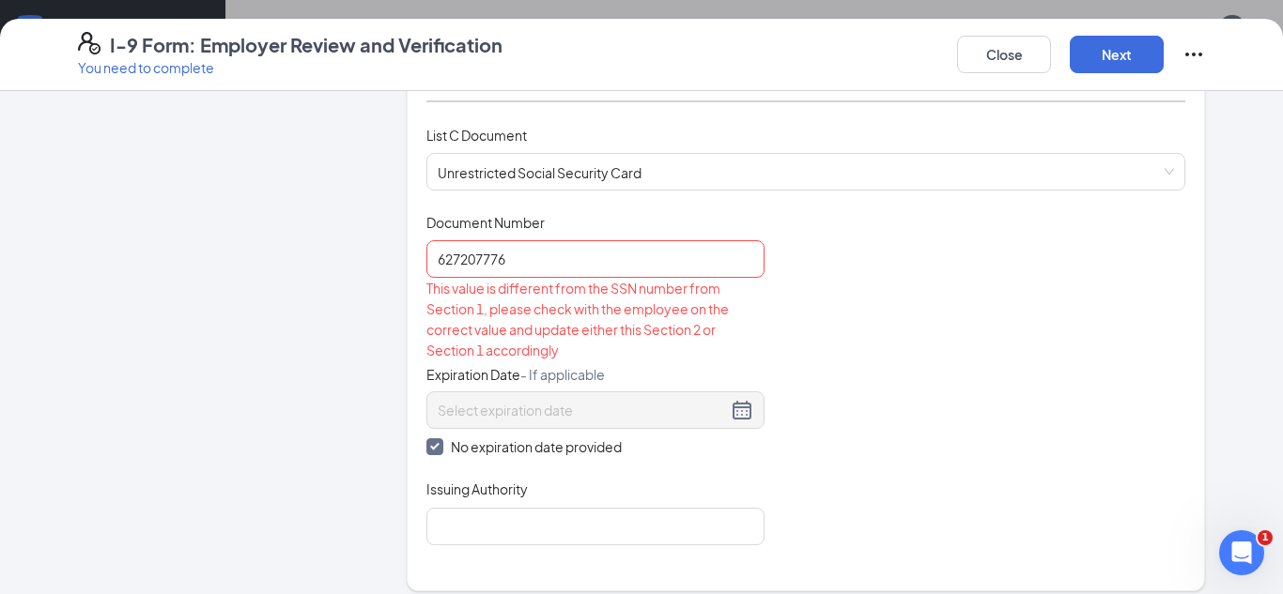
click at [859, 347] on div "Document Title Unrestricted Social Security Card Document Number 627207776 This…" at bounding box center [805, 379] width 759 height 332
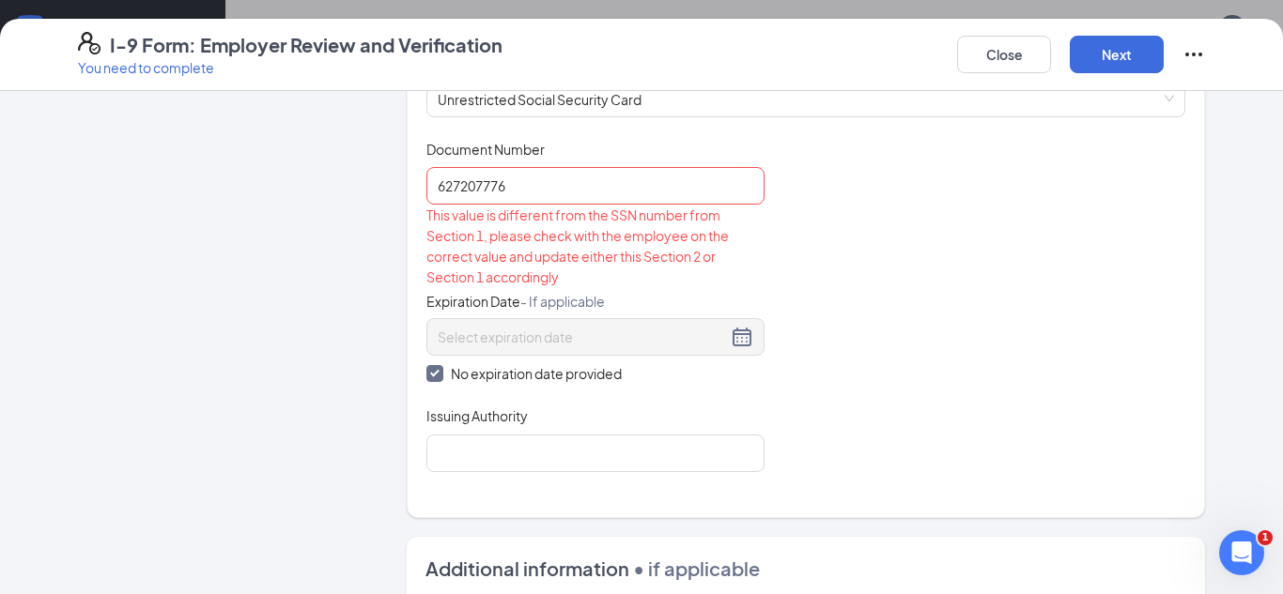
scroll to position [845, 0]
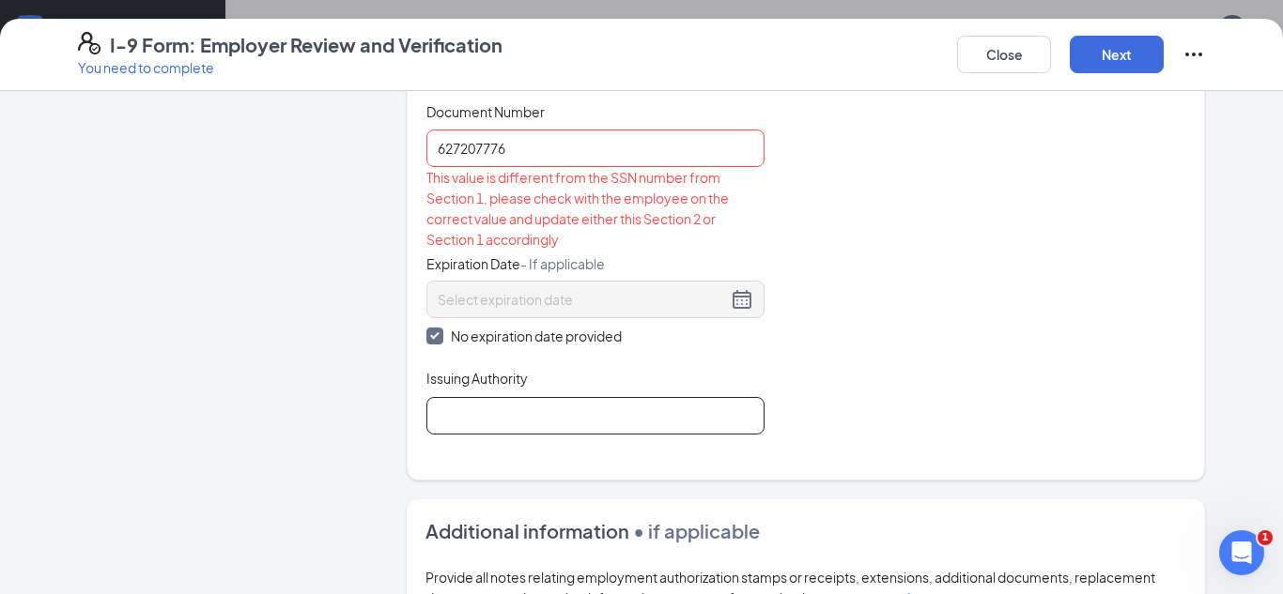
click at [528, 424] on input "Issuing Authority" at bounding box center [595, 416] width 338 height 38
type input "Social Security Administration"
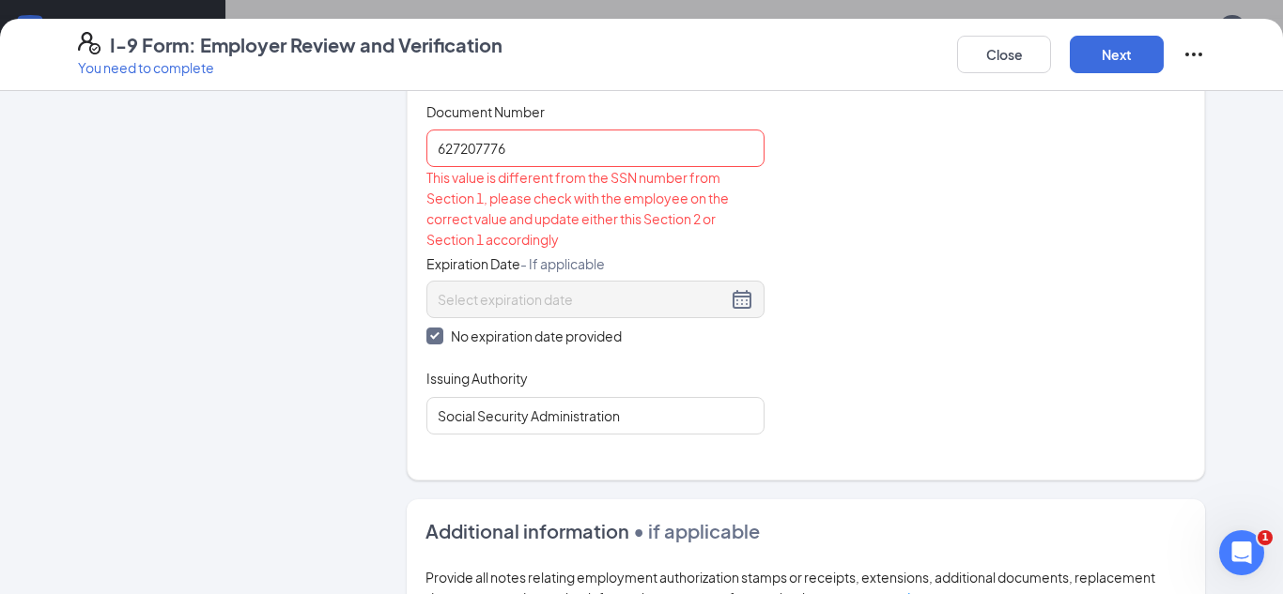
click at [864, 332] on div "Document Title Unrestricted Social Security Card Document Number 627207776 This…" at bounding box center [805, 268] width 759 height 332
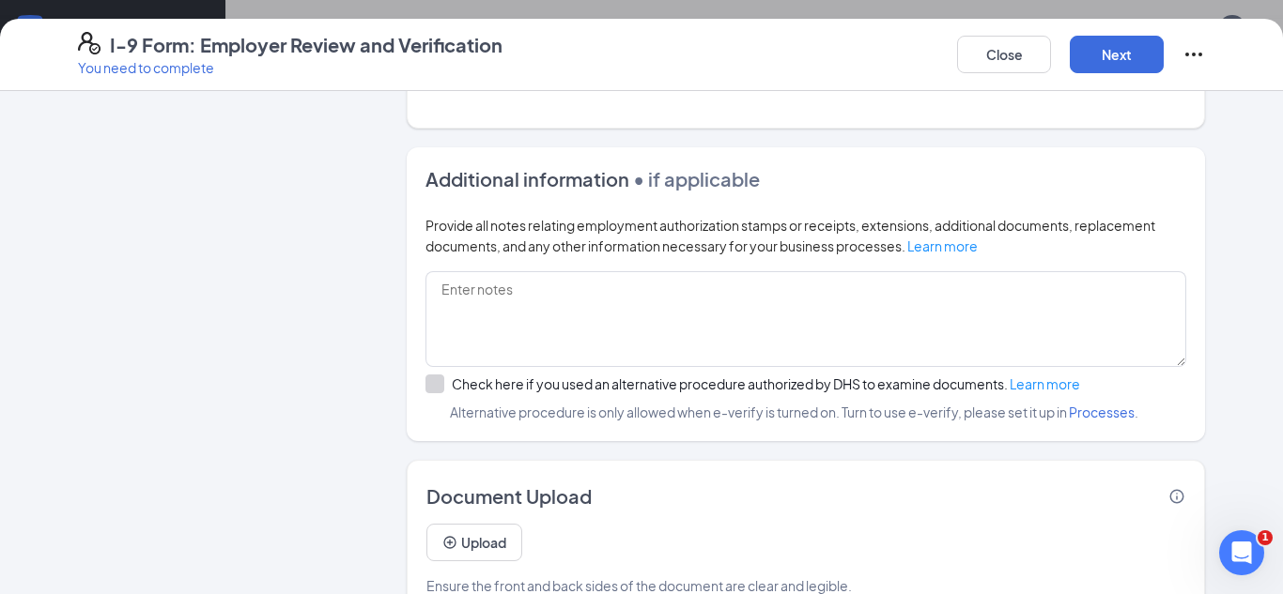
scroll to position [1242, 0]
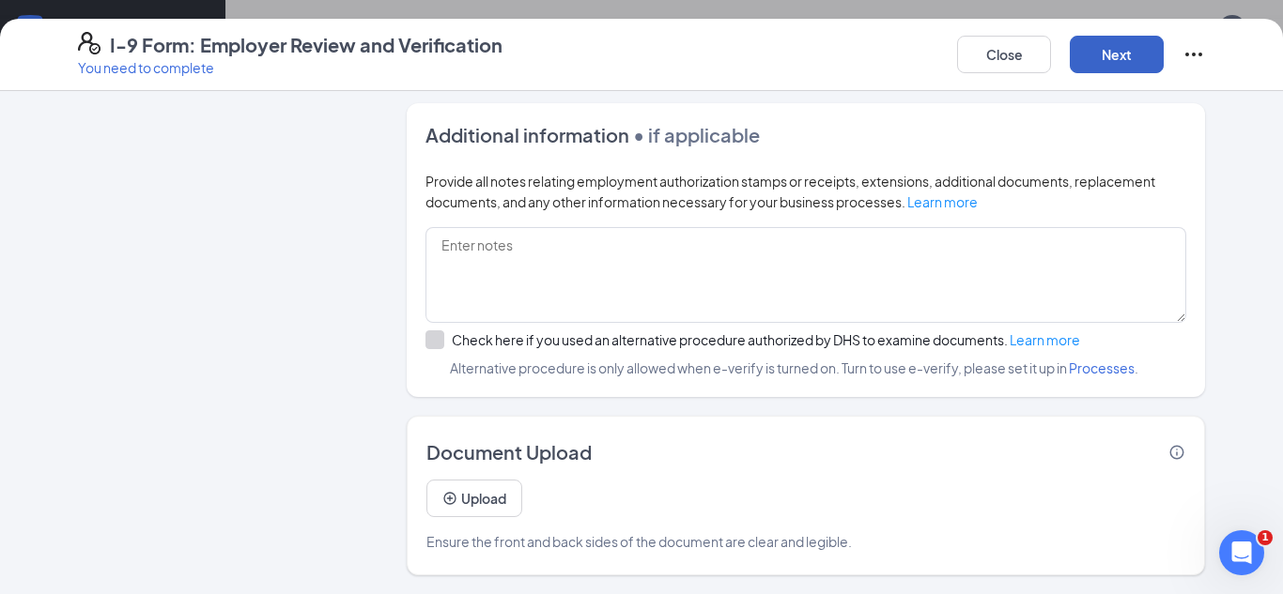
click at [1097, 61] on button "Next" at bounding box center [1117, 55] width 94 height 38
click at [466, 509] on button "Upload" at bounding box center [474, 499] width 96 height 38
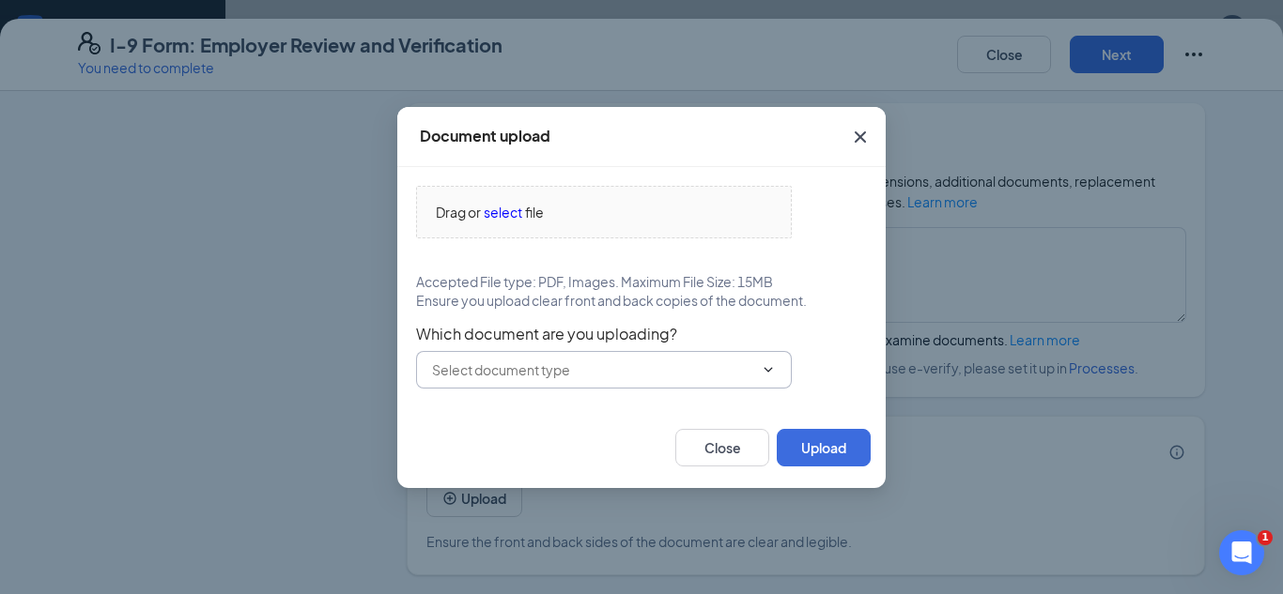
click at [545, 375] on input "text" at bounding box center [592, 370] width 321 height 21
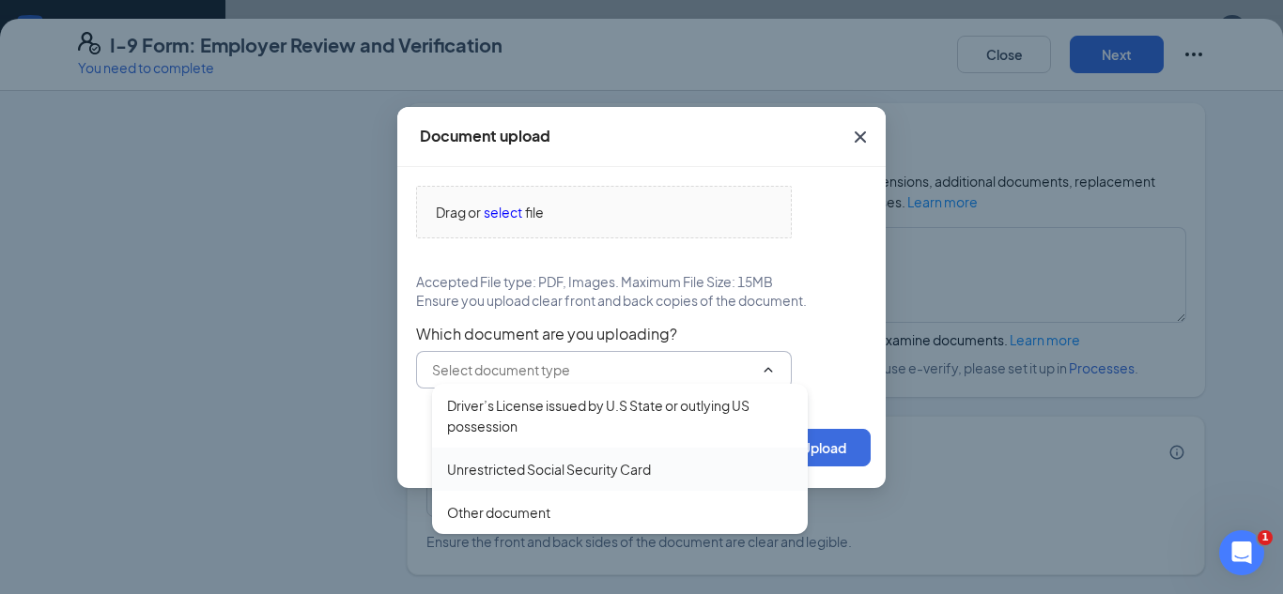
click at [540, 470] on div "Unrestricted Social Security Card" at bounding box center [549, 469] width 204 height 21
type input "Unrestricted Social Security Card"
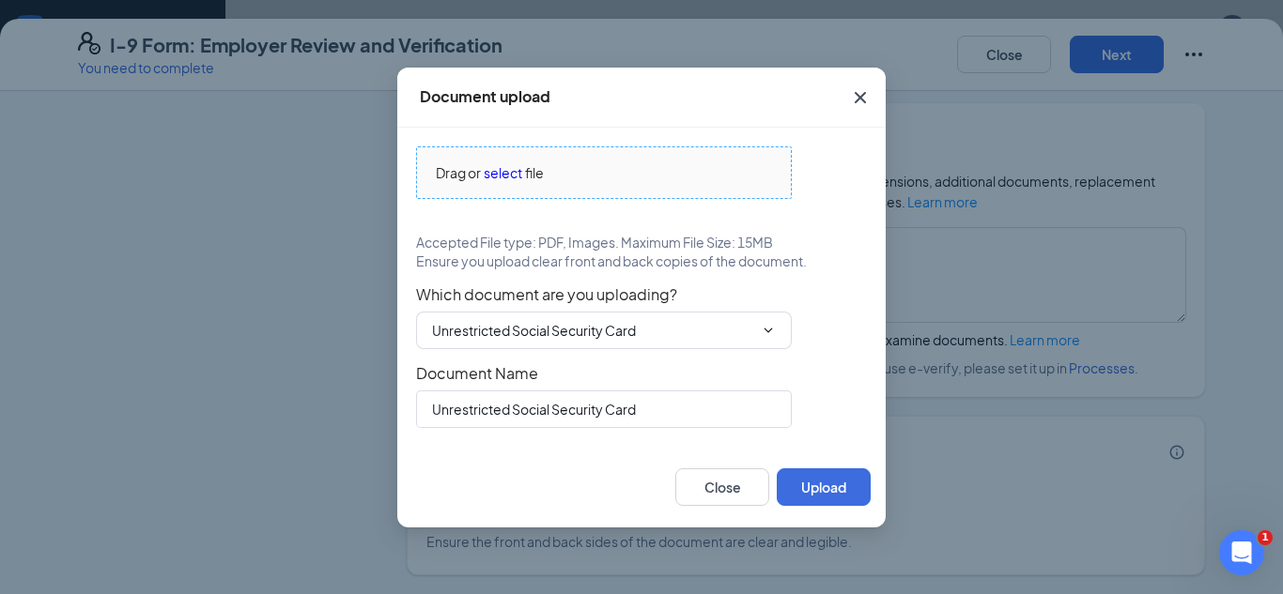
click at [503, 171] on span "select" at bounding box center [503, 172] width 39 height 21
click at [860, 113] on span "Close" at bounding box center [860, 97] width 51 height 51
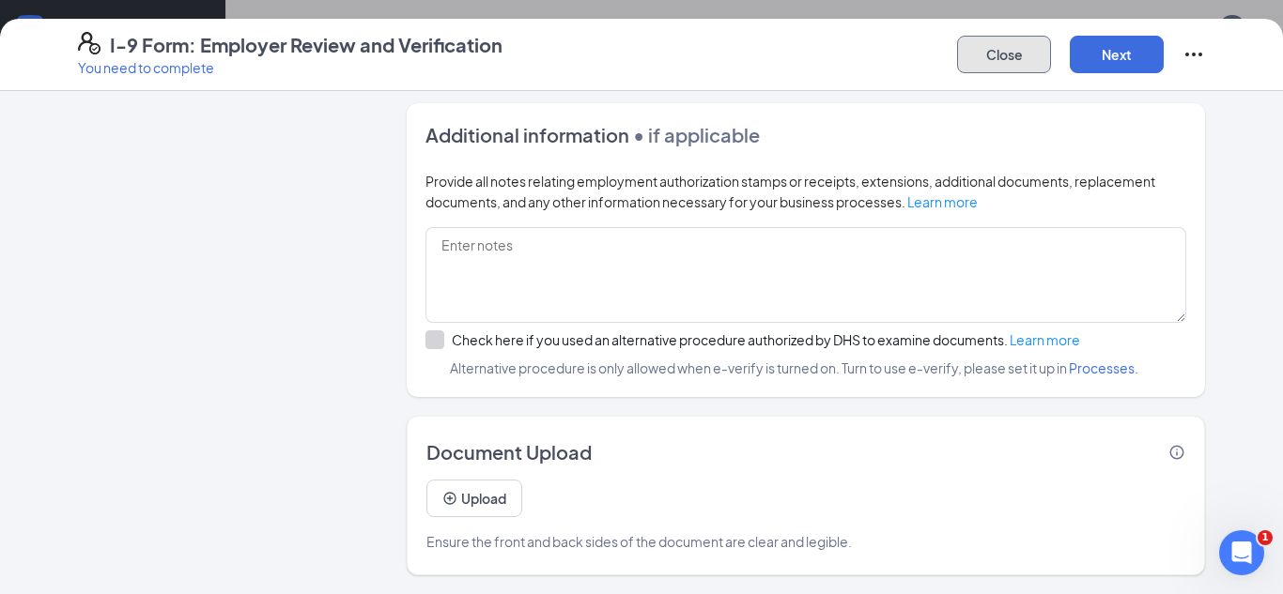
click at [1002, 43] on button "Close" at bounding box center [1004, 55] width 94 height 38
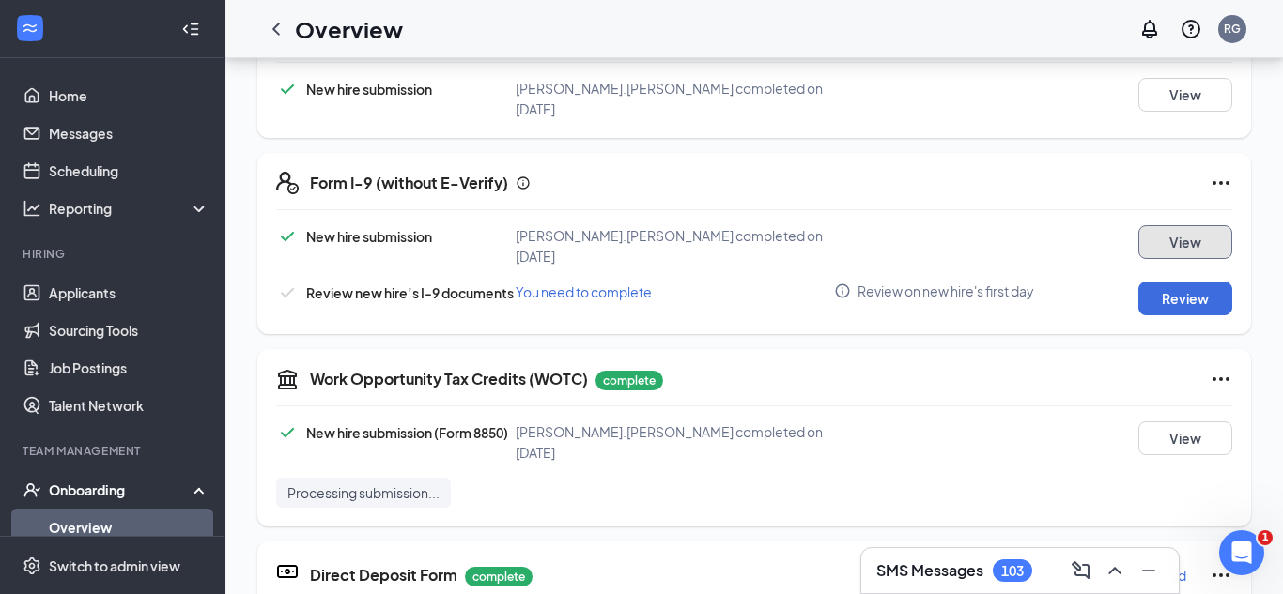
click at [1166, 225] on button "View" at bounding box center [1185, 242] width 94 height 34
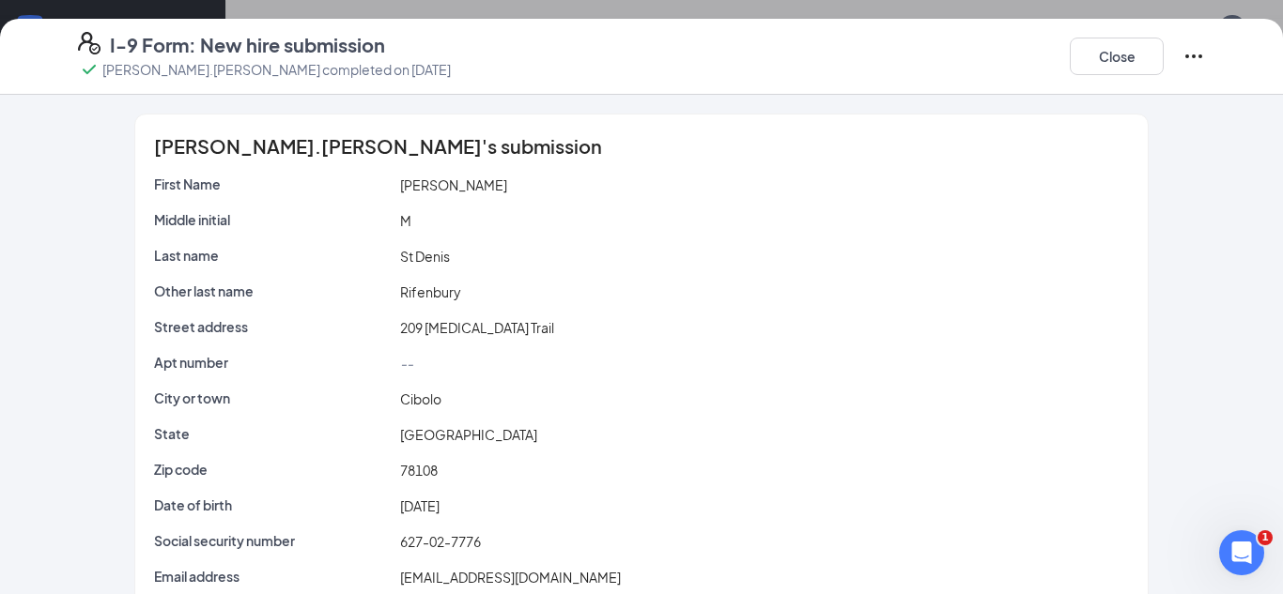
scroll to position [115, 0]
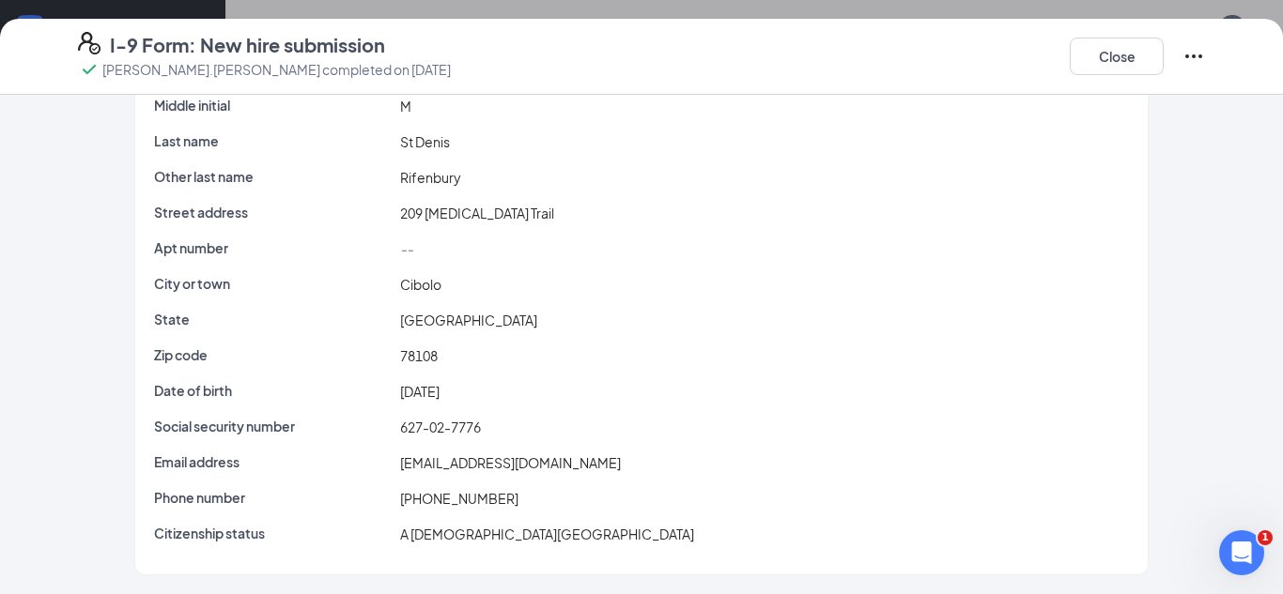
click at [1192, 42] on div "Close" at bounding box center [1137, 56] width 135 height 49
click at [1196, 60] on icon "Ellipses" at bounding box center [1193, 56] width 23 height 23
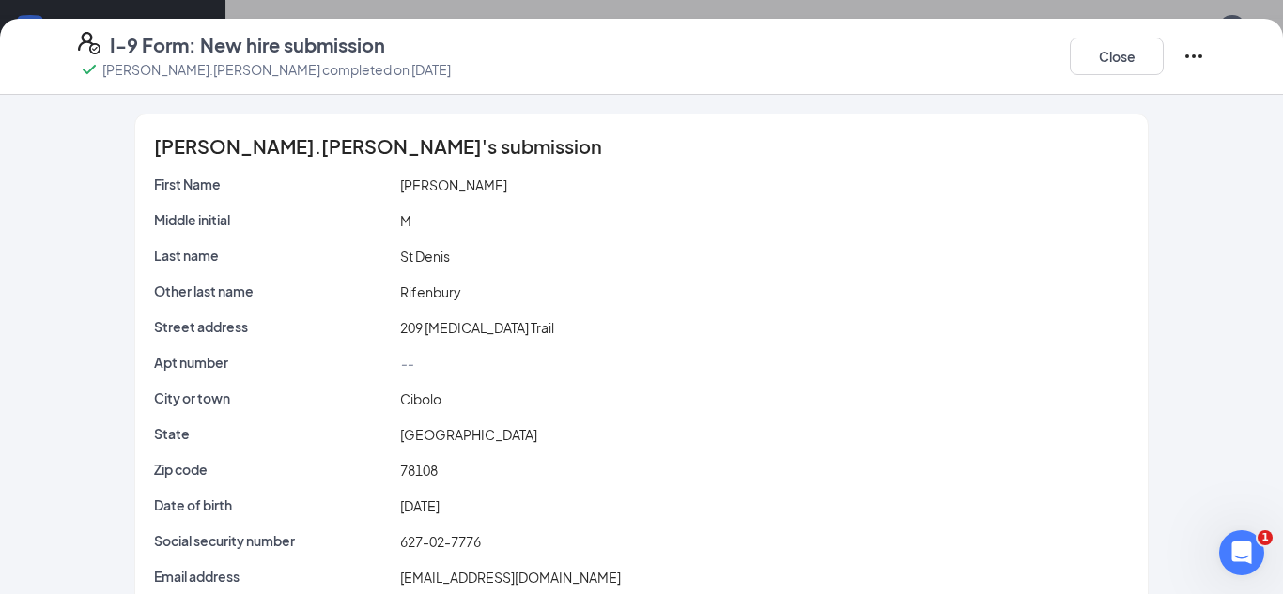
click at [1209, 49] on div "I-9 Form: New hire submission Ashley M St.Denis completed on Oct 14, 2025 Close" at bounding box center [641, 56] width 1202 height 49
click at [1198, 54] on icon "Ellipses" at bounding box center [1193, 56] width 23 height 23
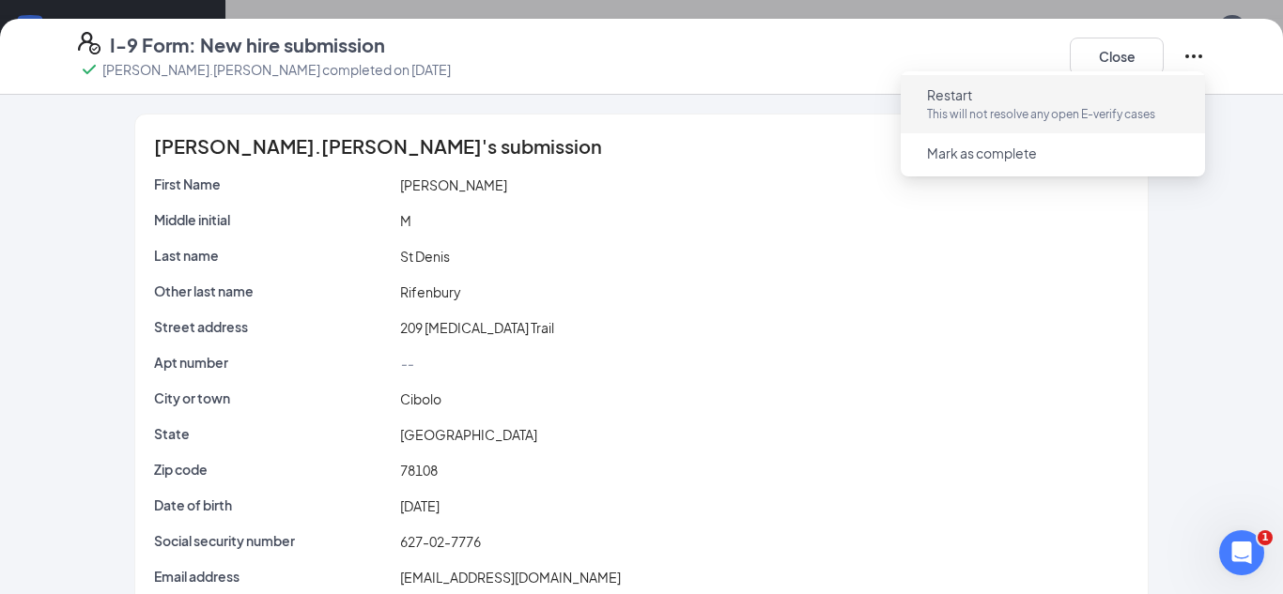
click at [1115, 97] on button "Restart This will not resolve any open E-verify cases" at bounding box center [1053, 104] width 282 height 49
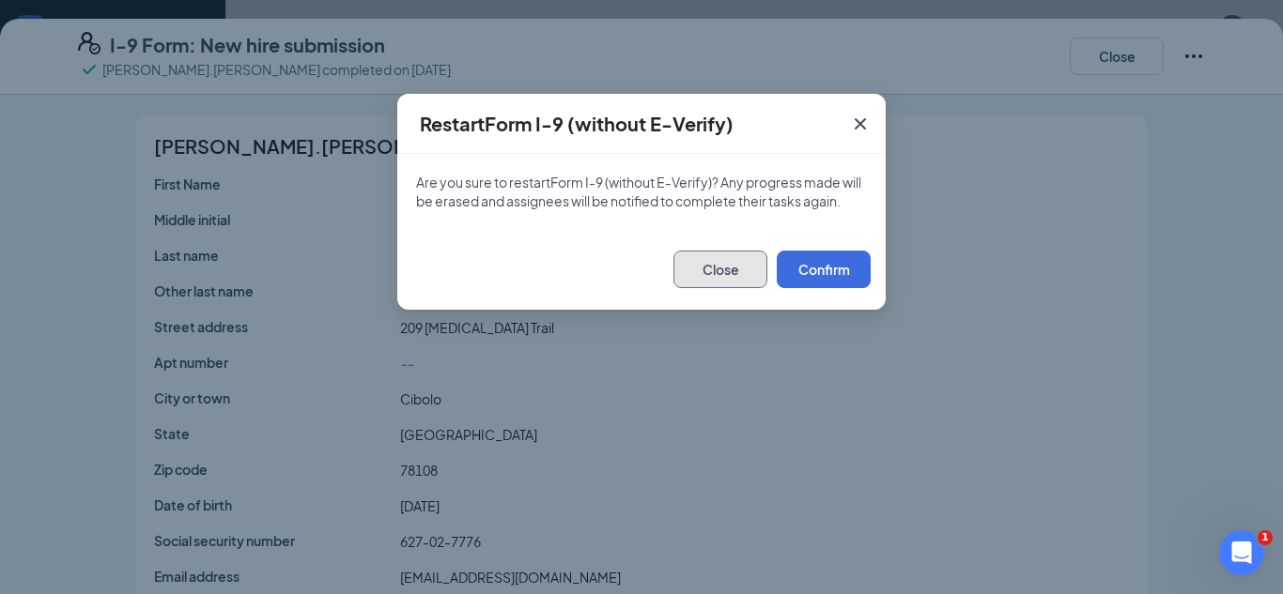
click at [750, 275] on button "Close" at bounding box center [720, 270] width 94 height 38
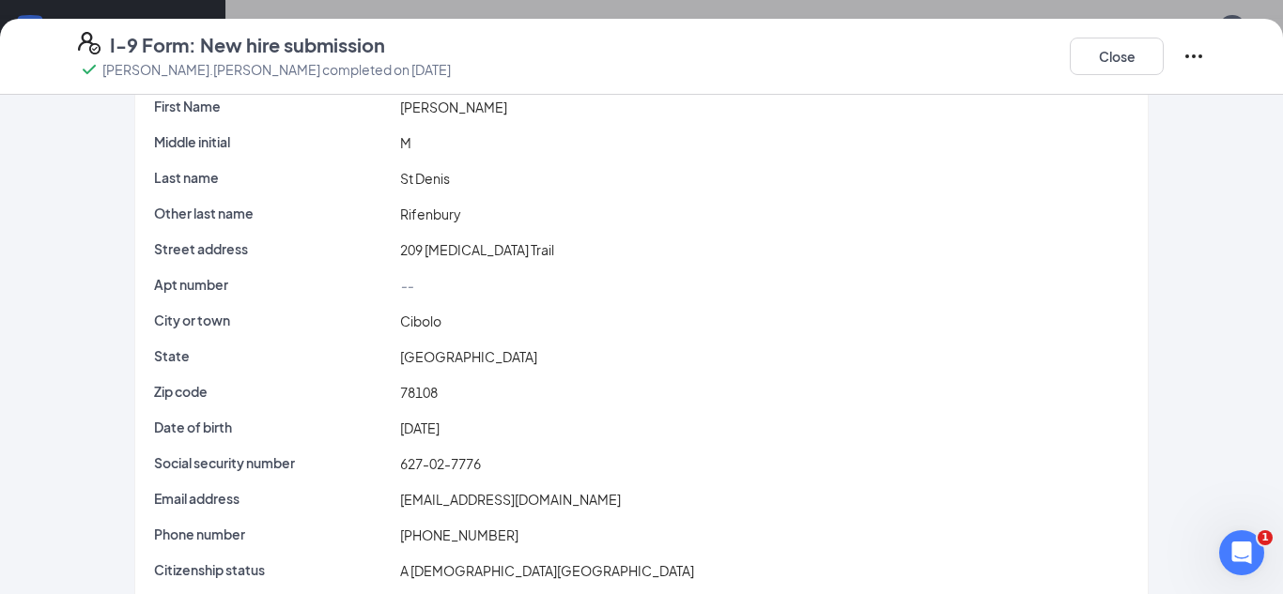
scroll to position [80, 0]
click at [1192, 54] on icon "Ellipses" at bounding box center [1193, 56] width 23 height 23
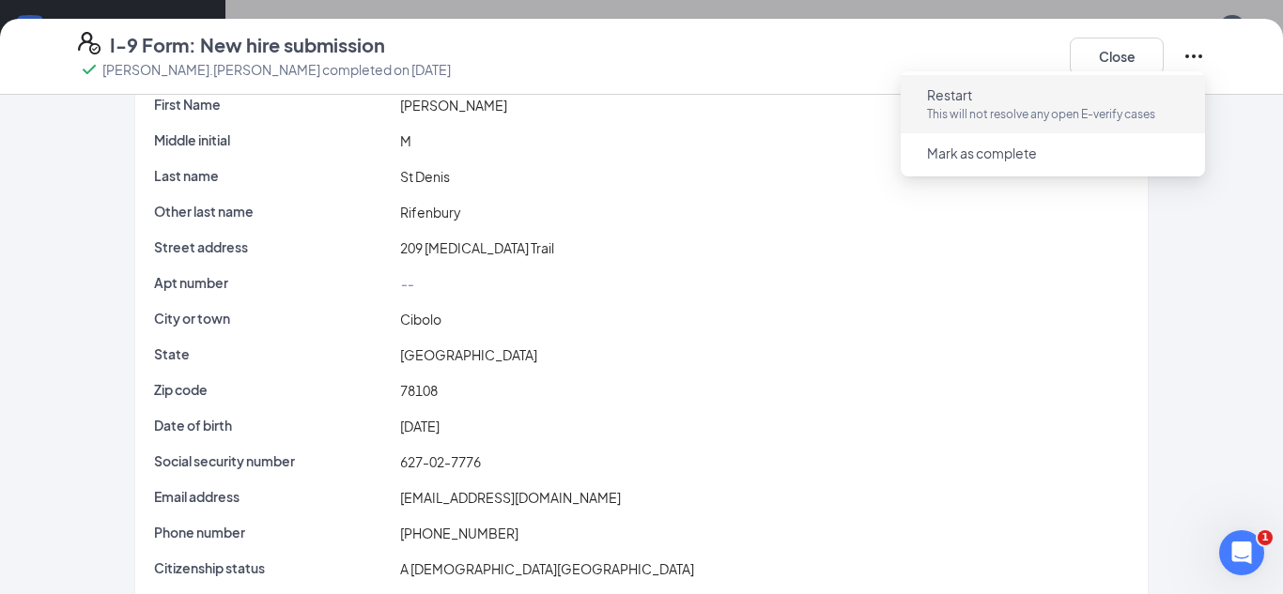
click at [974, 106] on p "This will not resolve any open E-verify cases" at bounding box center [1053, 114] width 252 height 19
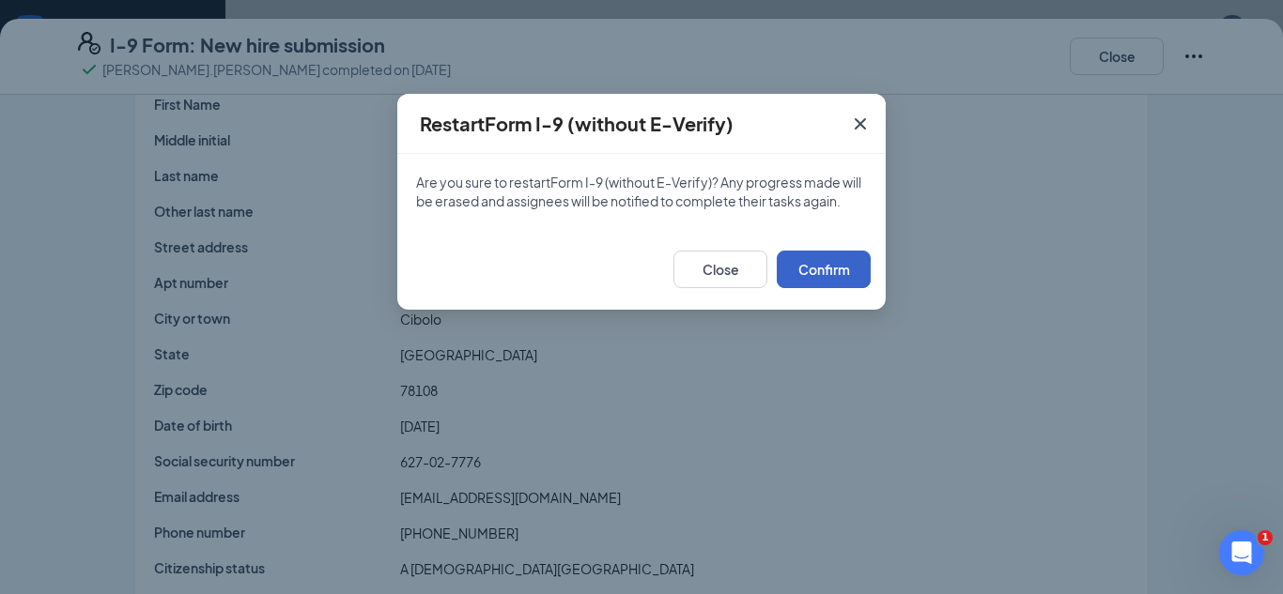
click at [837, 264] on button "Confirm" at bounding box center [824, 270] width 94 height 38
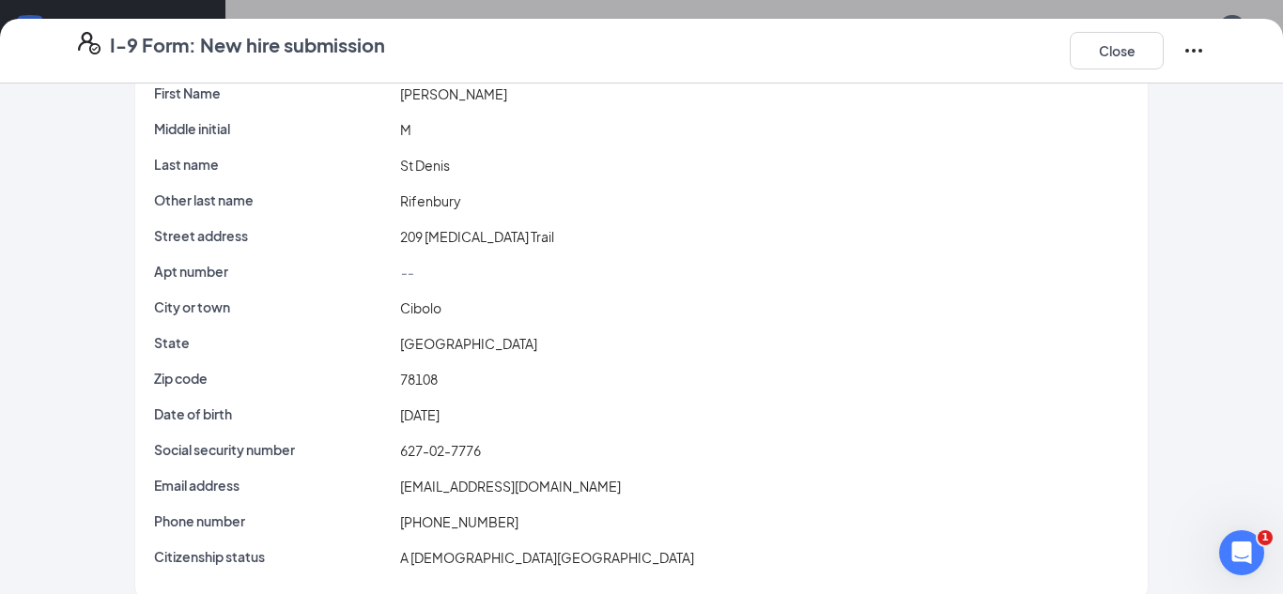
click at [1215, 50] on div "I-9 Form: New hire submission Close" at bounding box center [641, 51] width 1202 height 38
click at [1204, 56] on icon "Ellipses" at bounding box center [1193, 50] width 23 height 23
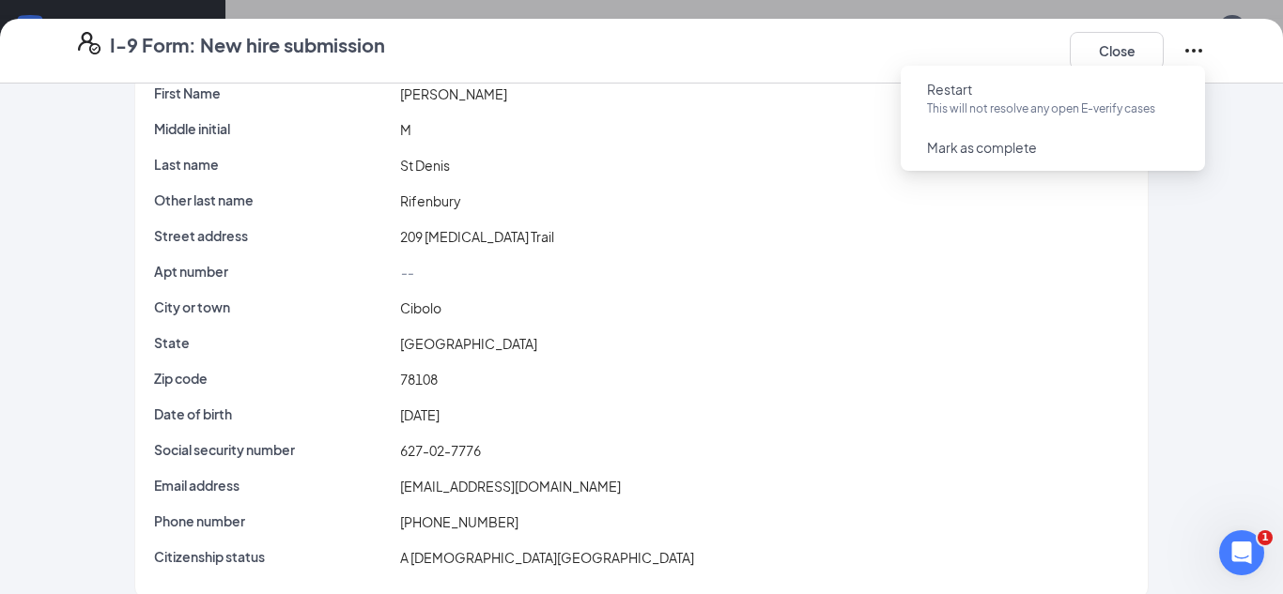
click at [1042, 39] on div "I-9 Form: New hire submission Close" at bounding box center [641, 51] width 1202 height 38
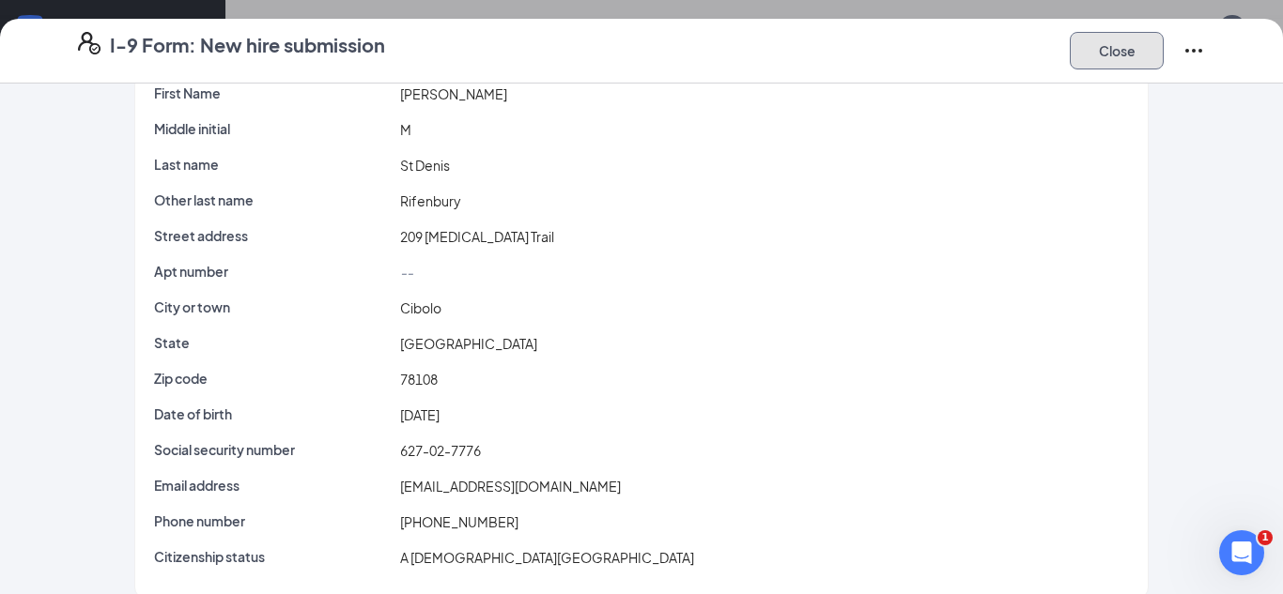
click at [1124, 40] on button "Close" at bounding box center [1117, 51] width 94 height 38
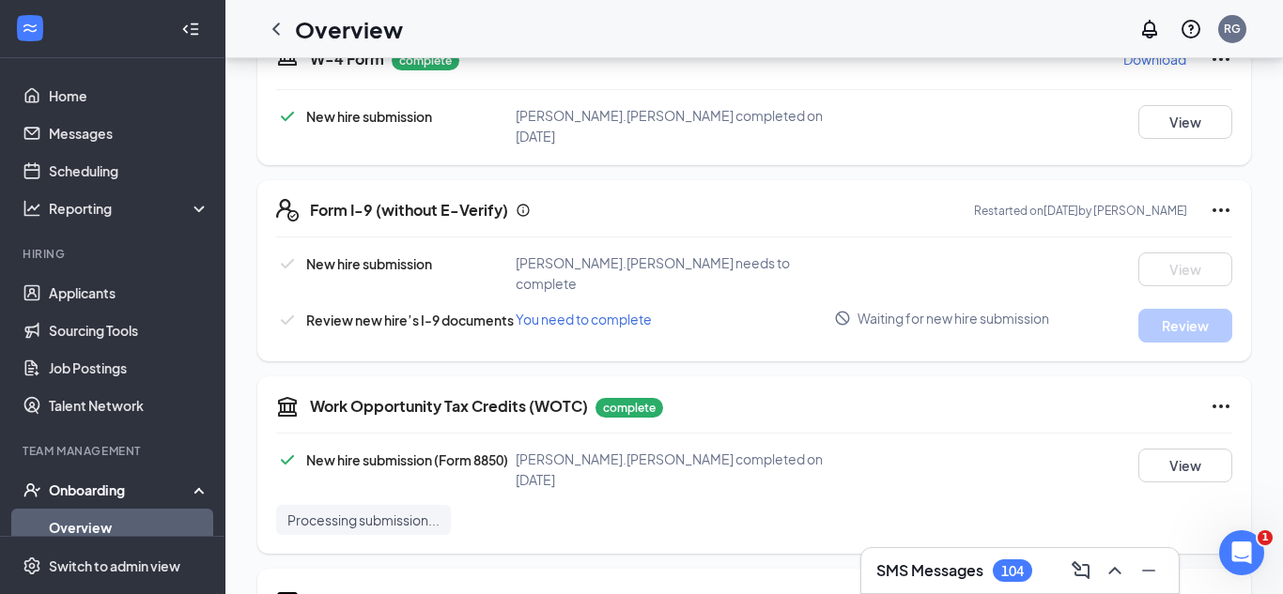
scroll to position [470, 0]
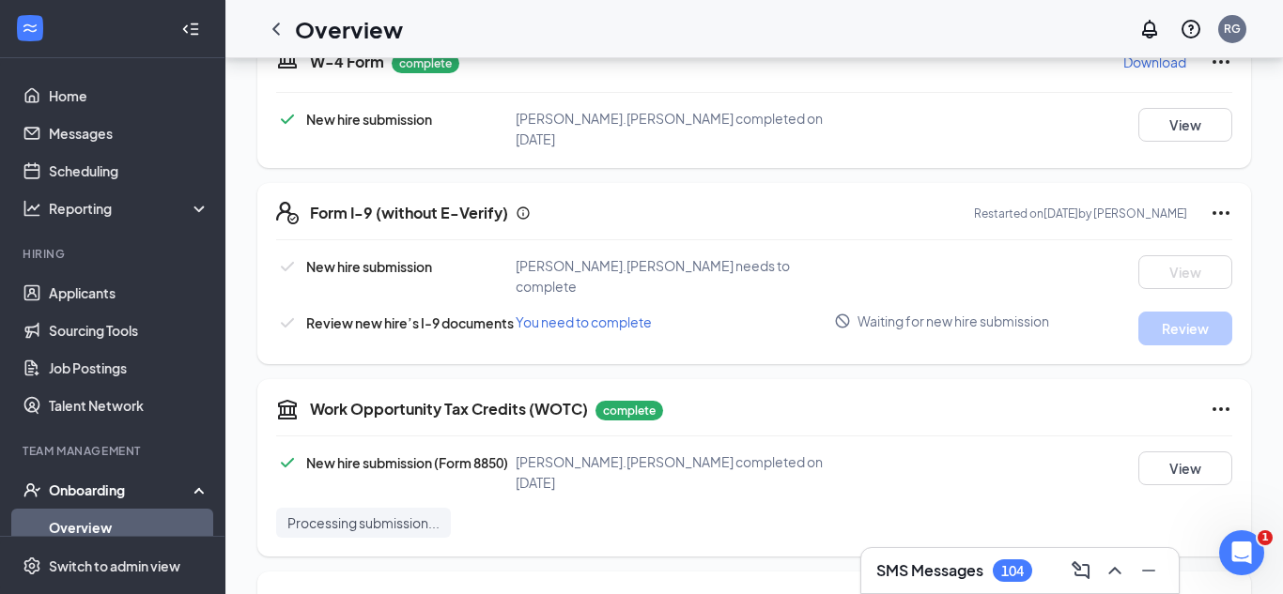
click at [1225, 202] on icon "Ellipses" at bounding box center [1221, 213] width 23 height 23
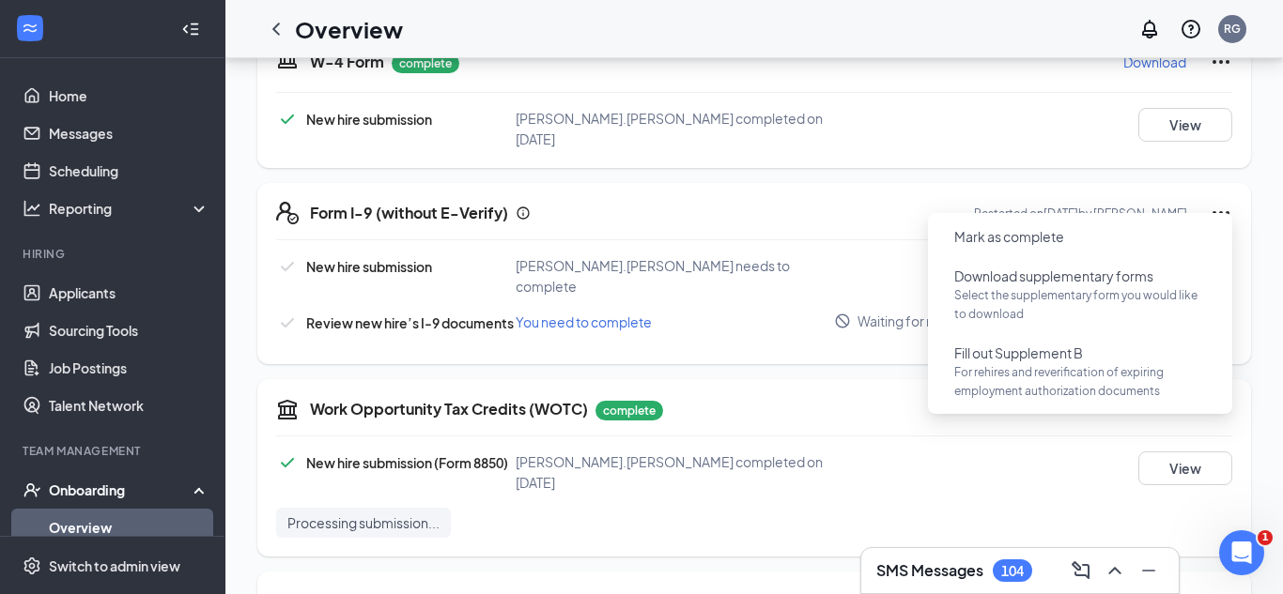
click at [974, 206] on p "Restarted on Oct 15, 2025 by Ramon Garciadealba" at bounding box center [1080, 214] width 213 height 16
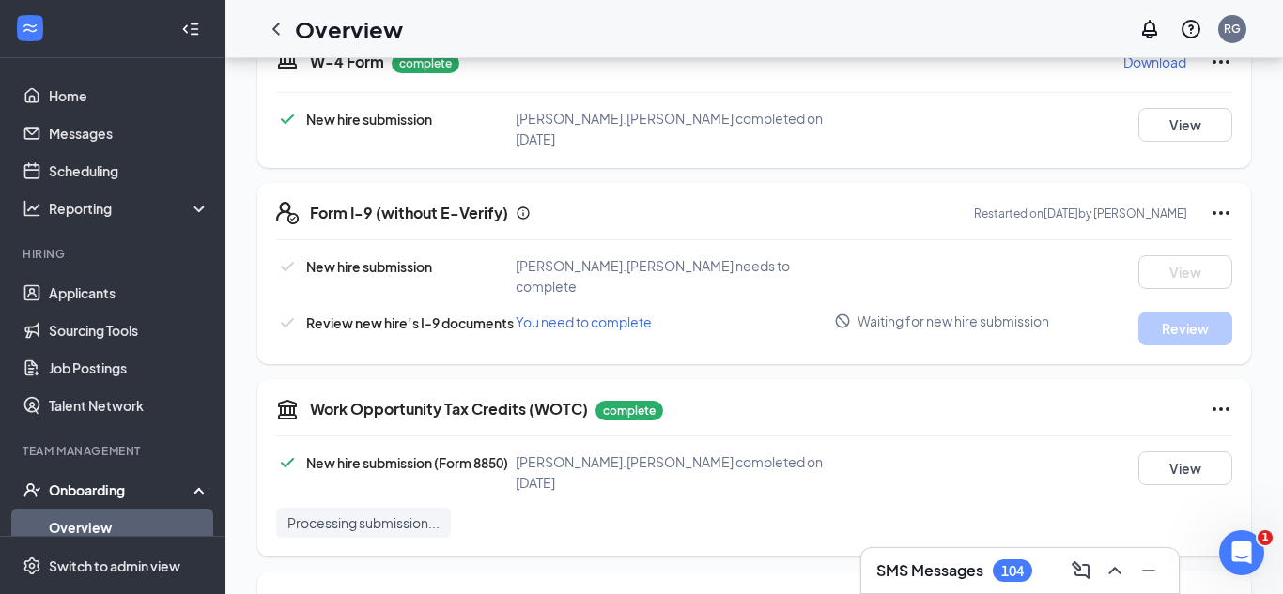
scroll to position [0, 0]
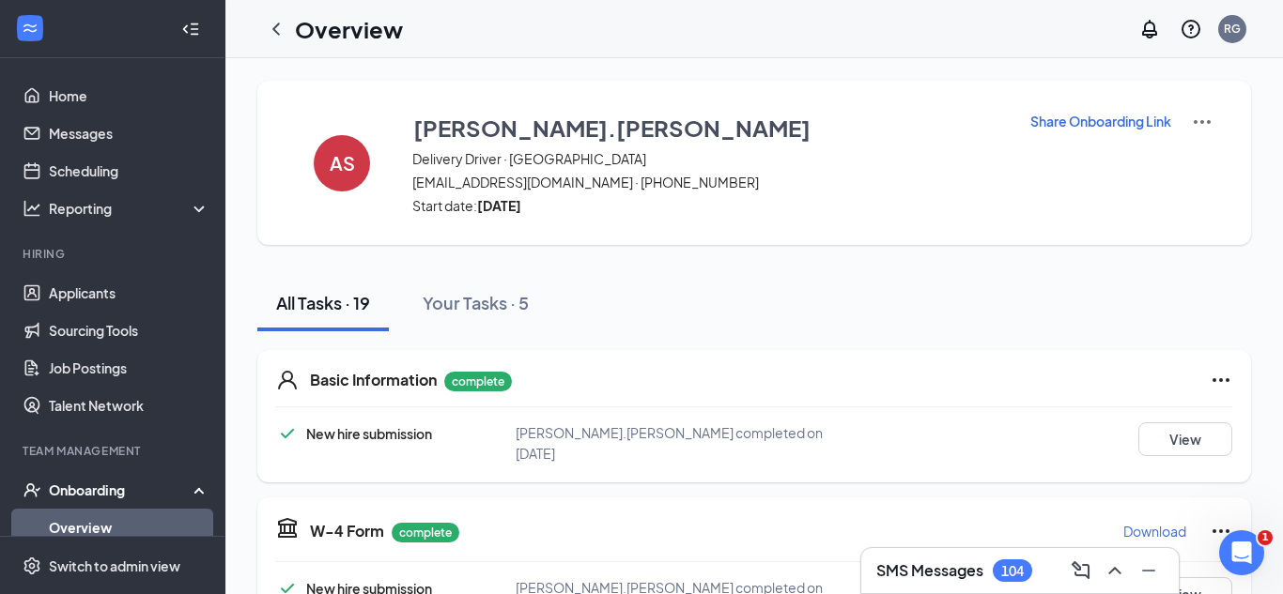
click at [1053, 118] on p "Share Onboarding Link" at bounding box center [1100, 121] width 141 height 19
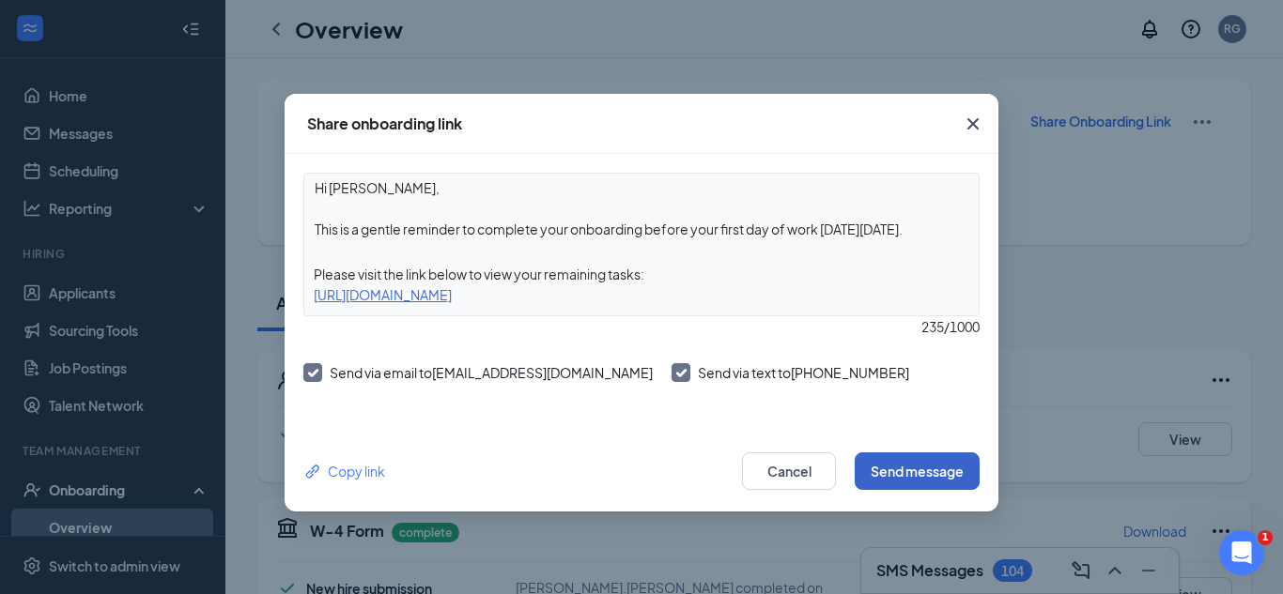
click at [903, 471] on button "Send message" at bounding box center [917, 472] width 125 height 38
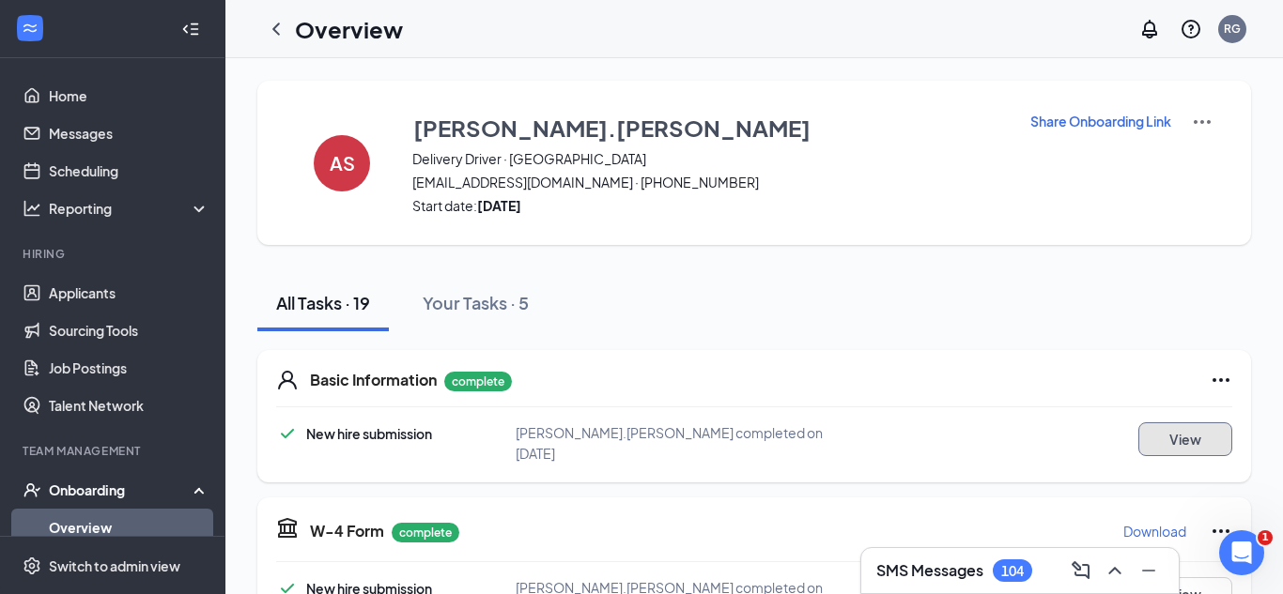
click at [1167, 436] on button "View" at bounding box center [1185, 440] width 94 height 34
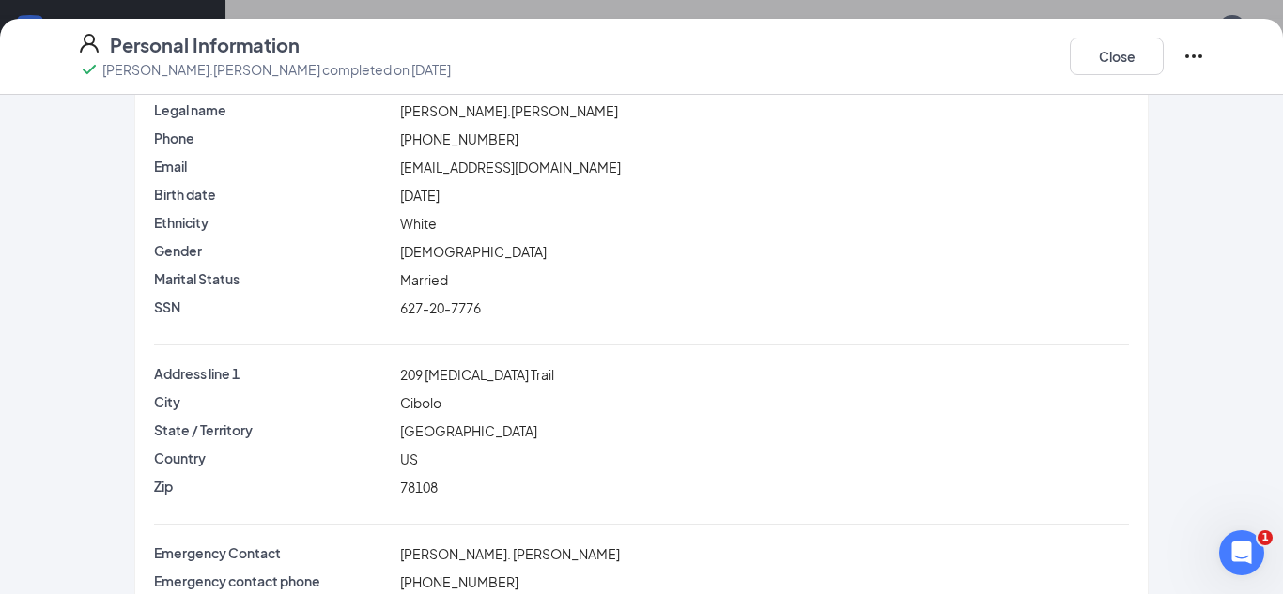
scroll to position [69, 0]
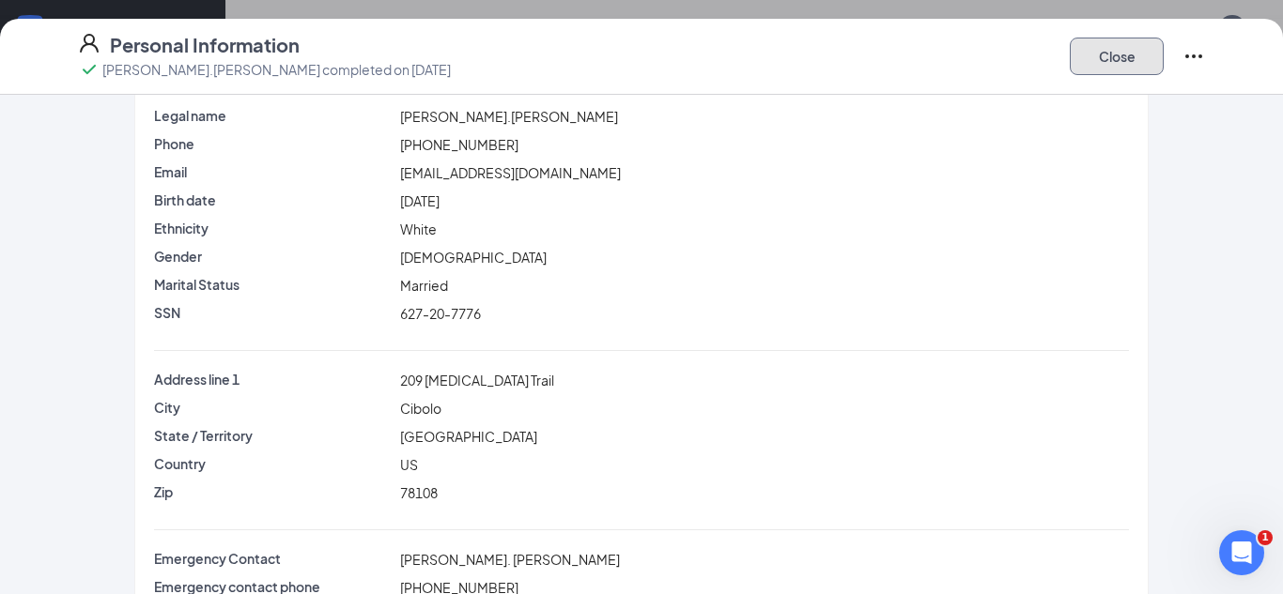
click at [1098, 56] on button "Close" at bounding box center [1117, 57] width 94 height 38
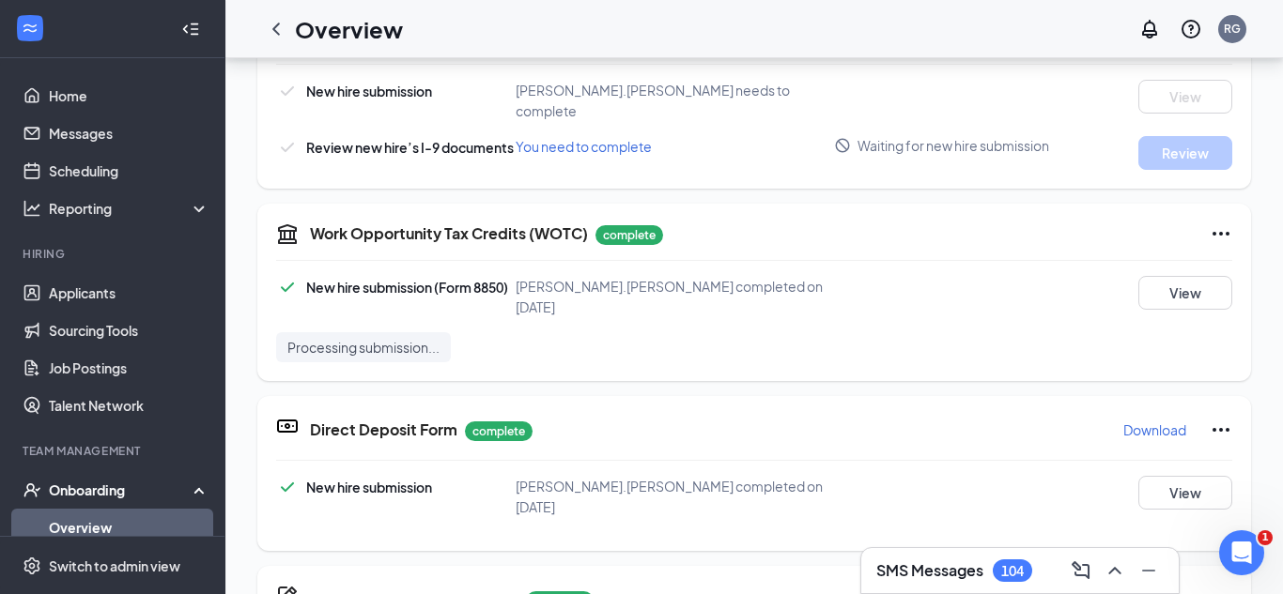
scroll to position [455, 0]
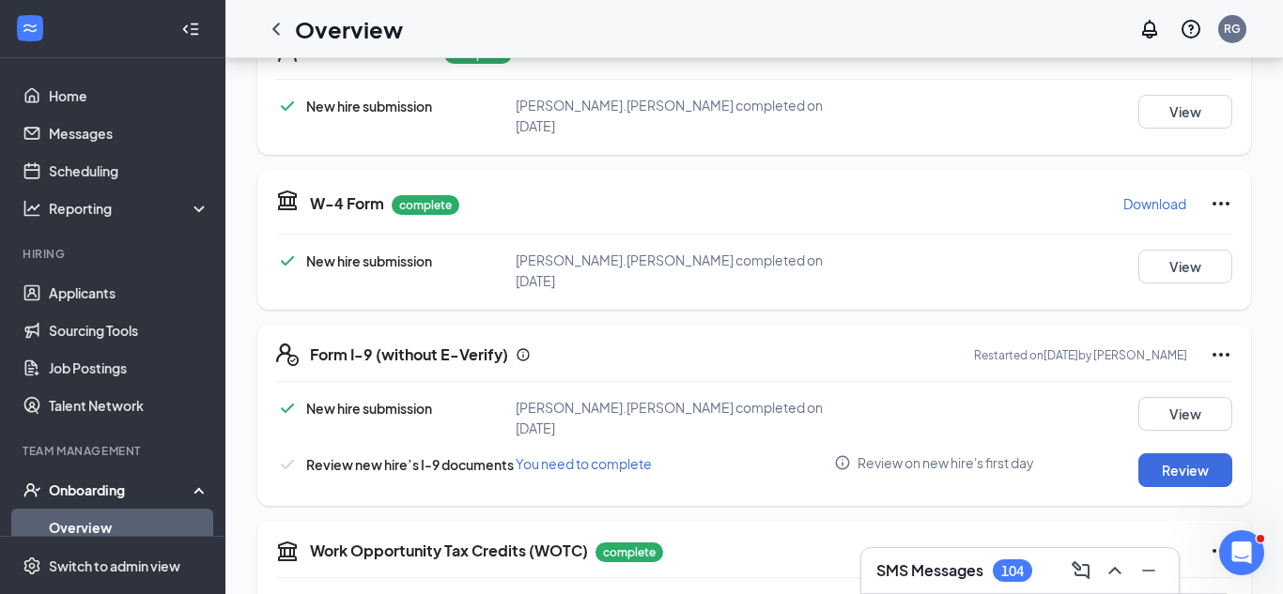
scroll to position [324, 0]
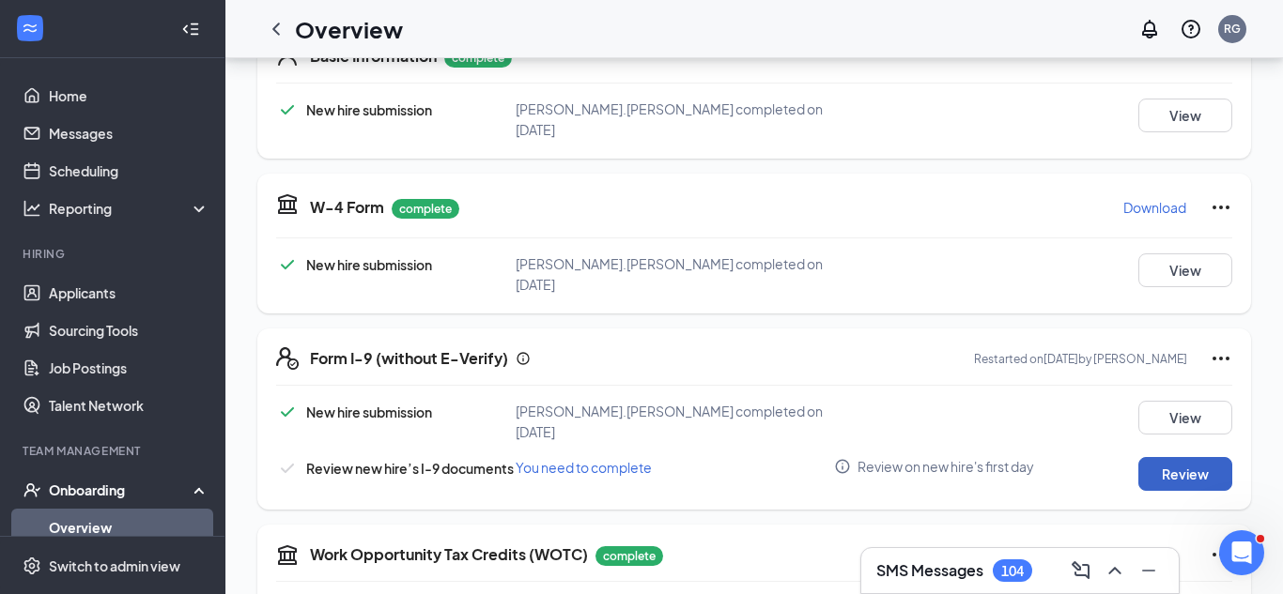
click at [1202, 457] on button "Review" at bounding box center [1185, 474] width 94 height 34
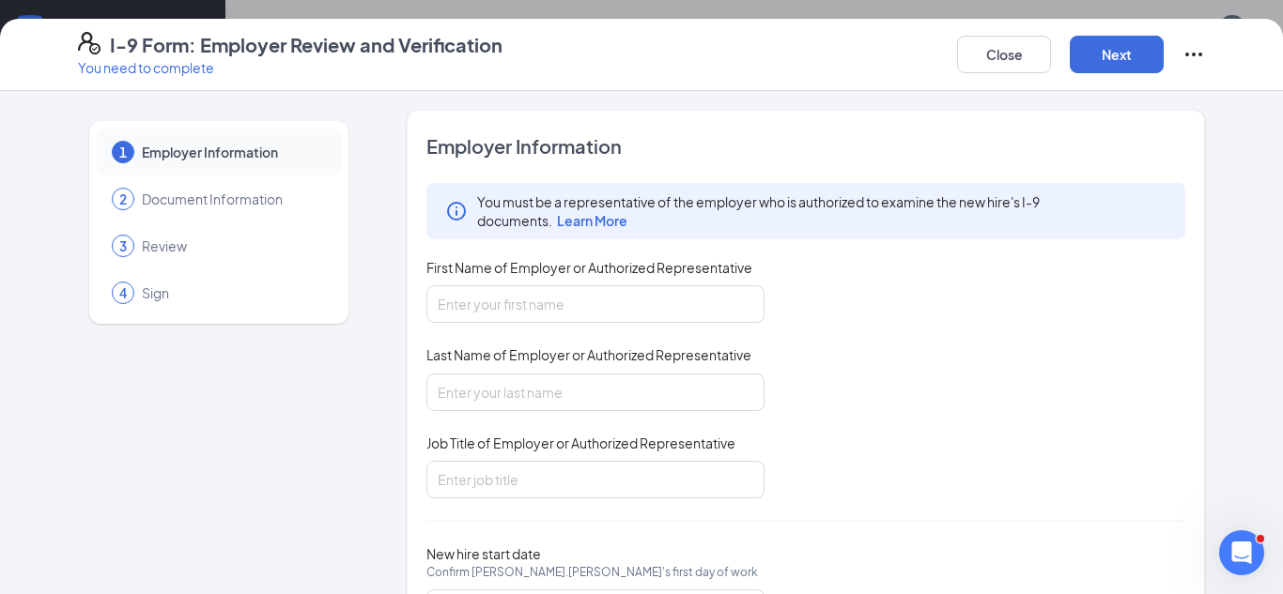
scroll to position [98, 0]
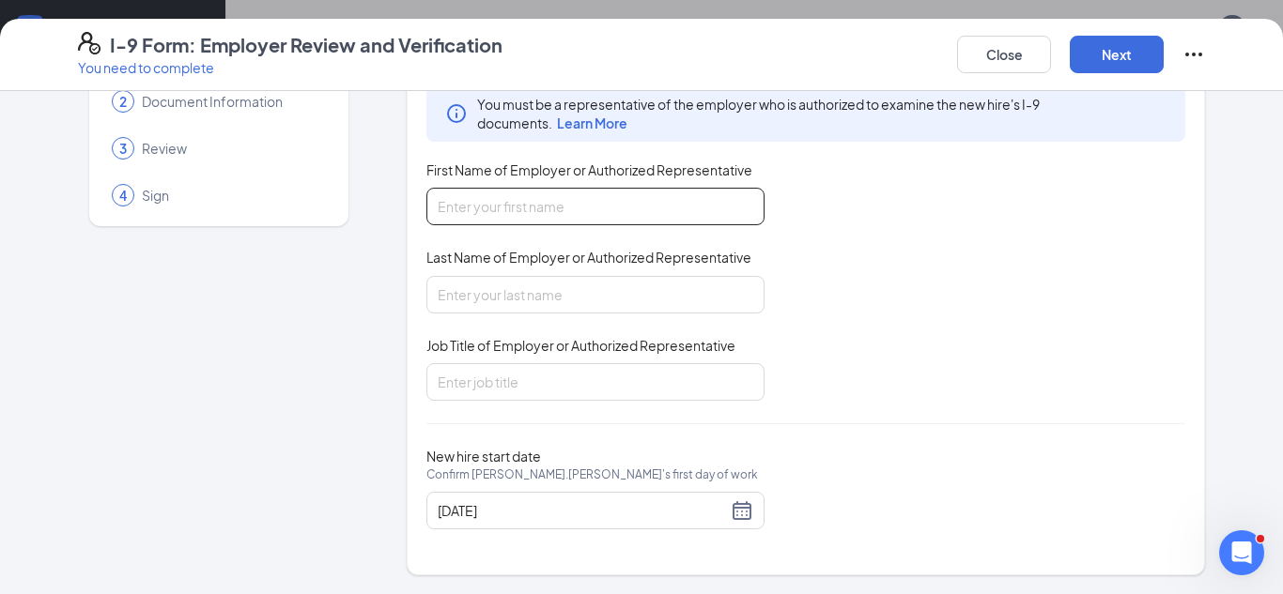
click at [578, 201] on input "First Name of Employer or Authorized Representative" at bounding box center [595, 207] width 338 height 38
type input "Ray"
click at [517, 286] on input "Last Name of Employer or Authorized Representative" at bounding box center [595, 295] width 338 height 38
type input "Garciadealba"
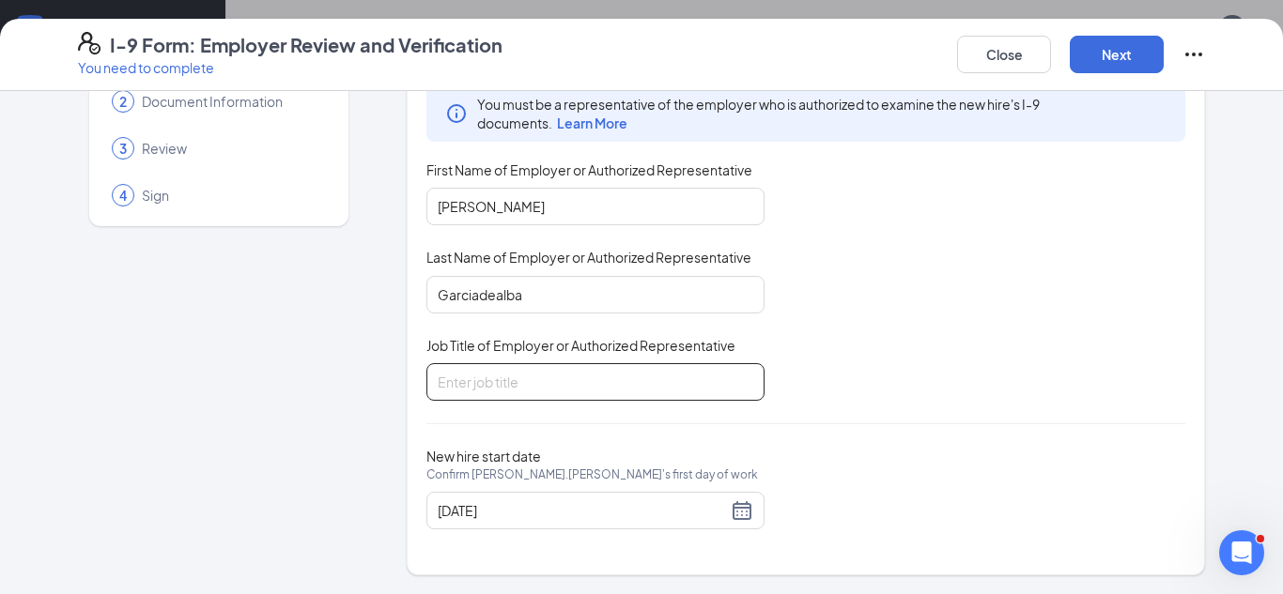
click at [495, 394] on input "Job Title of Employer or Authorized Representative" at bounding box center [595, 382] width 338 height 38
type input "Executive Director"
click at [1119, 54] on button "Next" at bounding box center [1117, 55] width 94 height 38
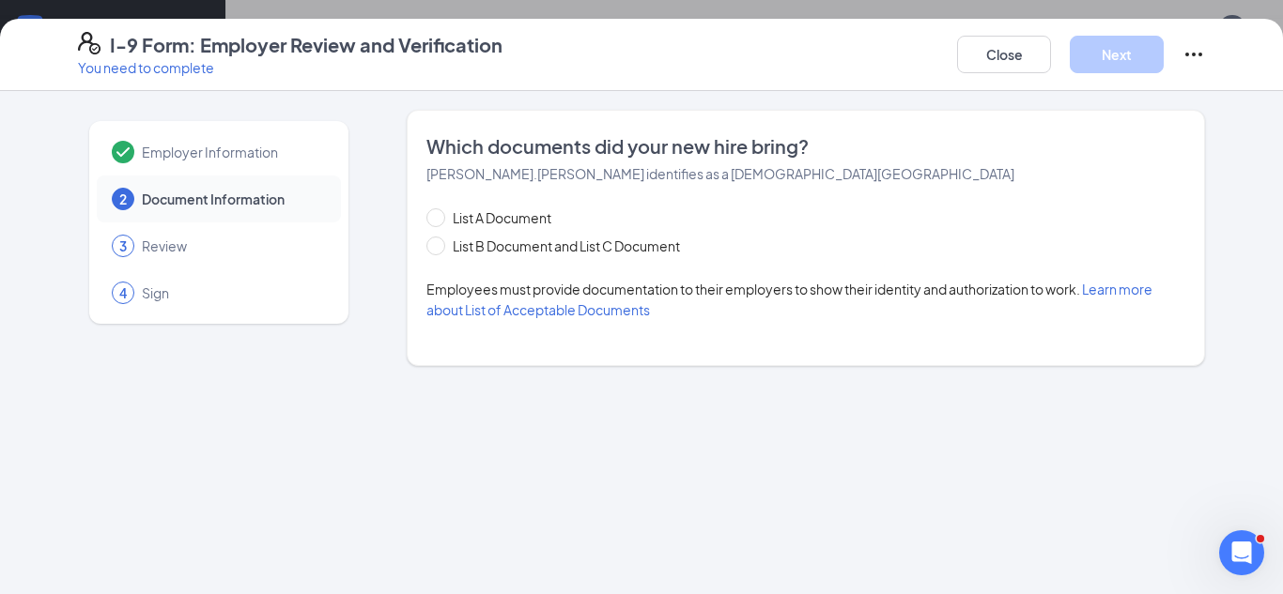
scroll to position [0, 0]
click at [564, 245] on span "List B Document and List C Document" at bounding box center [566, 246] width 242 height 21
click at [440, 245] on input "List B Document and List C Document" at bounding box center [432, 243] width 13 height 13
radio input "true"
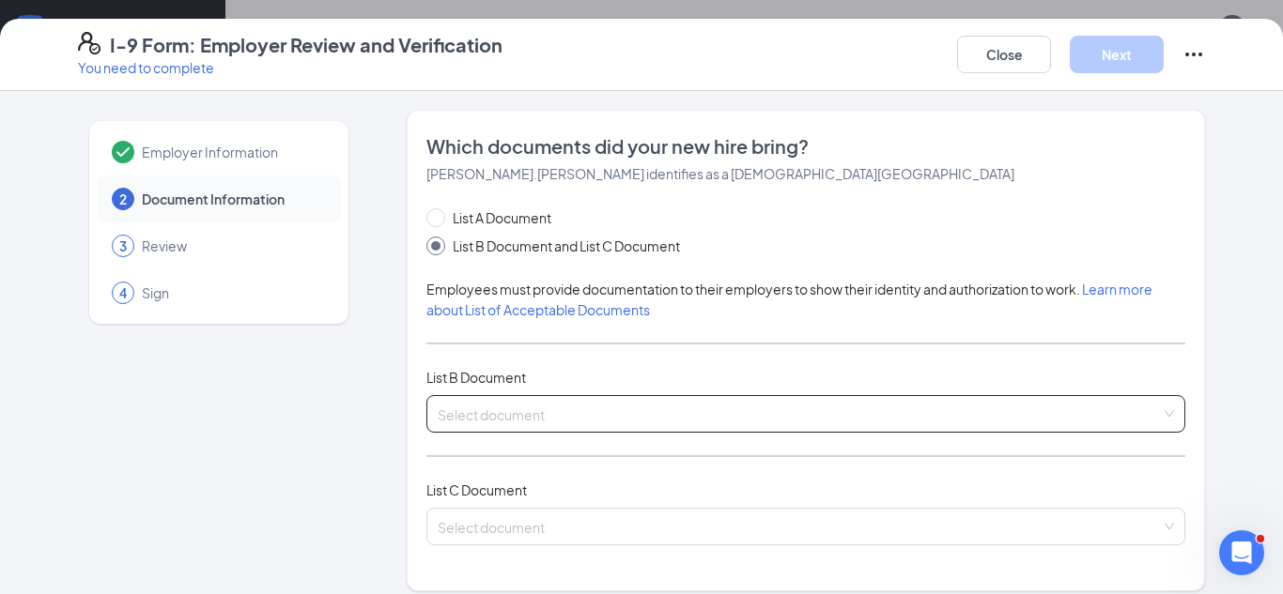
click at [507, 408] on input "search" at bounding box center [799, 410] width 723 height 28
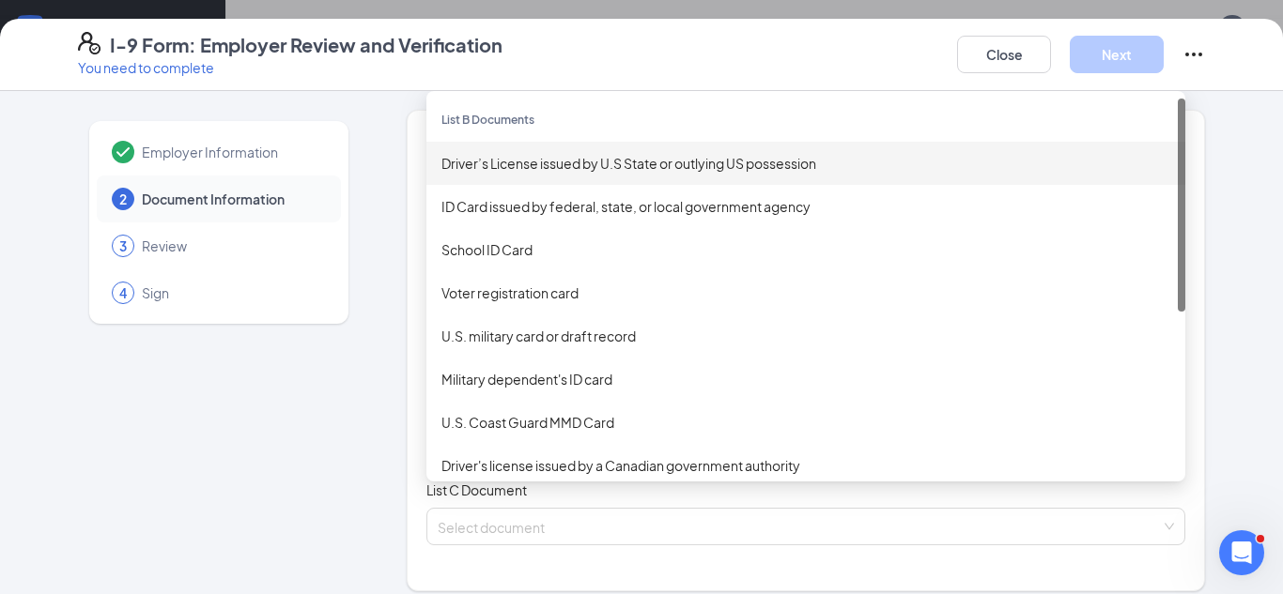
click at [546, 162] on div "Driver’s License issued by U.S State or outlying US possession" at bounding box center [805, 163] width 729 height 21
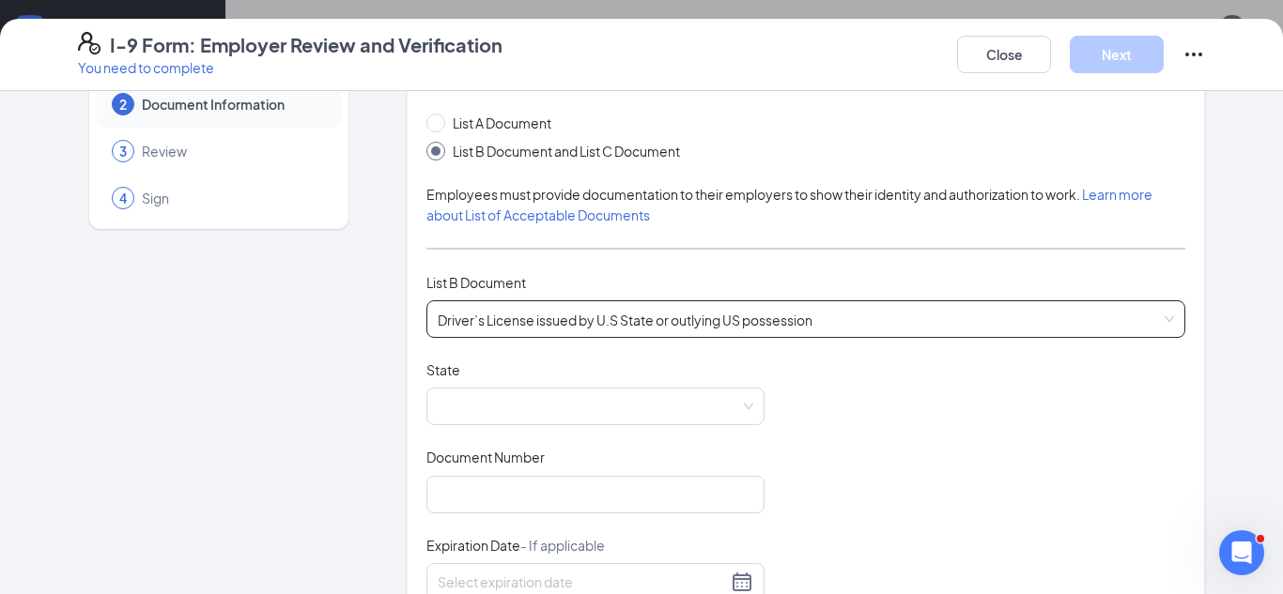
scroll to position [101, 0]
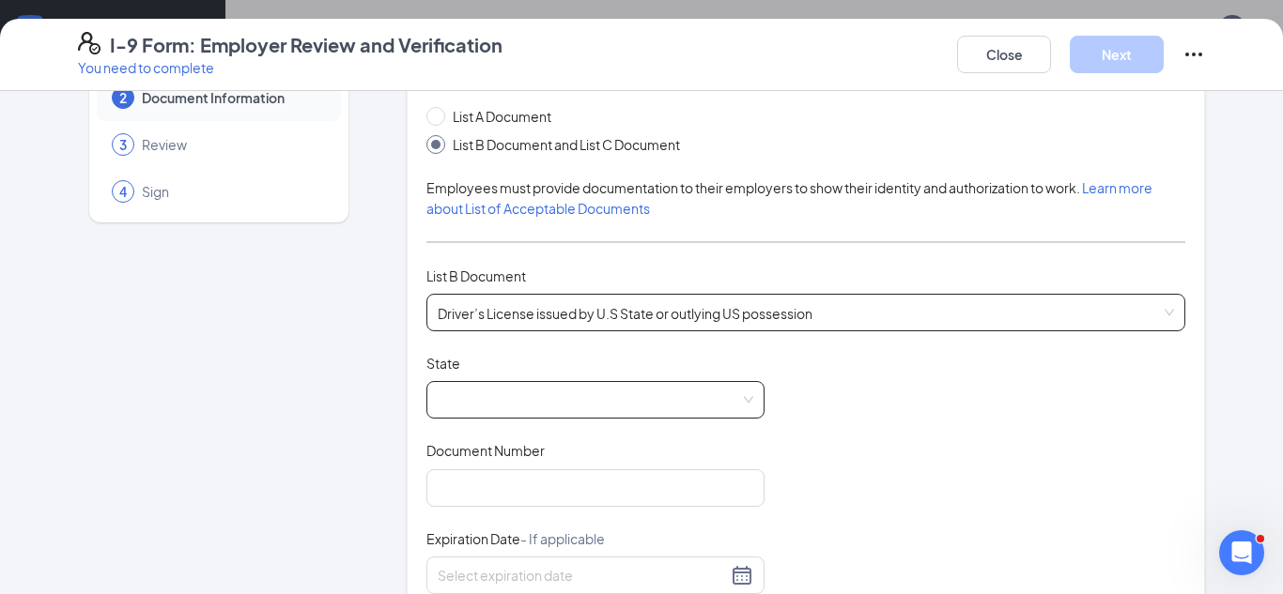
click at [493, 391] on span at bounding box center [596, 400] width 316 height 36
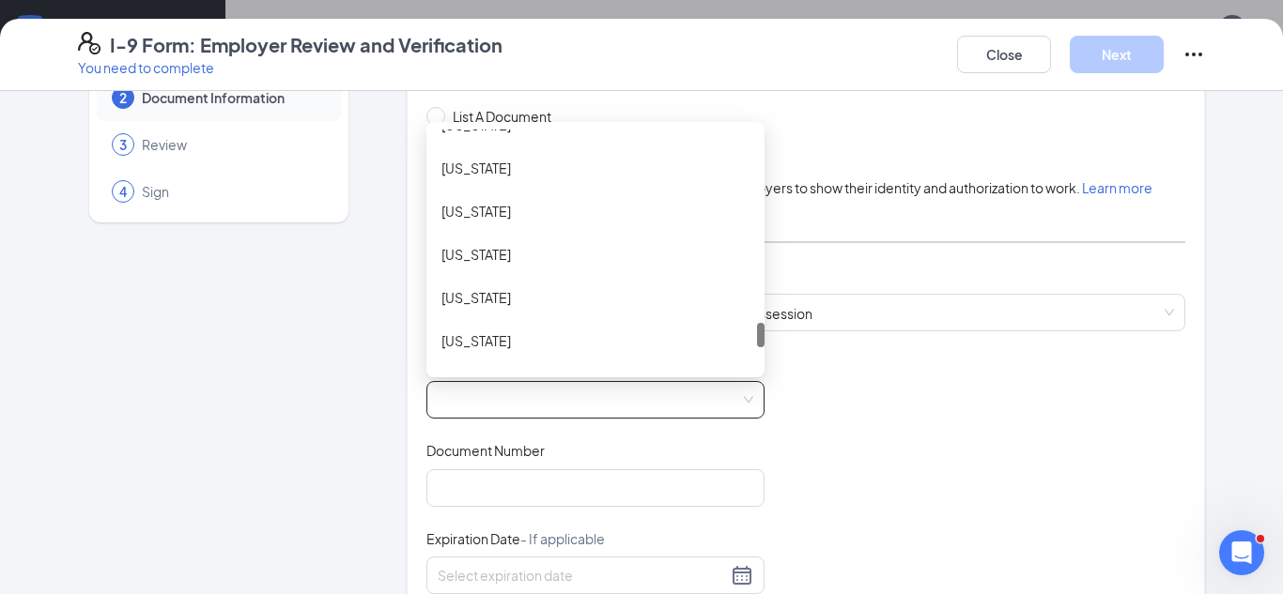
scroll to position [1886, 0]
click at [475, 293] on div "Texas" at bounding box center [595, 296] width 308 height 21
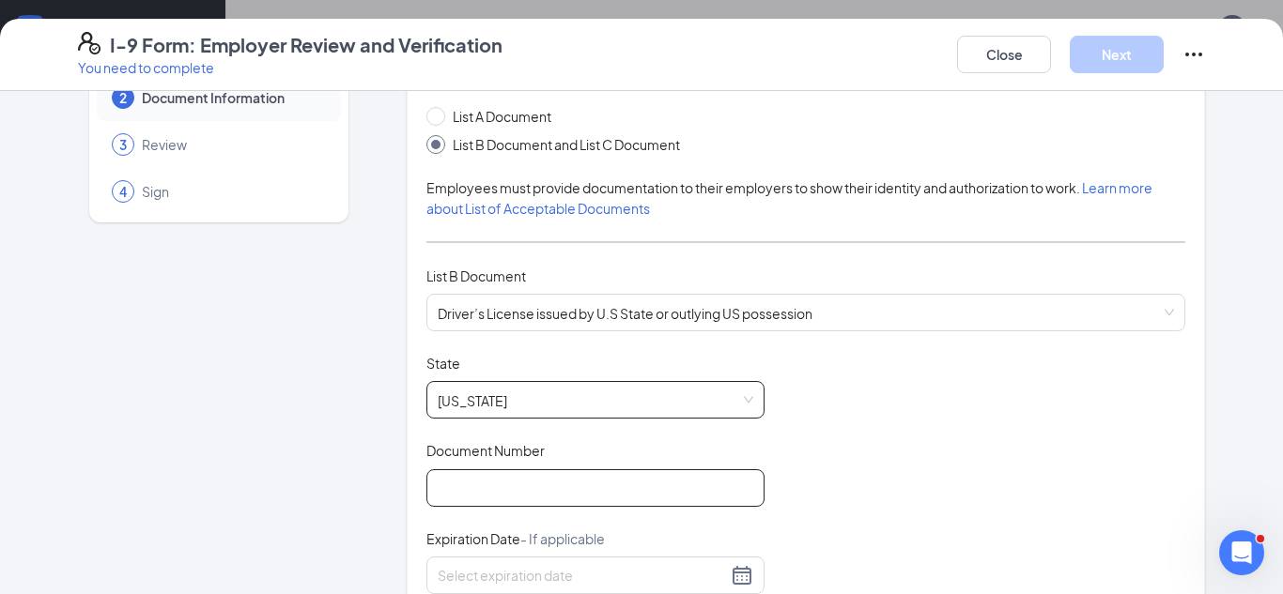
click at [493, 486] on input "Document Number" at bounding box center [595, 489] width 338 height 38
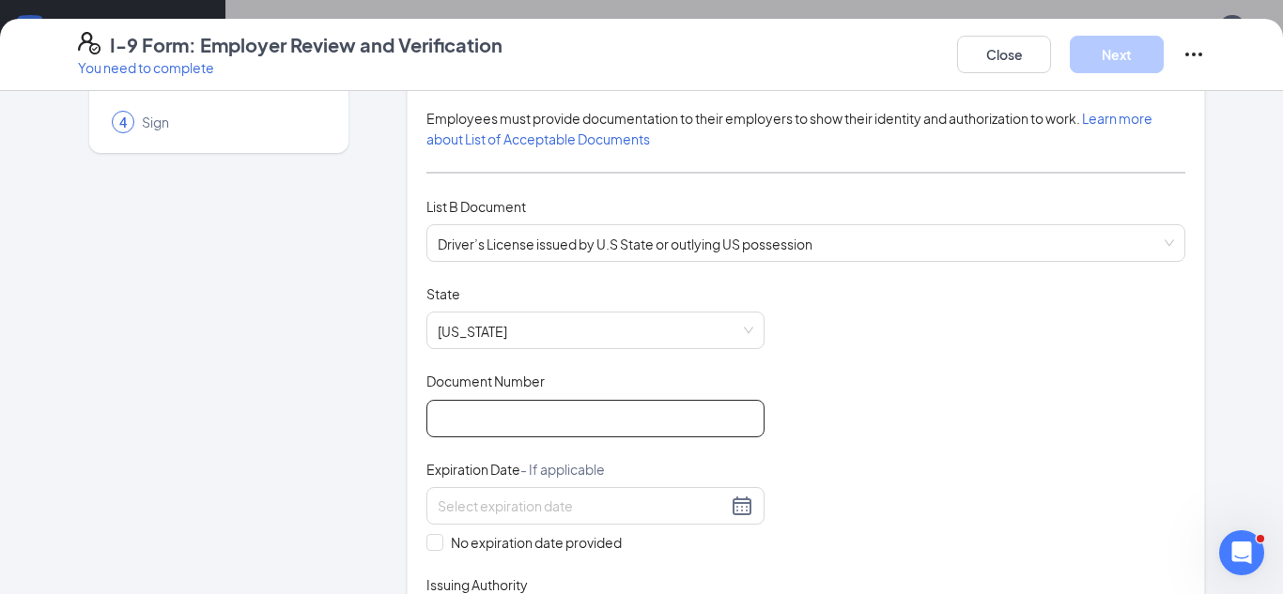
scroll to position [172, 0]
click at [869, 418] on div "Document Title Driver’s License issued by U.S State or outlying US possession S…" at bounding box center [805, 462] width 759 height 357
click at [662, 408] on input "Document Number" at bounding box center [595, 418] width 338 height 38
type input "25309040"
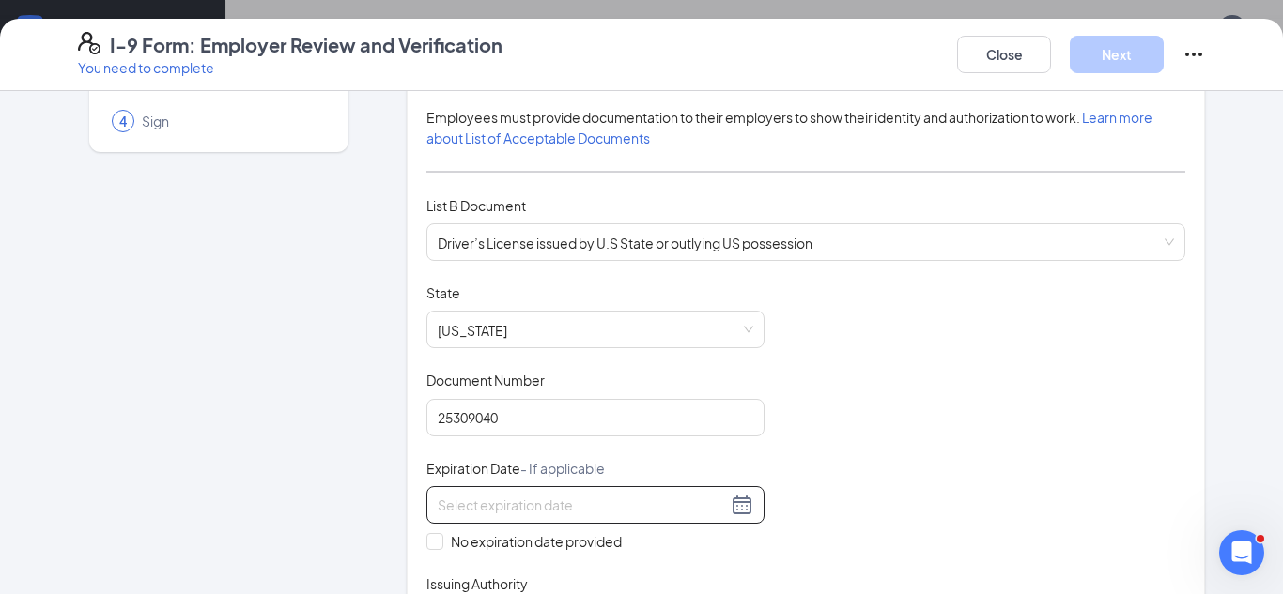
click at [750, 507] on div at bounding box center [596, 505] width 316 height 23
click at [667, 550] on span "button" at bounding box center [671, 549] width 9 height 9
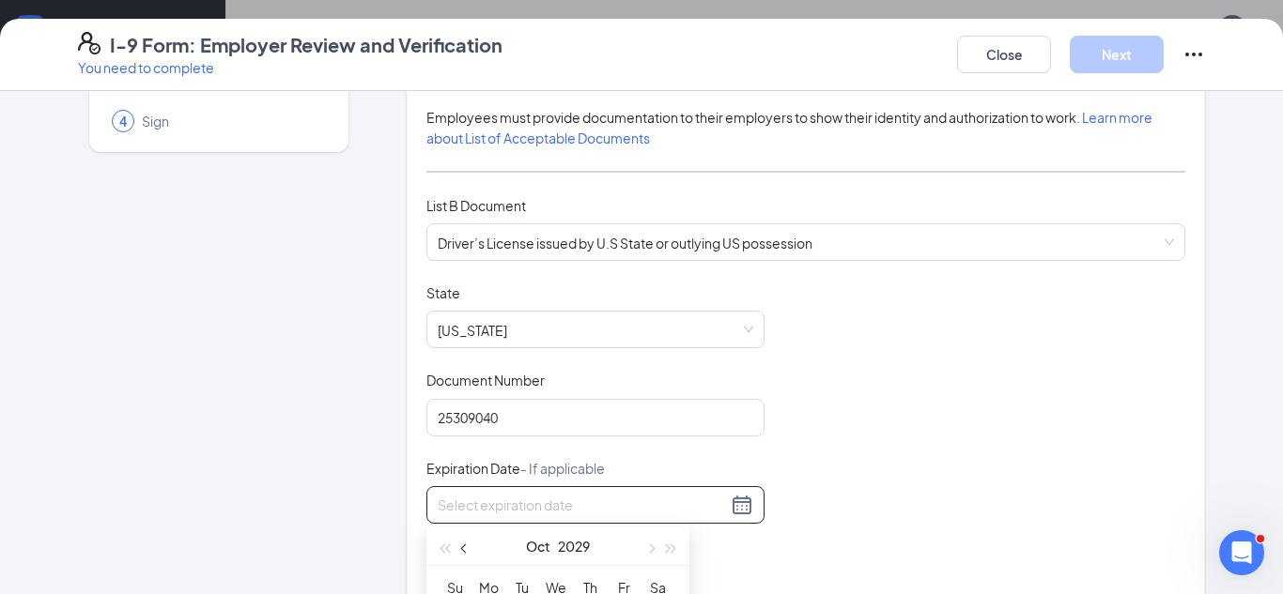
click at [463, 553] on button "button" at bounding box center [465, 547] width 21 height 38
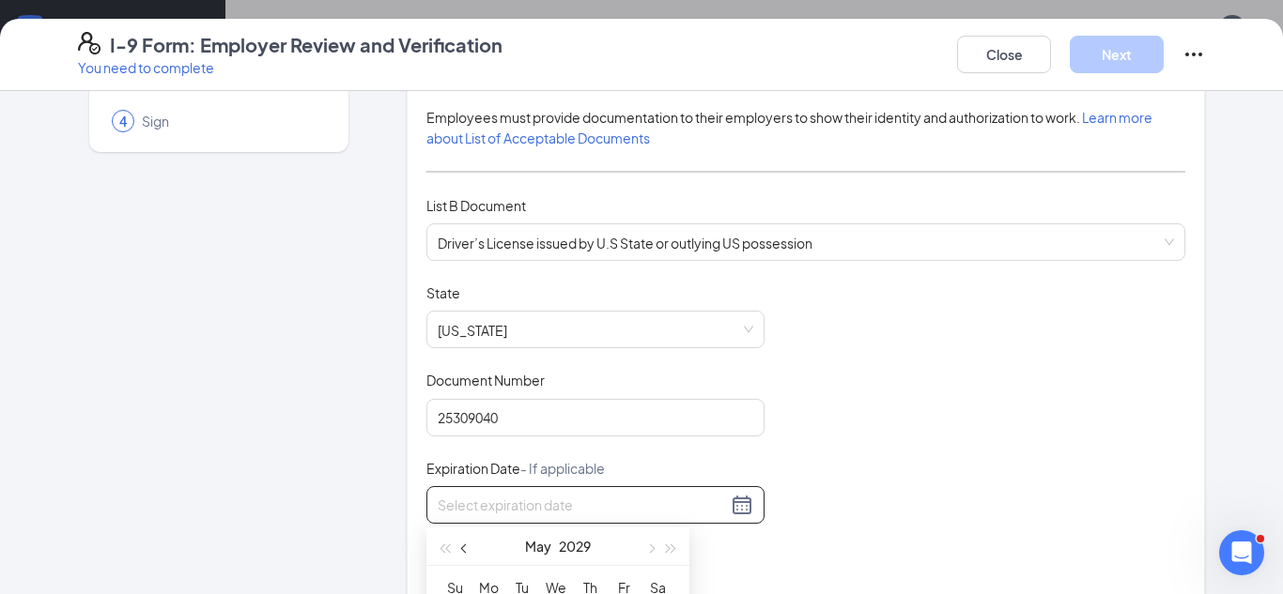
click at [463, 553] on button "button" at bounding box center [465, 547] width 21 height 38
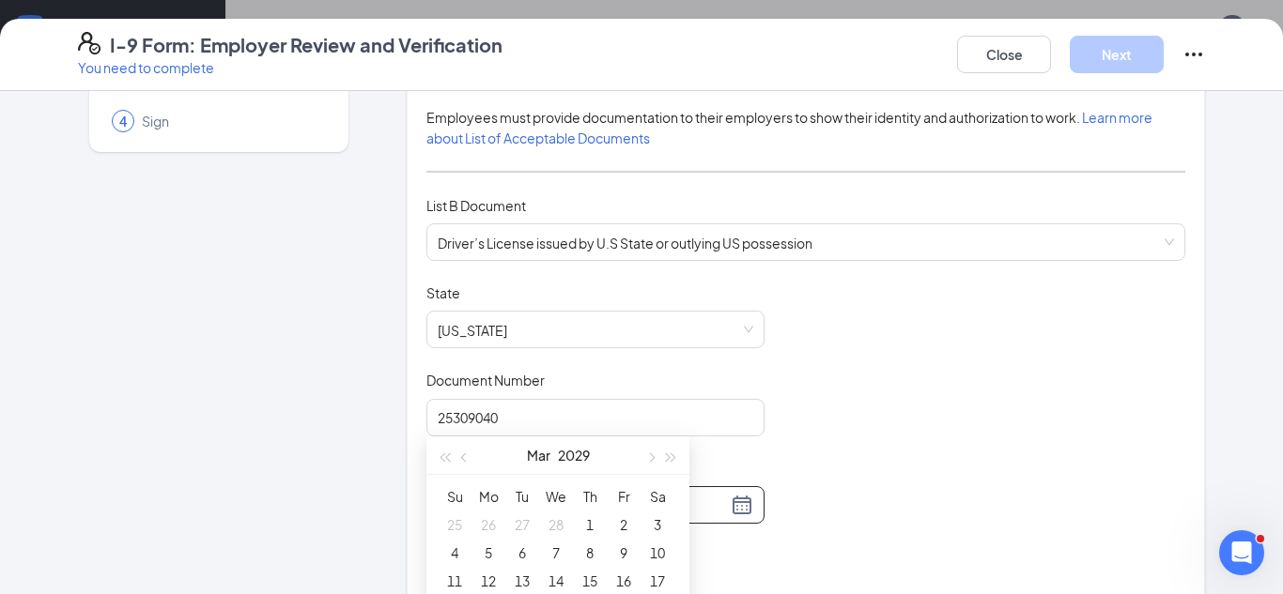
scroll to position [419, 0]
type input "03/06/2029"
type input "03/05/2029"
click at [478, 552] on div "5" at bounding box center [488, 549] width 23 height 23
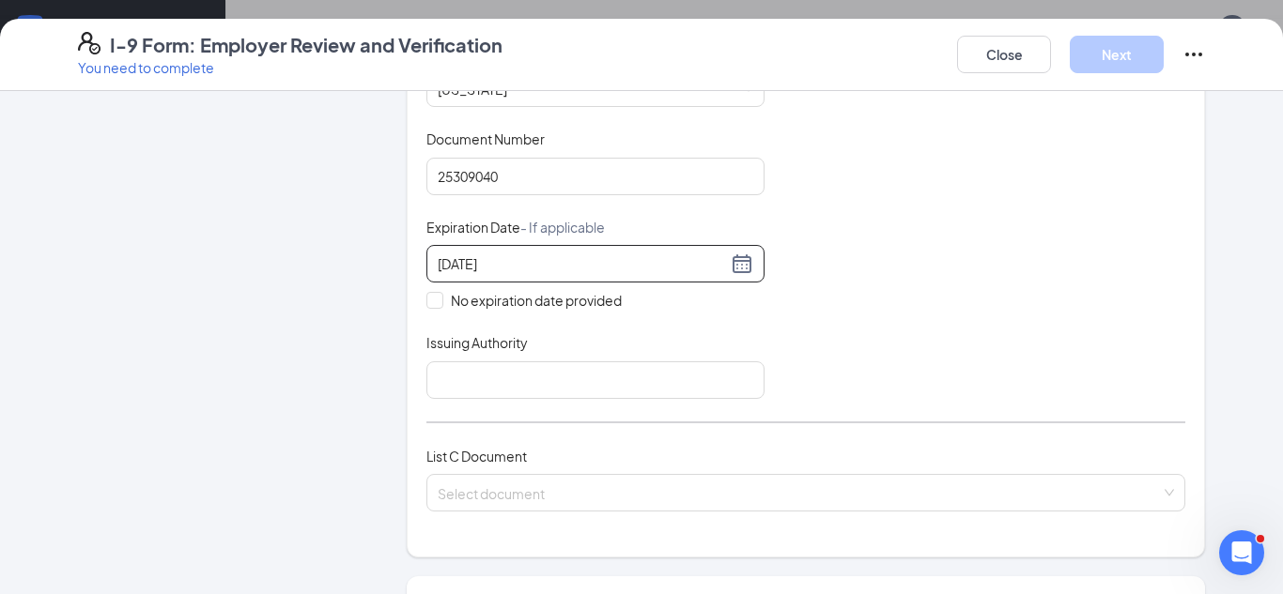
scroll to position [414, 0]
click at [470, 379] on input "Issuing Authority" at bounding box center [595, 380] width 338 height 38
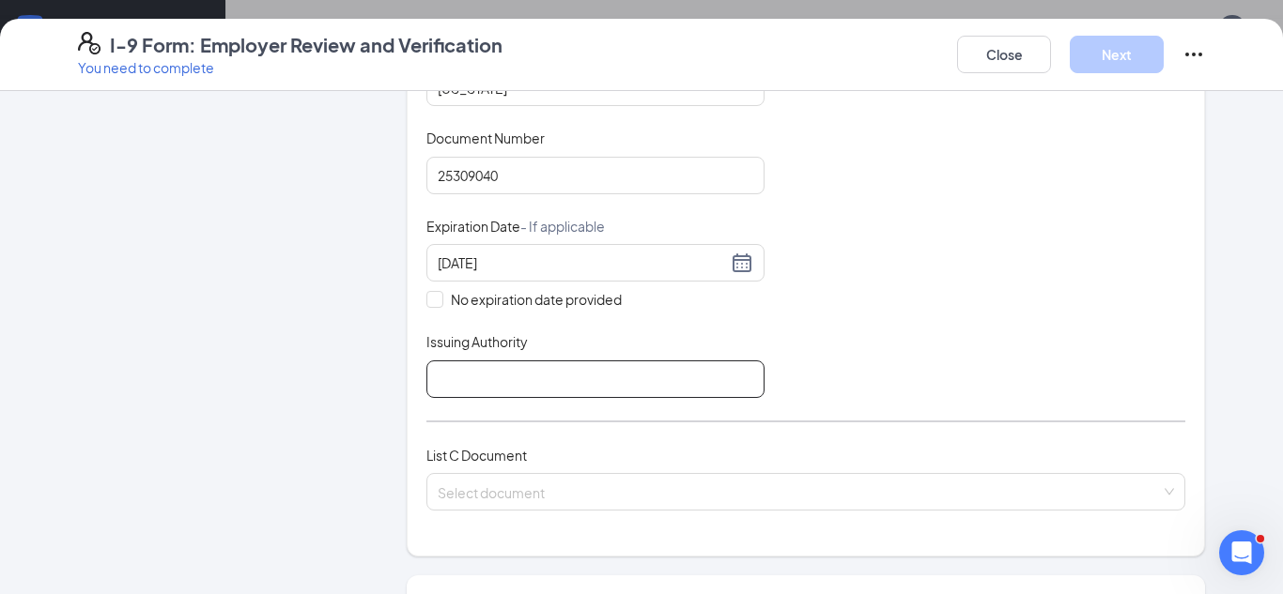
type input "Texas"
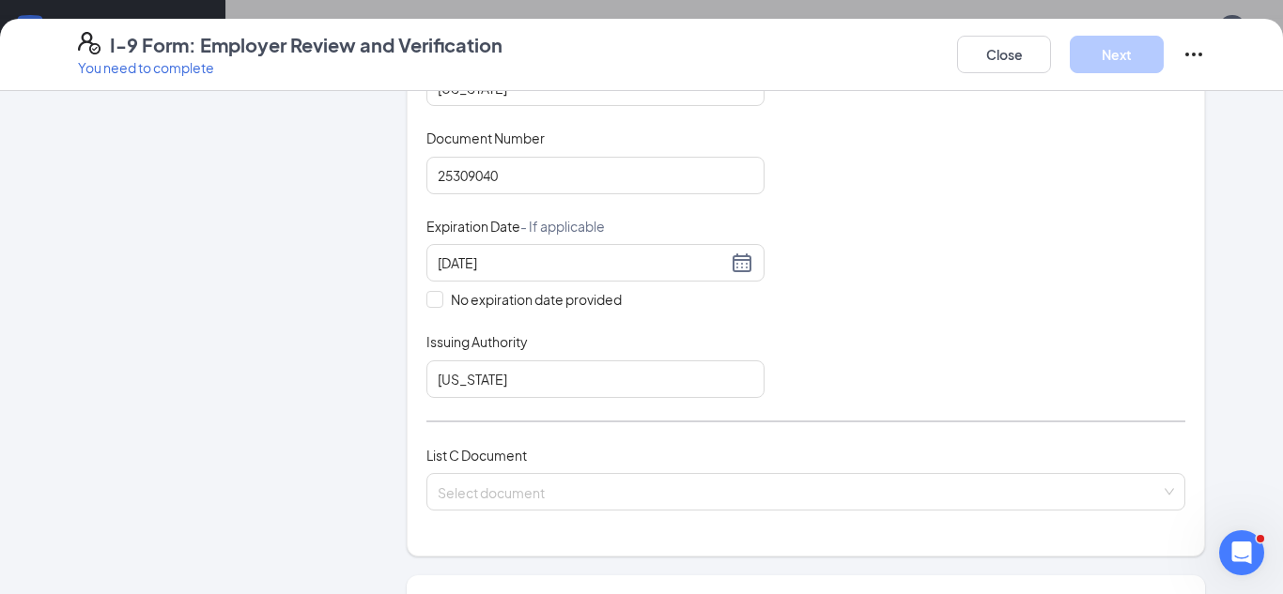
click at [354, 370] on div "Employer Information 2 Document Information 3 Review 4 Sign" at bounding box center [219, 372] width 282 height 1352
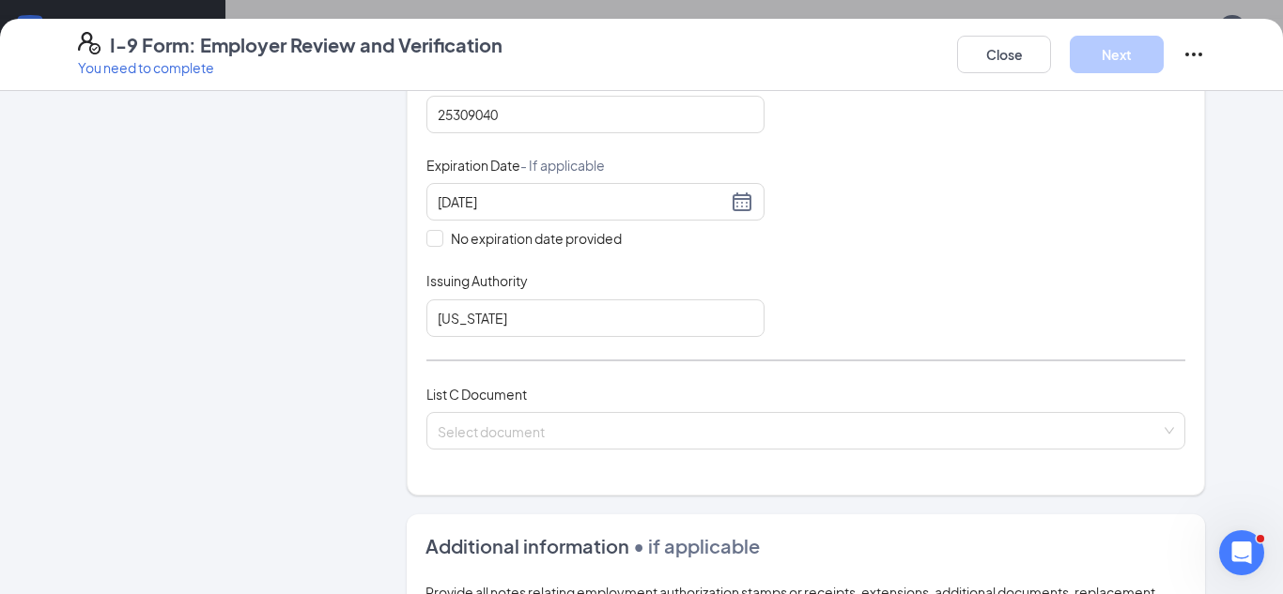
scroll to position [487, 0]
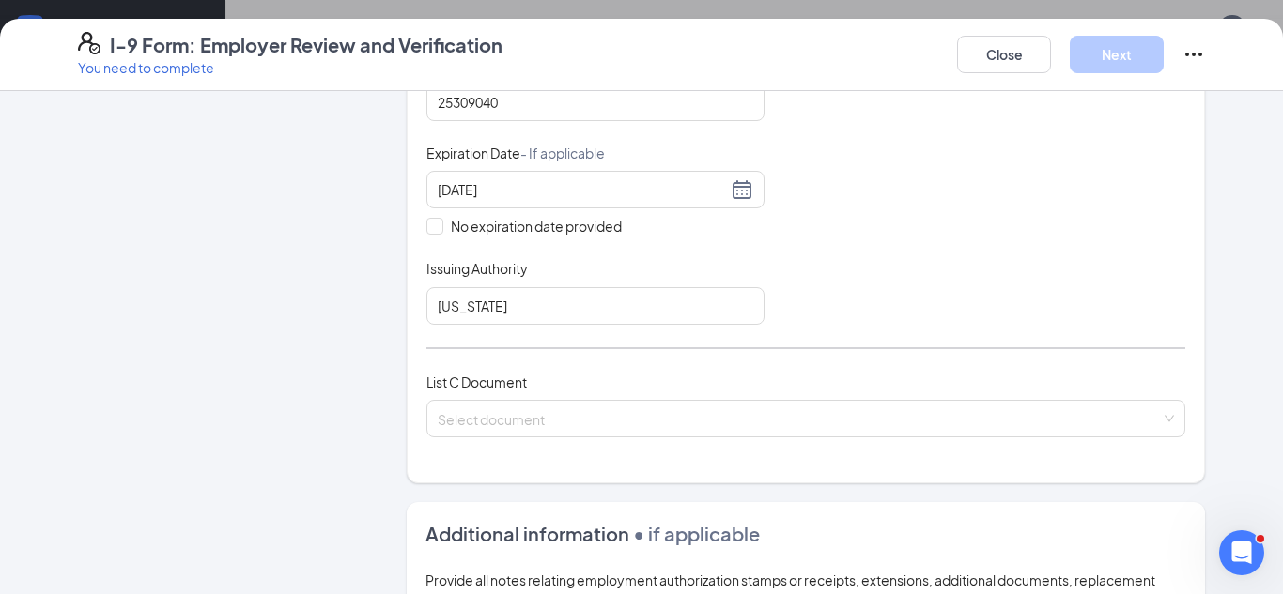
click at [488, 394] on div "List C Document Select document" at bounding box center [805, 416] width 759 height 88
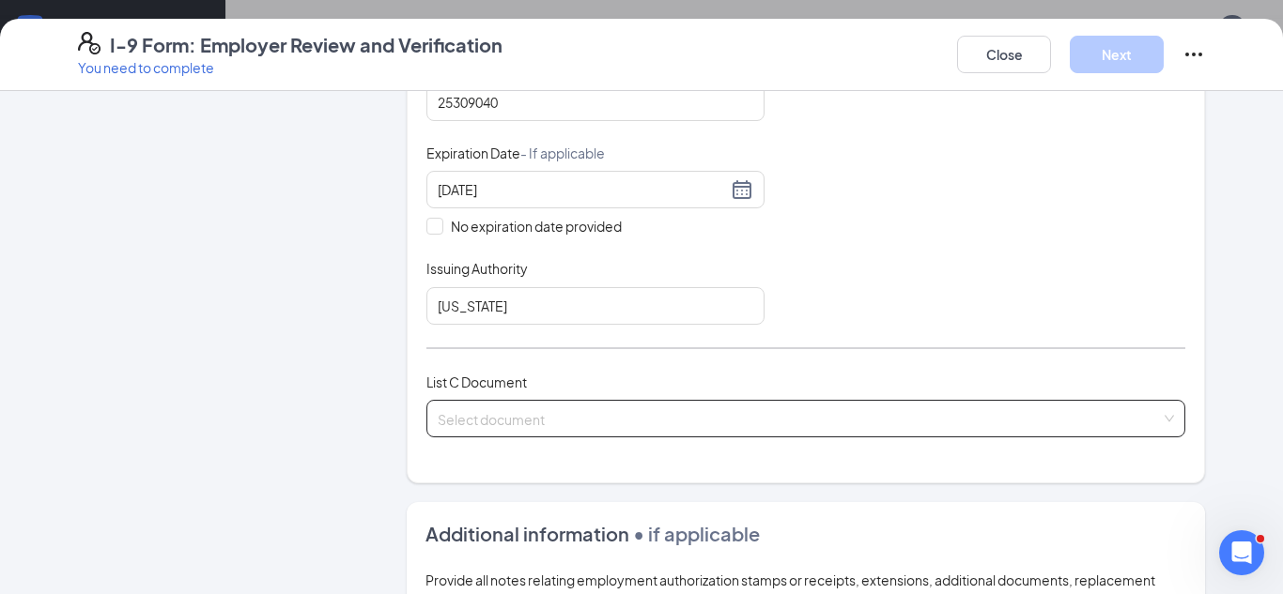
click at [487, 410] on input "search" at bounding box center [799, 415] width 723 height 28
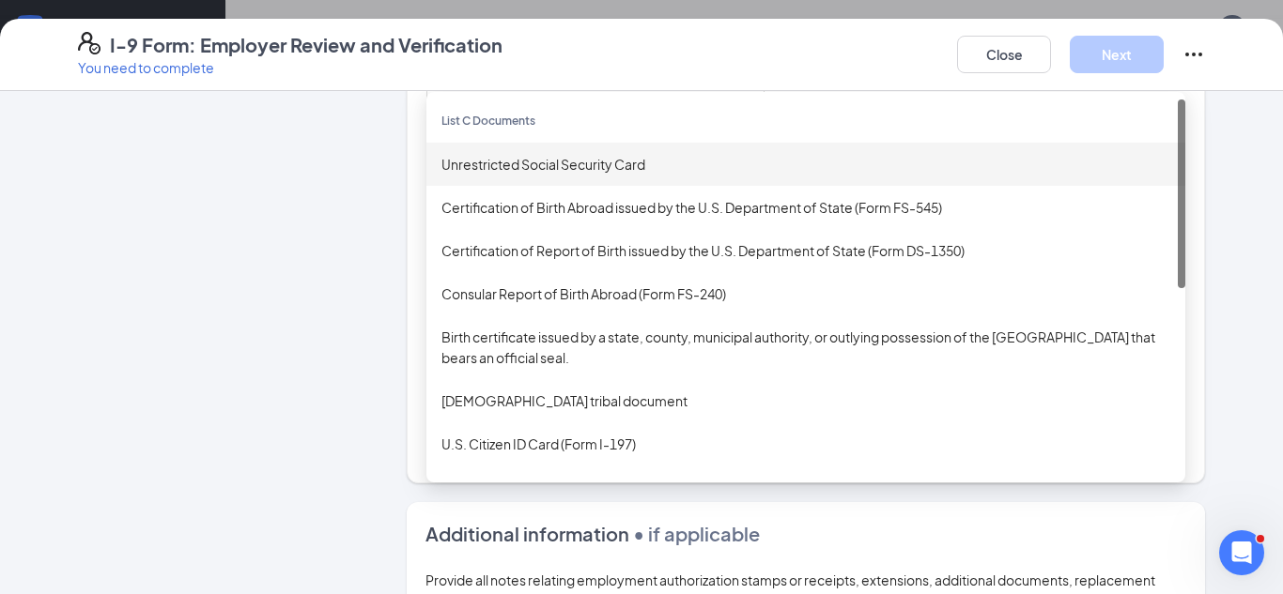
click at [519, 168] on div "Unrestricted Social Security Card" at bounding box center [805, 164] width 729 height 21
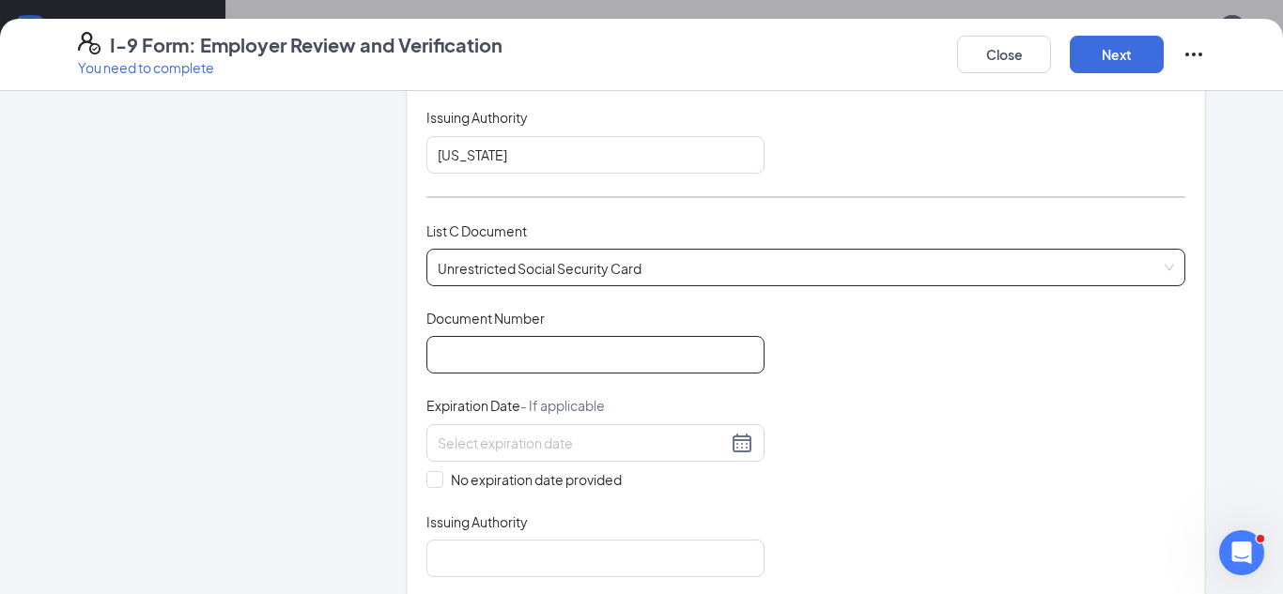
scroll to position [640, 0]
click at [488, 347] on input "Document Number" at bounding box center [595, 354] width 338 height 38
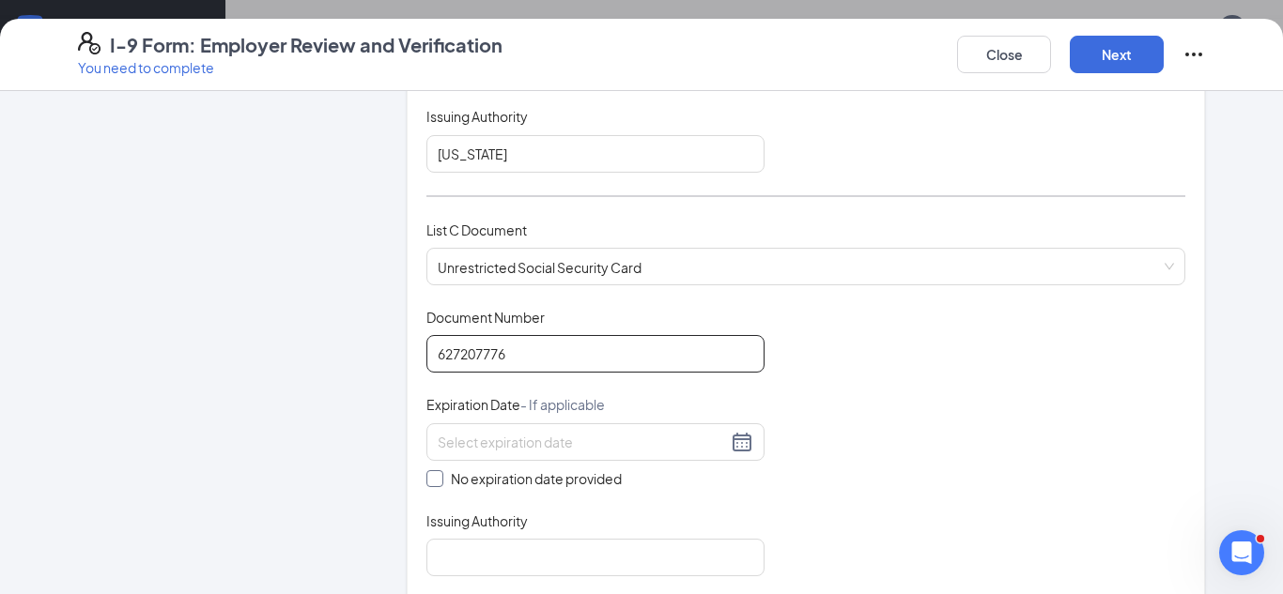
type input "627207776"
click at [551, 482] on span "No expiration date provided" at bounding box center [536, 479] width 186 height 21
click at [440, 482] on input "No expiration date provided" at bounding box center [432, 477] width 13 height 13
checkbox input "true"
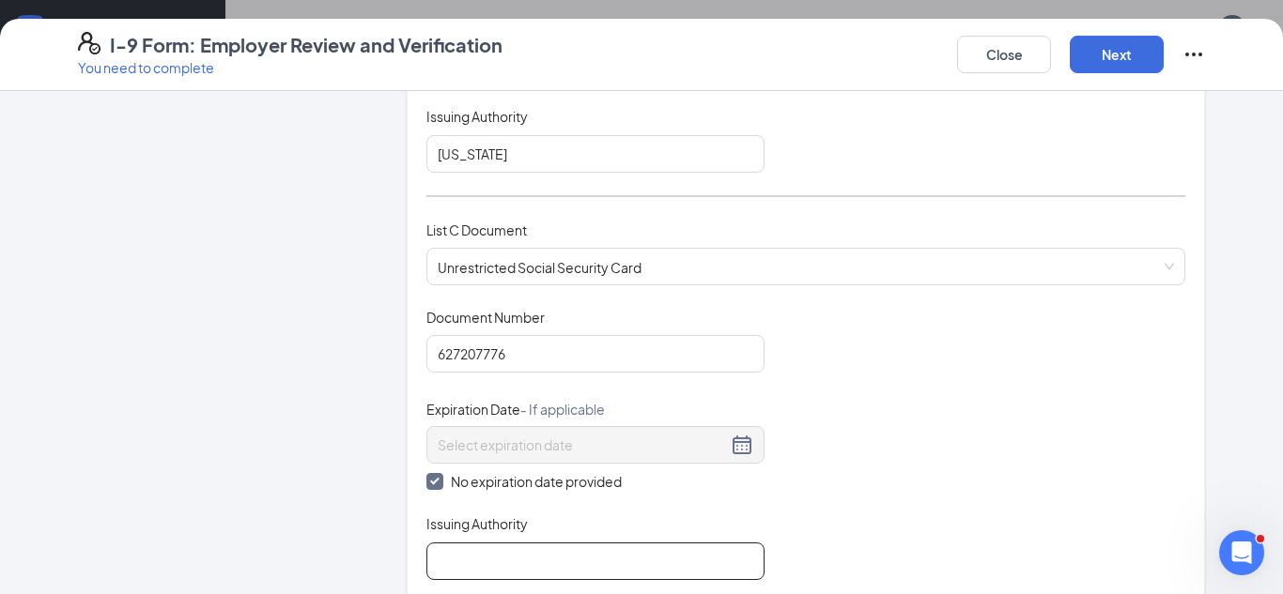
click at [532, 565] on input "Issuing Authority" at bounding box center [595, 562] width 338 height 38
type input "Social Security Administration"
click at [894, 355] on div "Document Title Unrestricted Social Security Card Document Number 627207776 Expi…" at bounding box center [805, 444] width 759 height 272
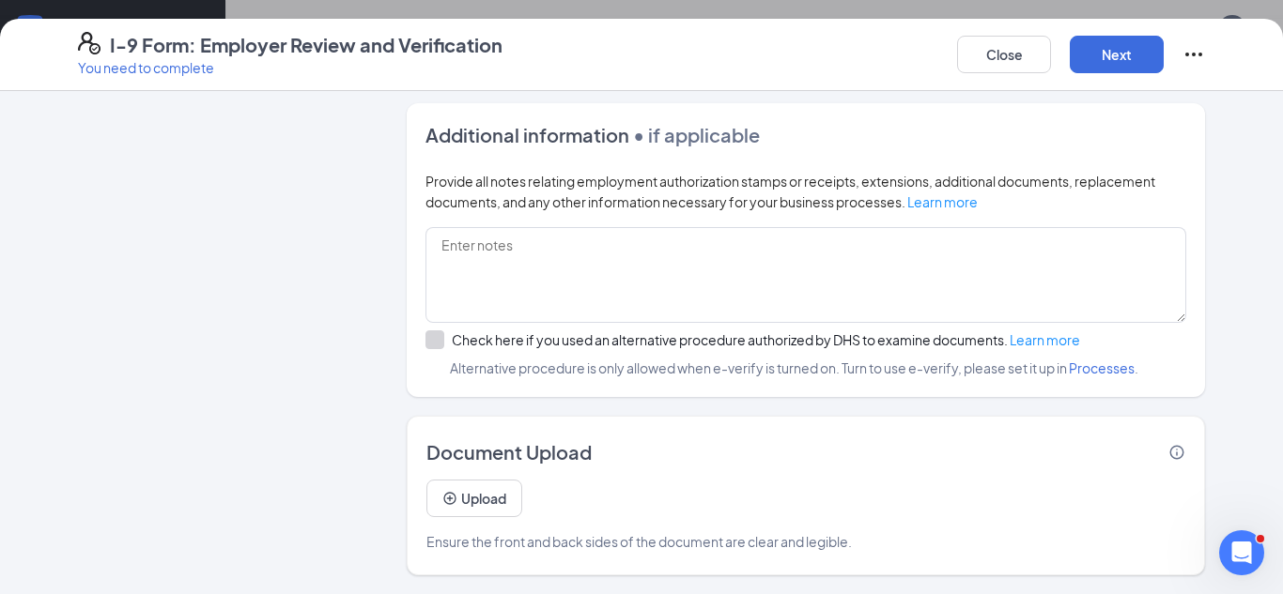
scroll to position [521, 0]
click at [503, 498] on button "Upload" at bounding box center [474, 499] width 96 height 38
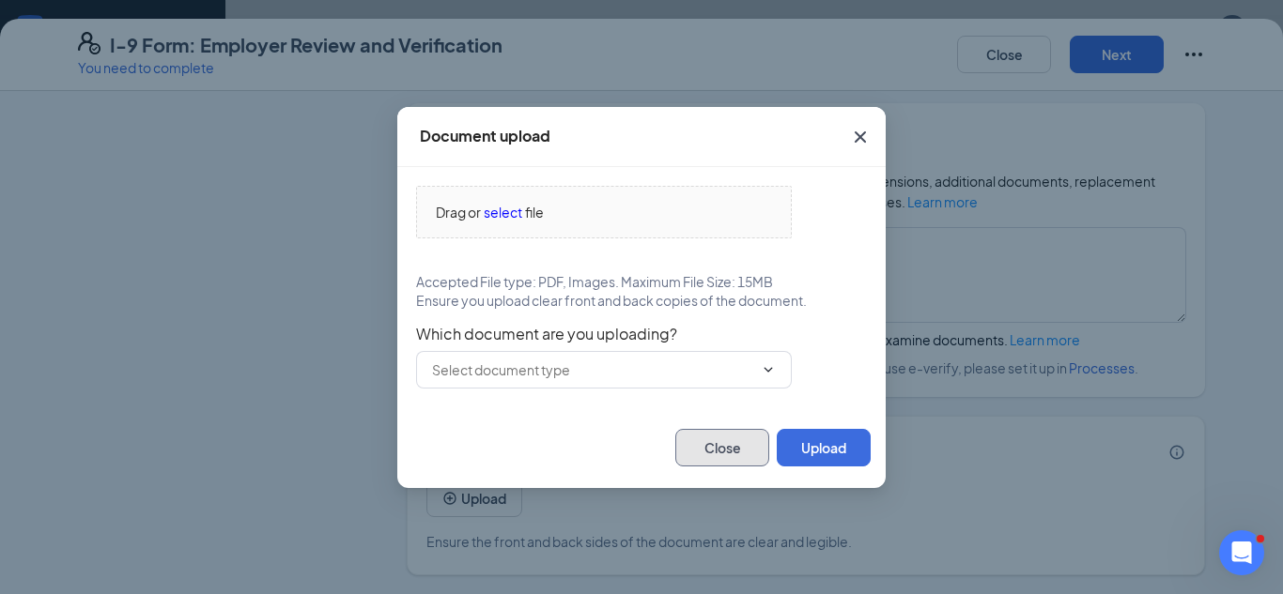
click at [729, 449] on button "Close" at bounding box center [722, 448] width 94 height 38
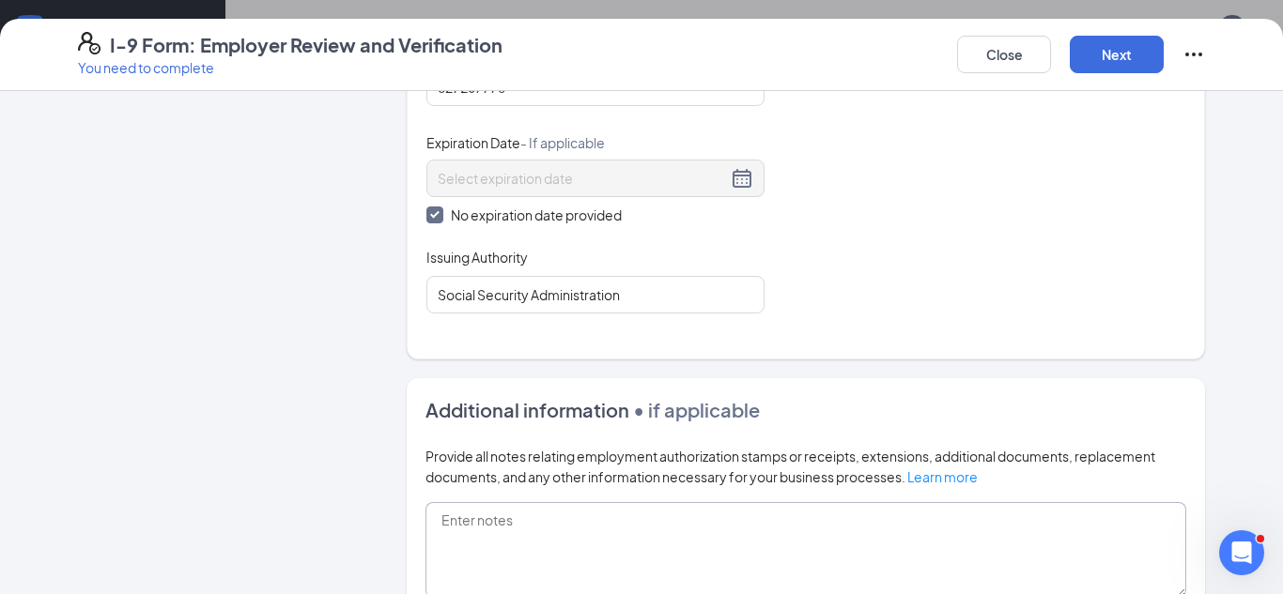
scroll to position [901, 0]
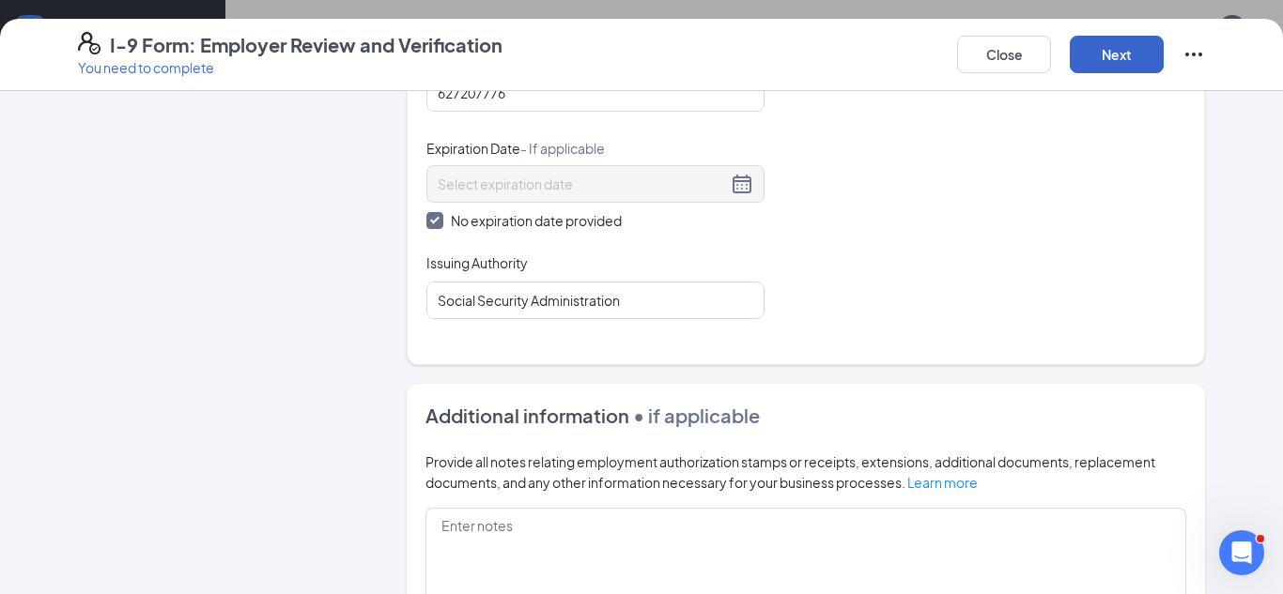
click at [1085, 62] on button "Next" at bounding box center [1117, 55] width 94 height 38
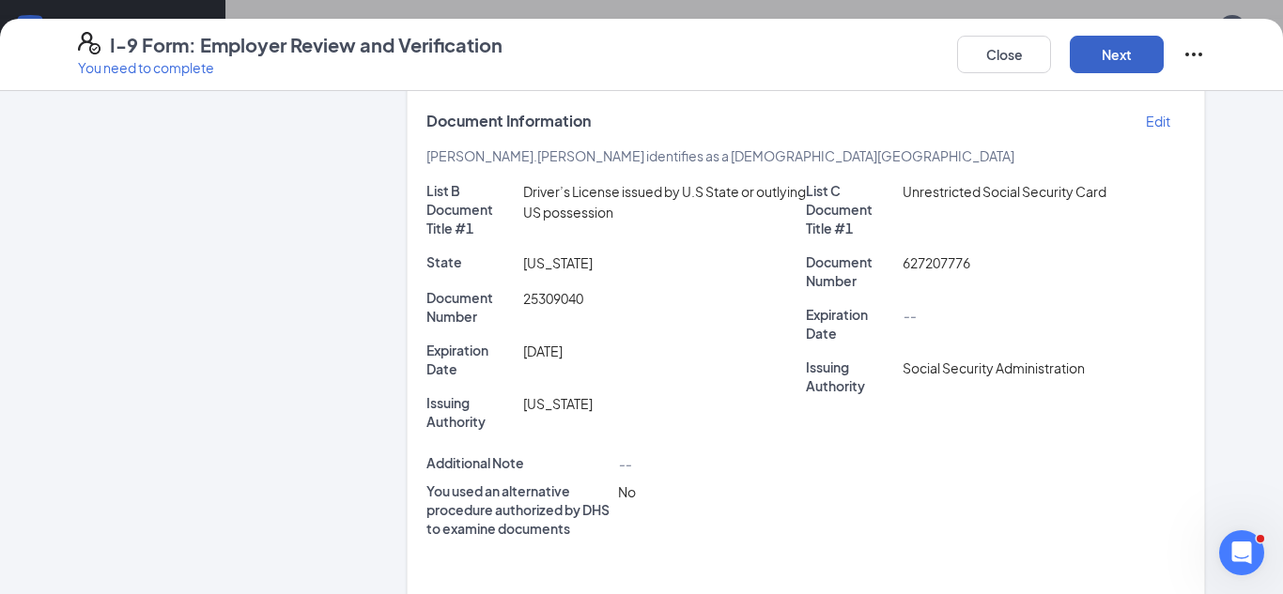
scroll to position [504, 0]
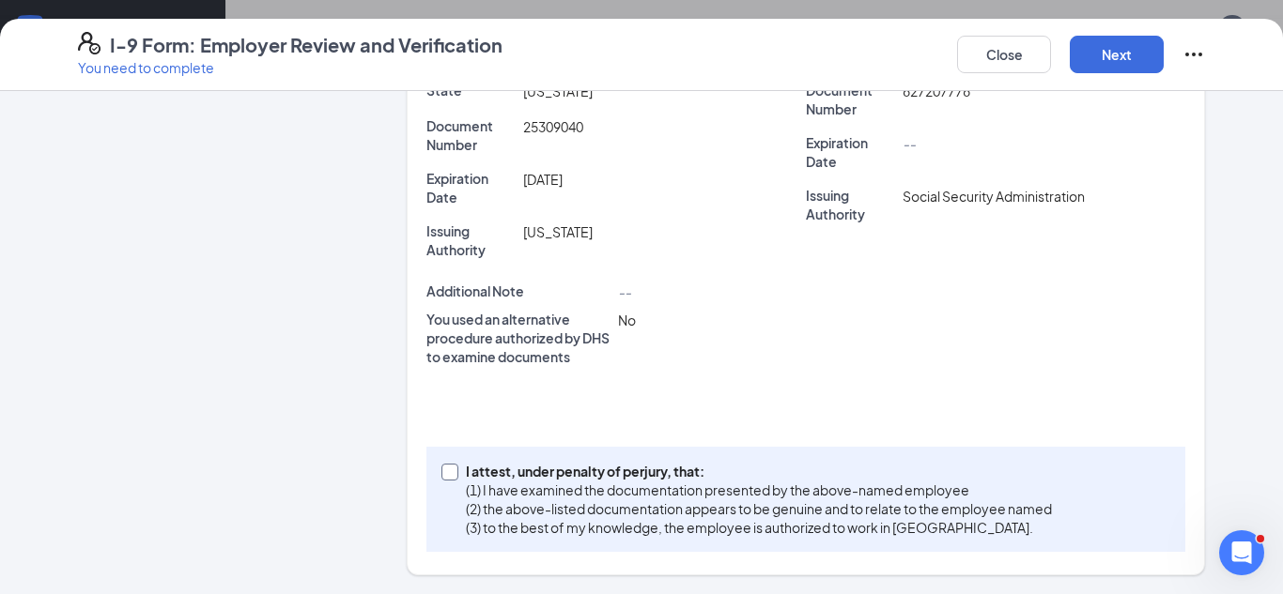
click at [470, 466] on p "I attest, under penalty of perjury, that:" at bounding box center [759, 471] width 586 height 19
click at [455, 466] on input "I attest, under penalty of perjury, that: (1) I have examined the documentation…" at bounding box center [447, 470] width 13 height 13
checkbox input "true"
click at [1097, 64] on button "Next" at bounding box center [1117, 55] width 94 height 38
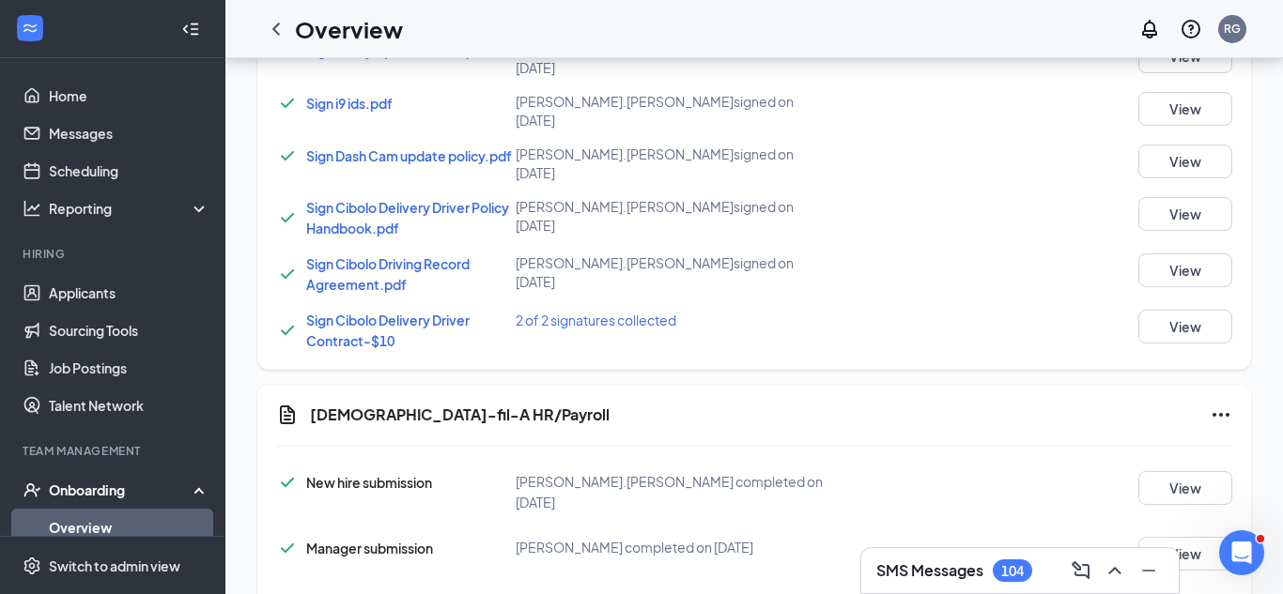
scroll to position [1490, 0]
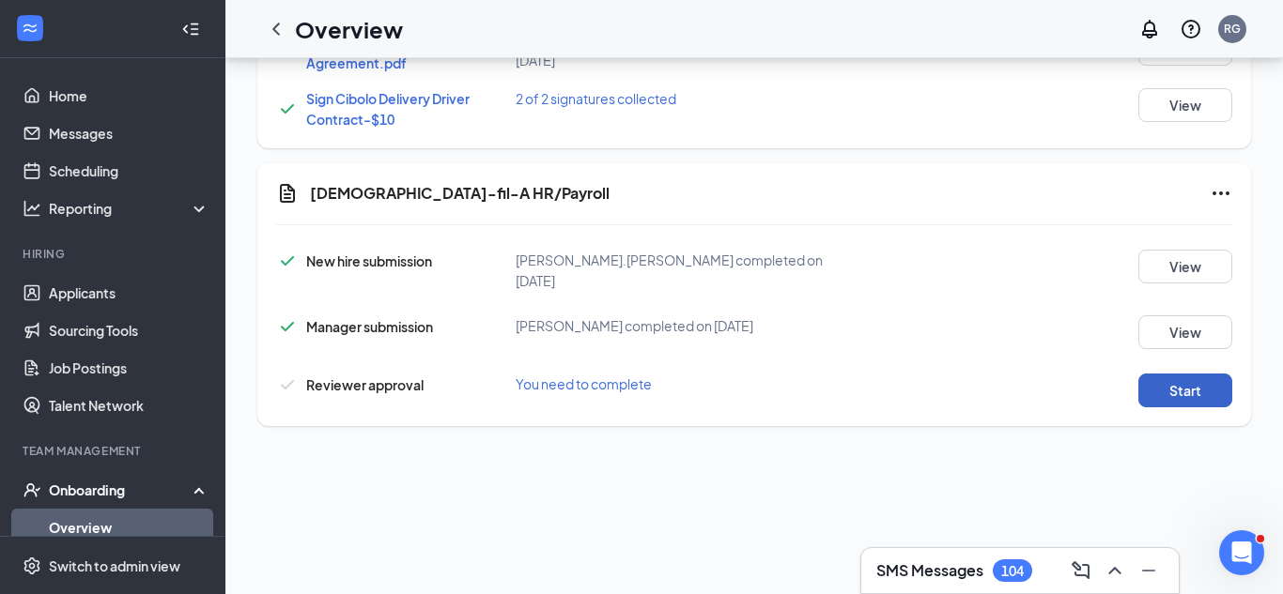
click at [1156, 374] on button "Start" at bounding box center [1185, 391] width 94 height 34
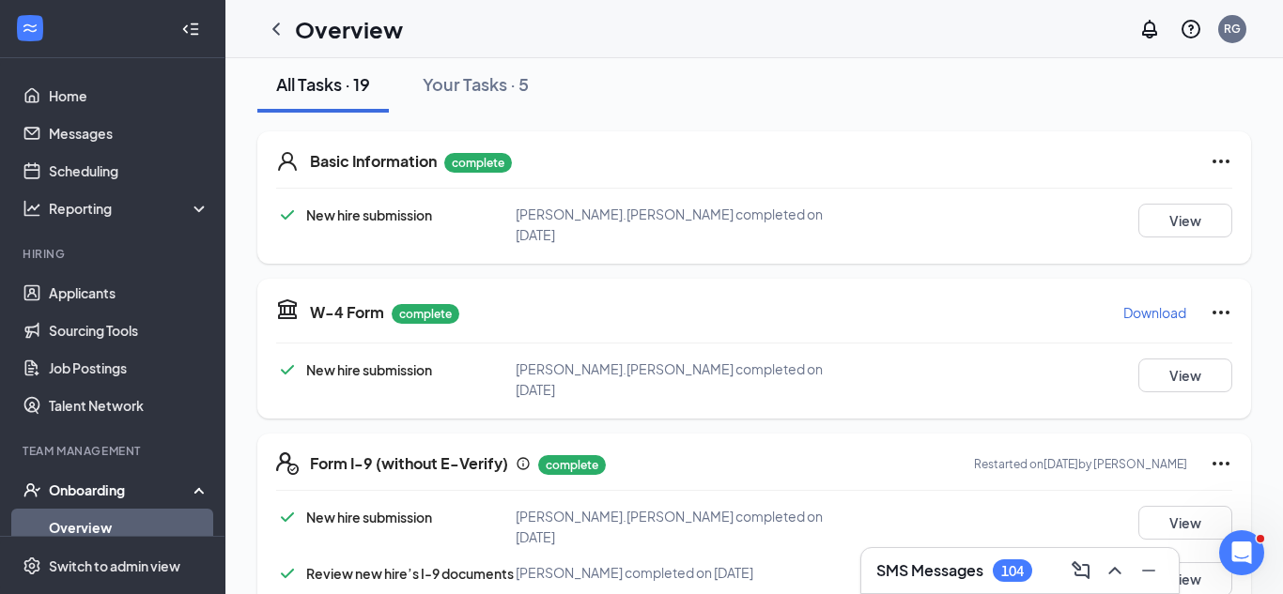
scroll to position [0, 0]
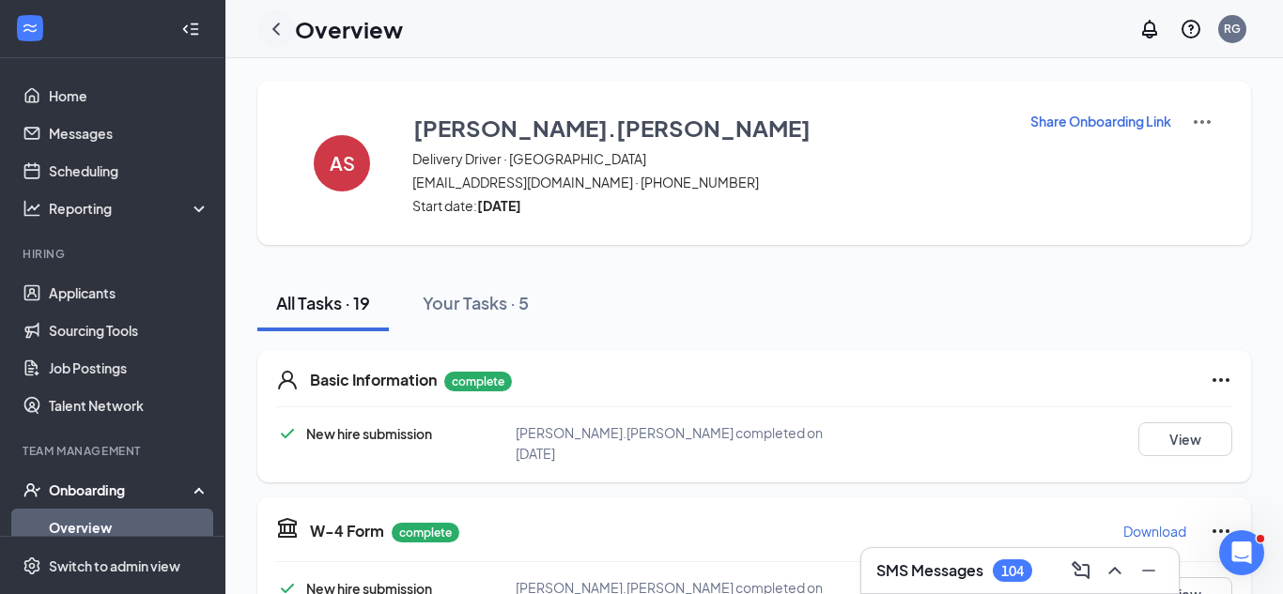
click at [291, 33] on div at bounding box center [276, 29] width 38 height 38
click at [287, 33] on div at bounding box center [276, 29] width 38 height 38
click at [279, 29] on icon "ChevronLeft" at bounding box center [276, 29] width 23 height 23
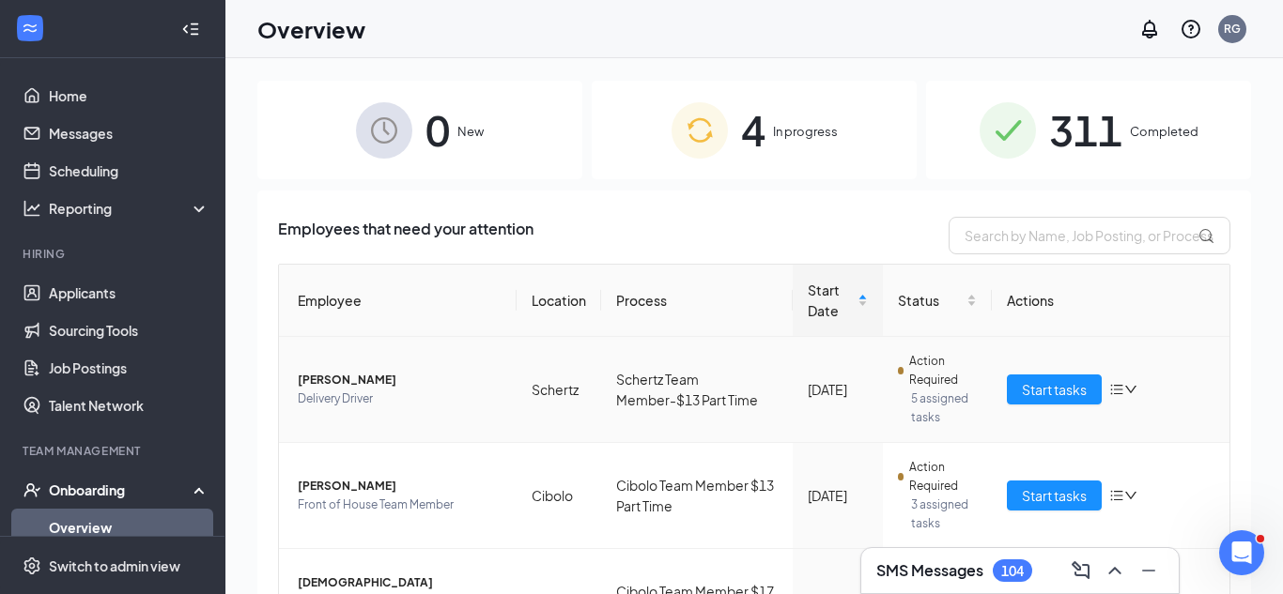
scroll to position [126, 0]
